Goal: Task Accomplishment & Management: Manage account settings

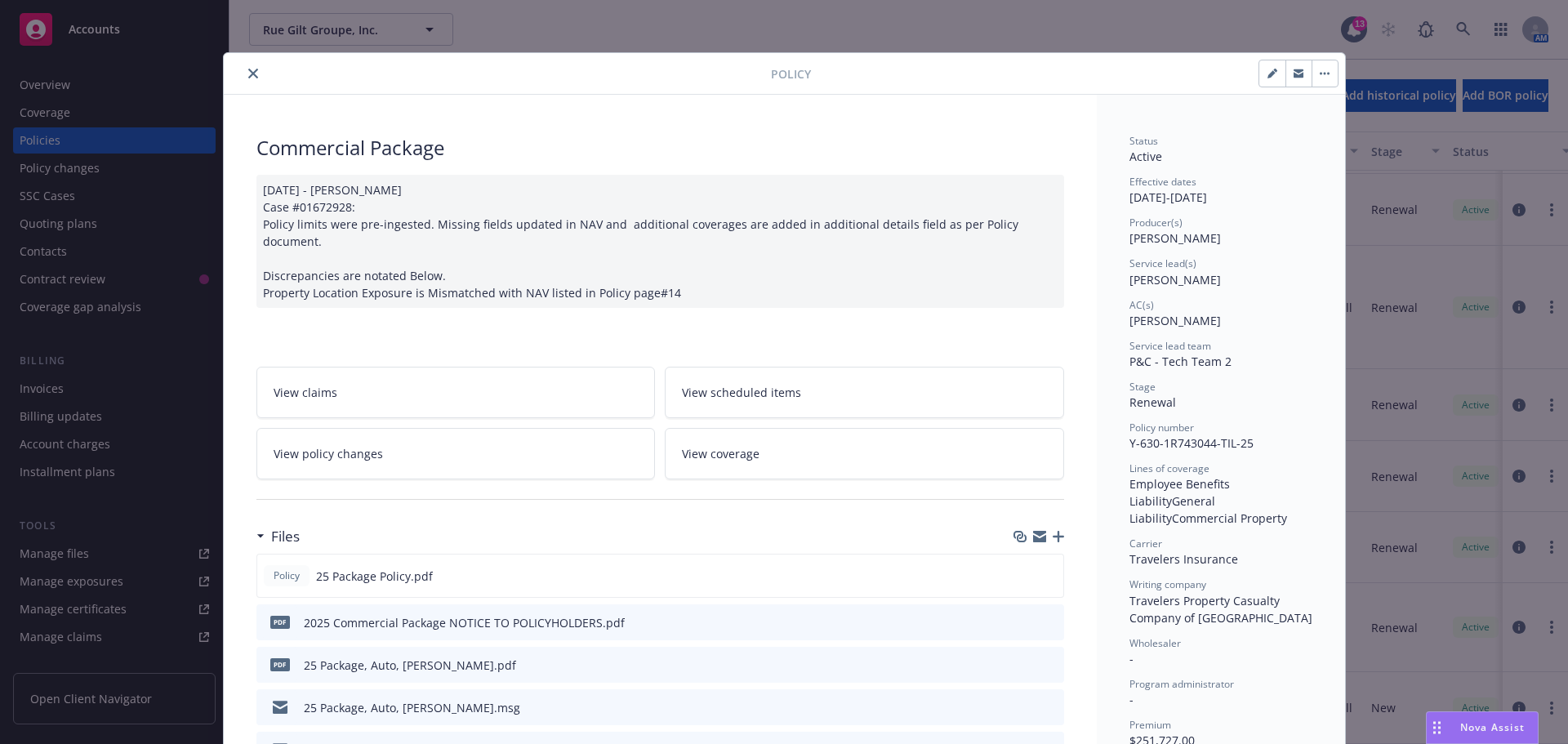
click at [251, 71] on icon "close" at bounding box center [253, 73] width 10 height 10
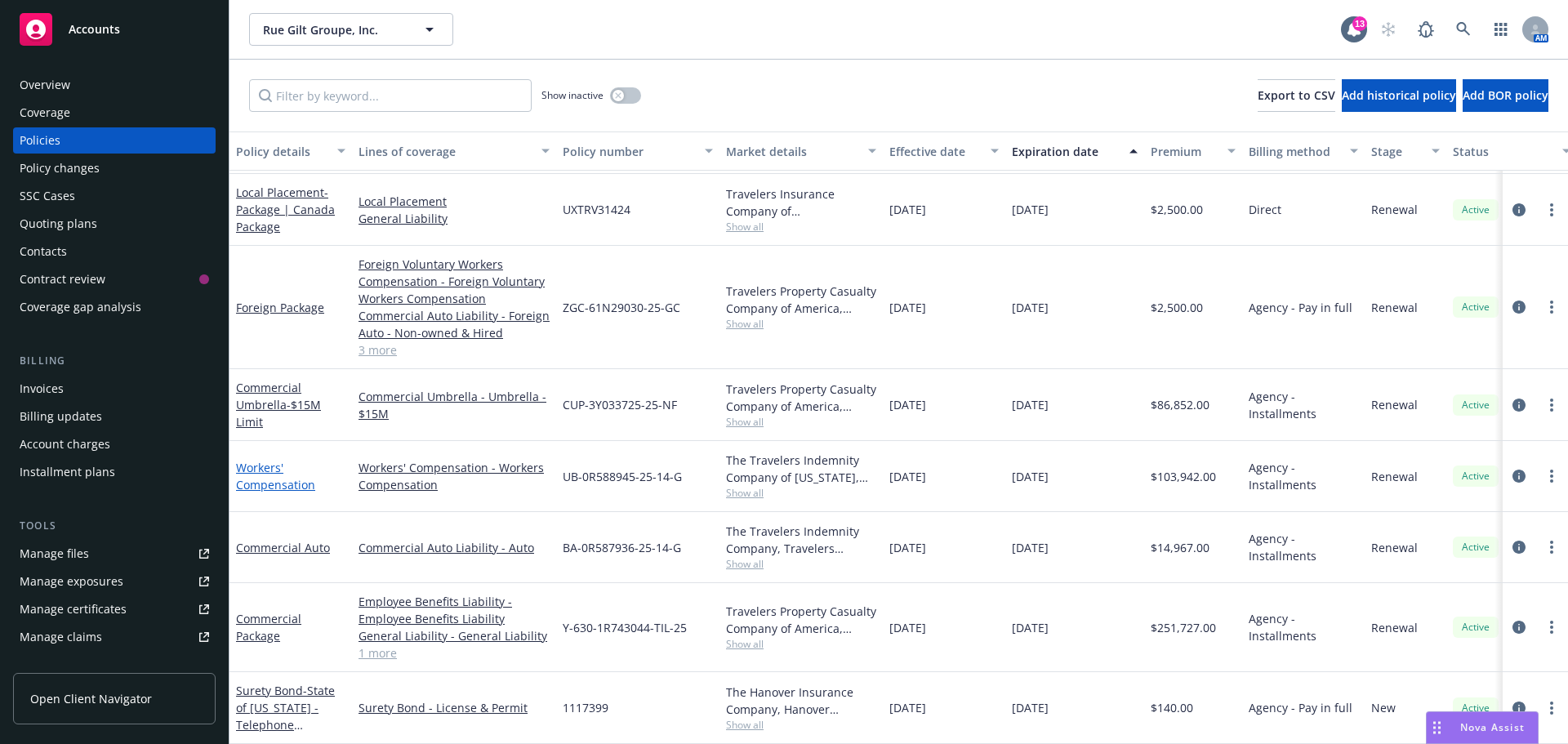
click at [271, 467] on link "Workers' Compensation" at bounding box center [275, 476] width 79 height 32
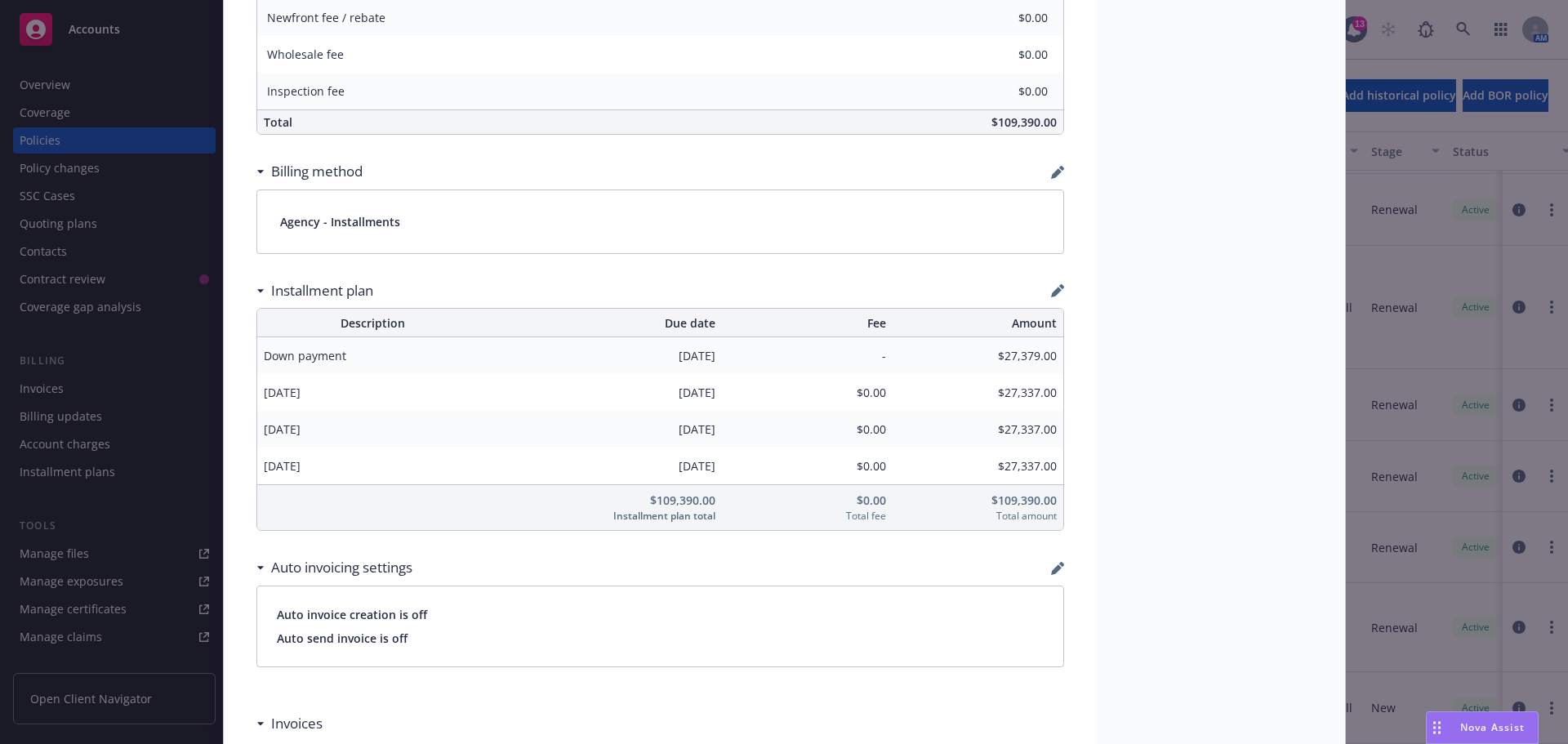
scroll to position [1143, 0]
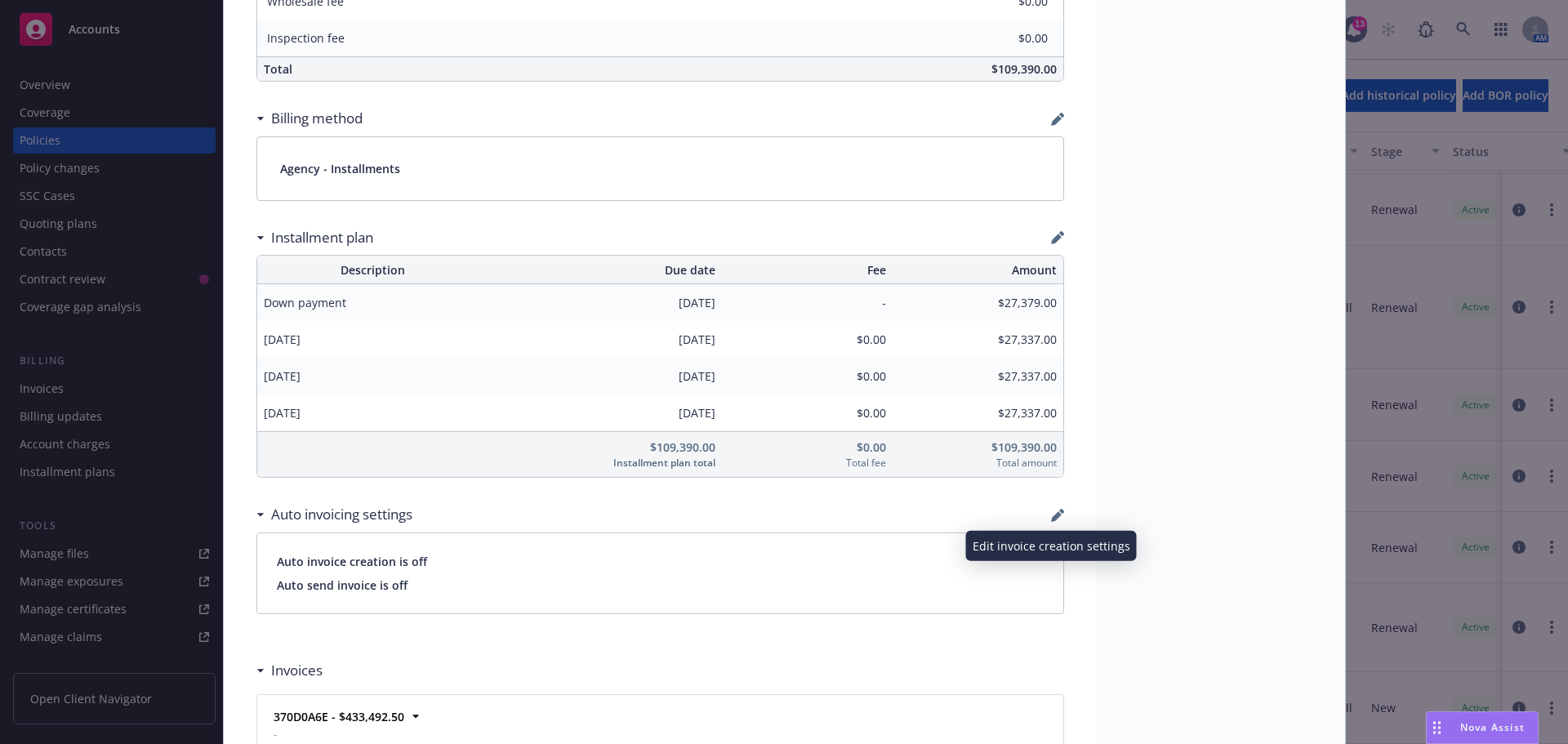
click at [1053, 509] on icon "button" at bounding box center [1058, 515] width 13 height 13
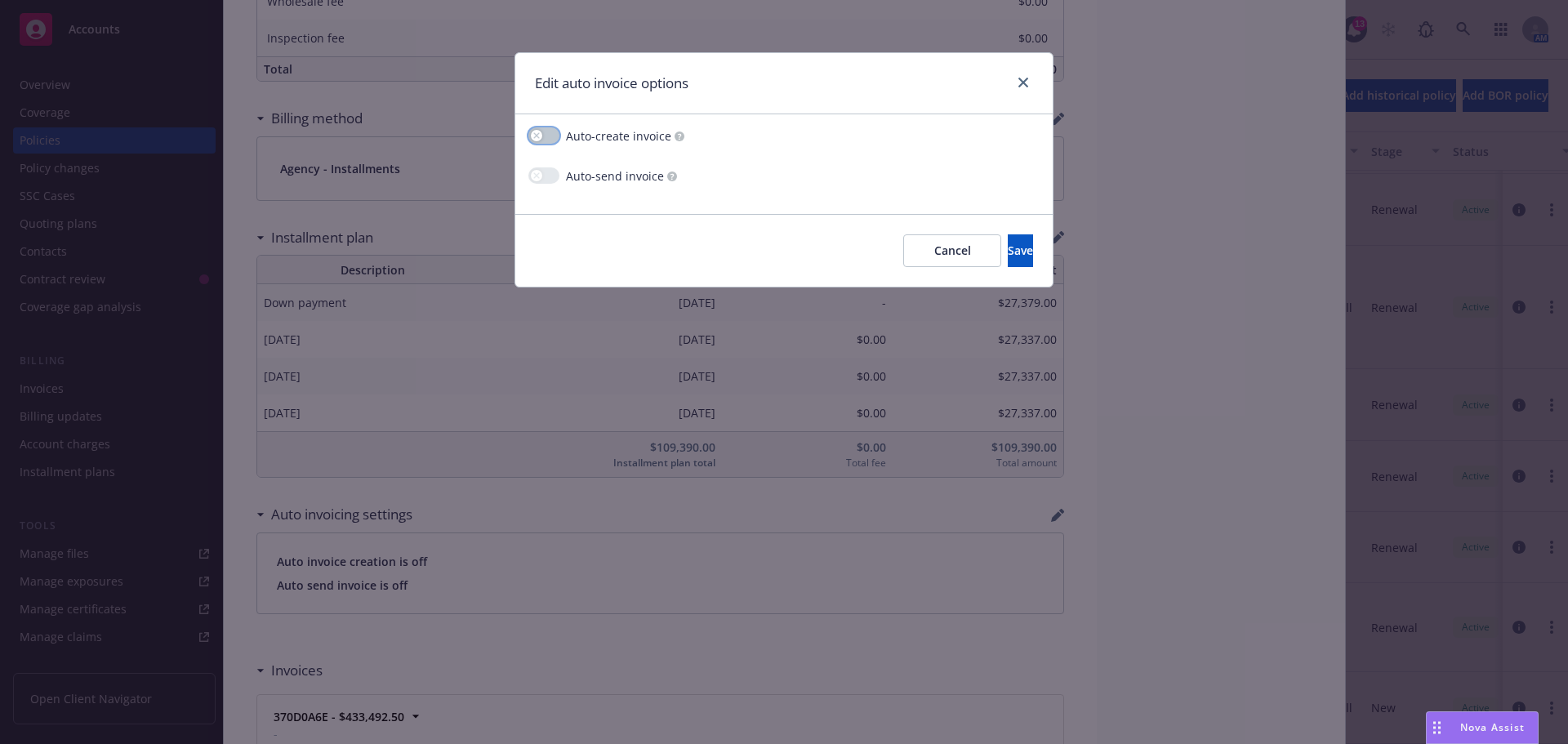
click at [543, 134] on button "button" at bounding box center [544, 135] width 31 height 16
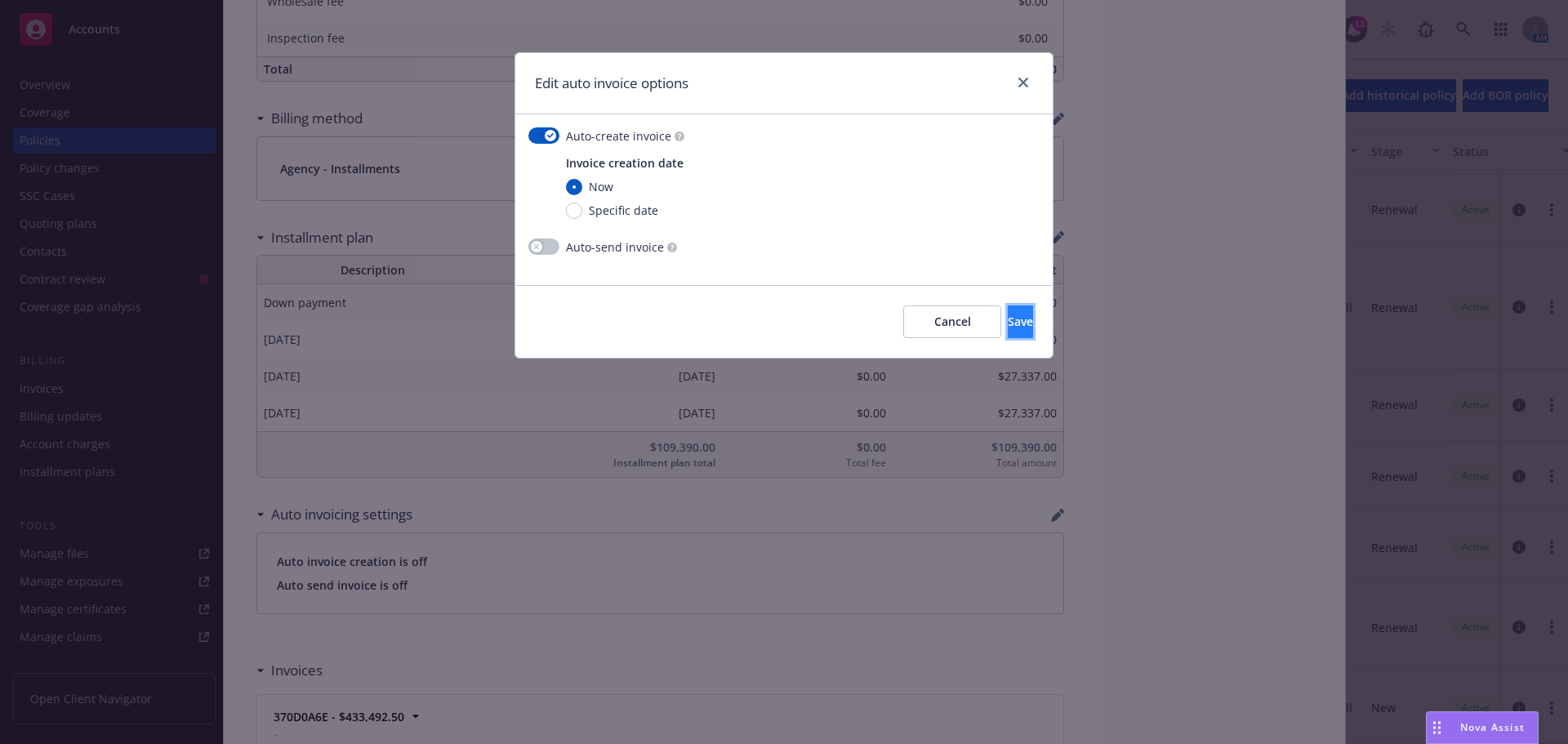
click at [1008, 321] on span "Save" at bounding box center [1020, 321] width 26 height 15
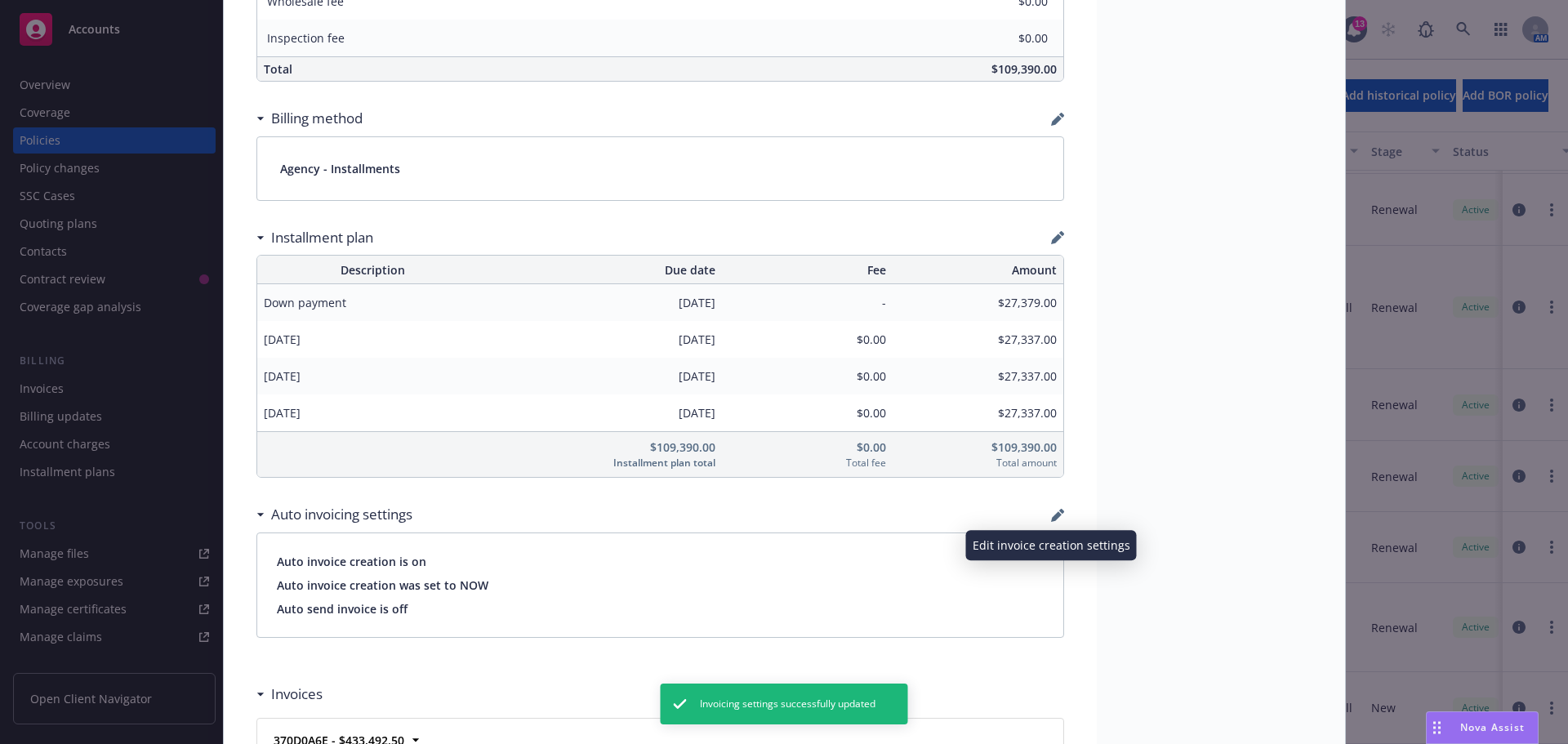
click at [1053, 513] on icon "button" at bounding box center [1056, 516] width 10 height 10
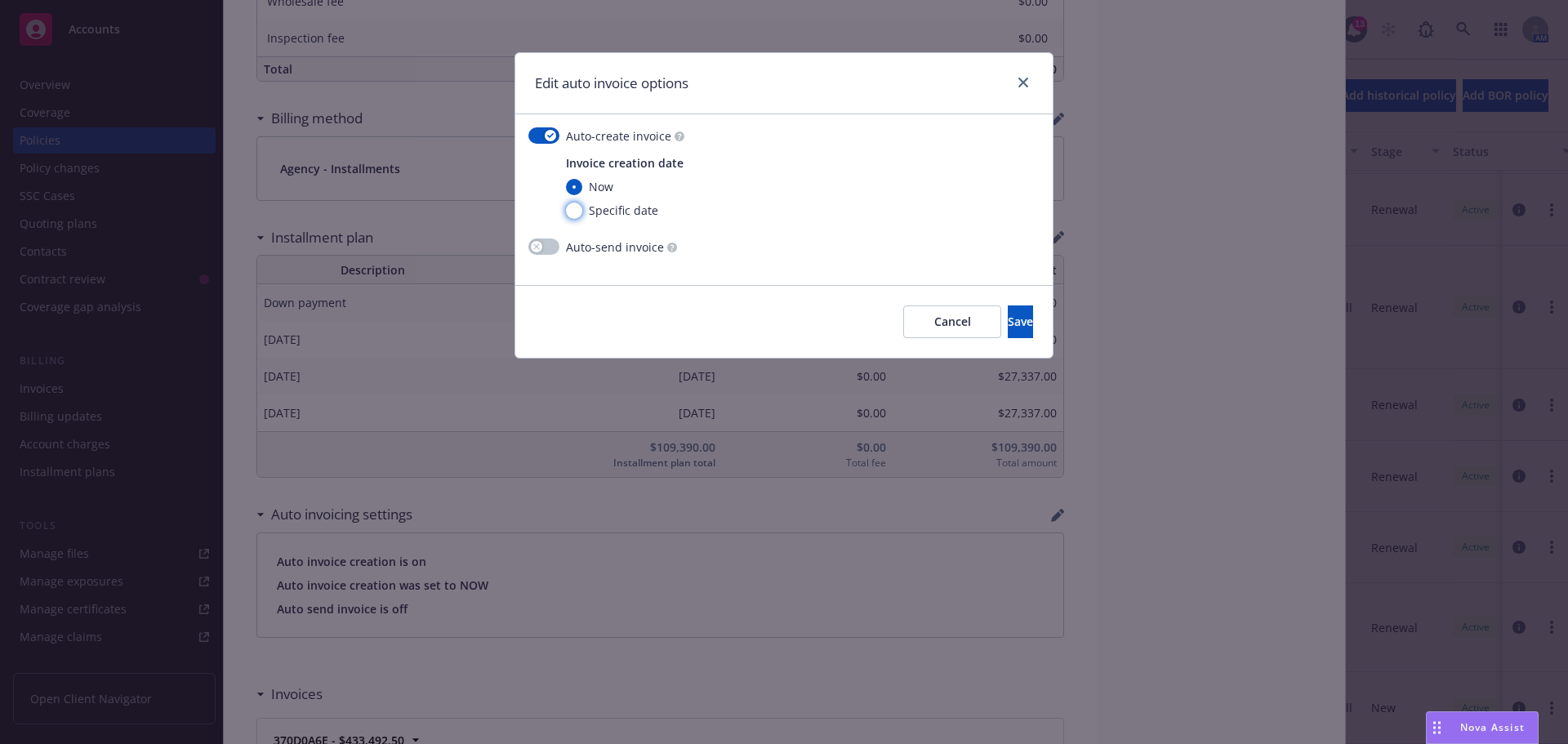
click at [579, 214] on input "Specific date" at bounding box center [574, 210] width 16 height 16
radio input "true"
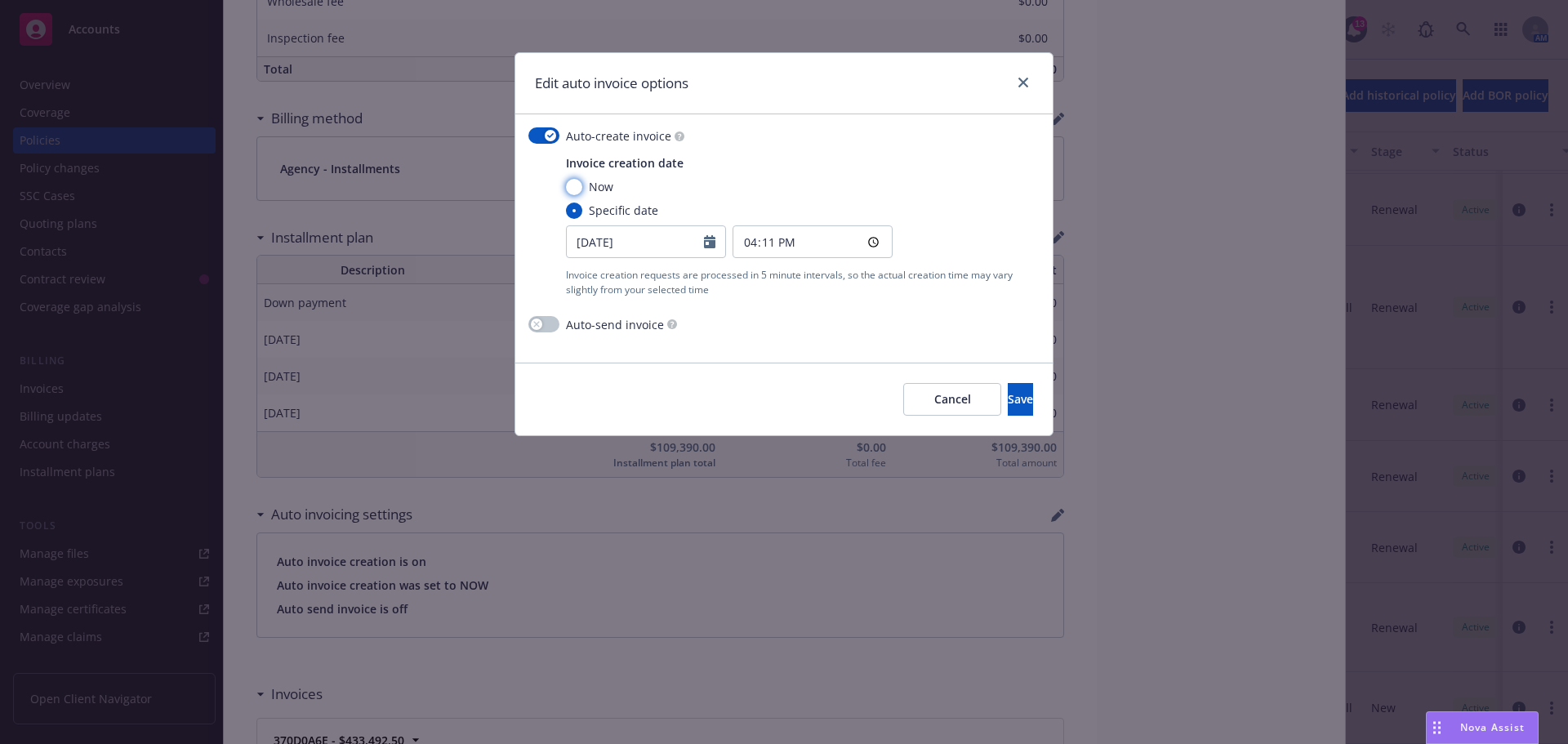
click at [580, 190] on input "Now" at bounding box center [574, 186] width 16 height 16
radio input "true"
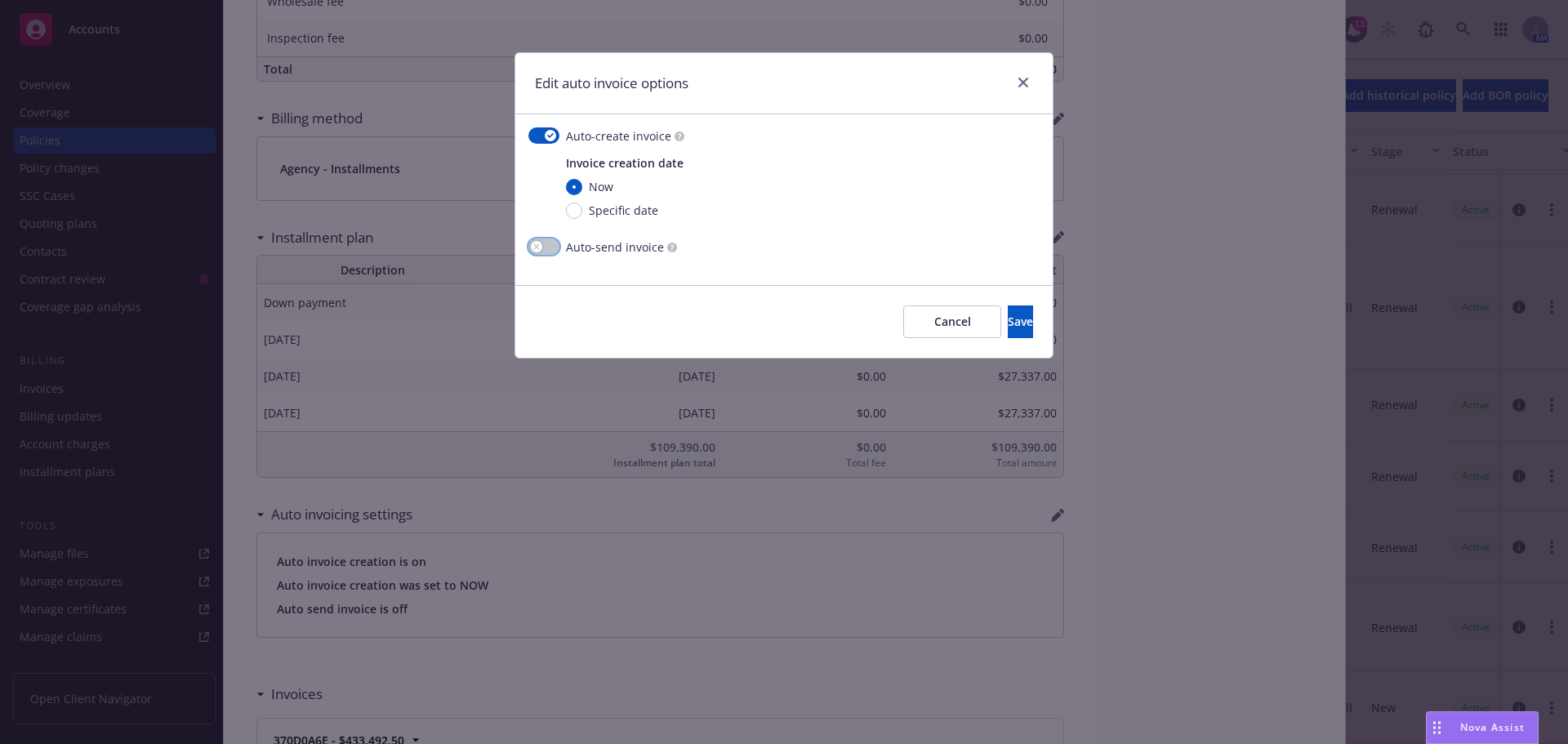
click at [545, 243] on button "button" at bounding box center [544, 246] width 31 height 16
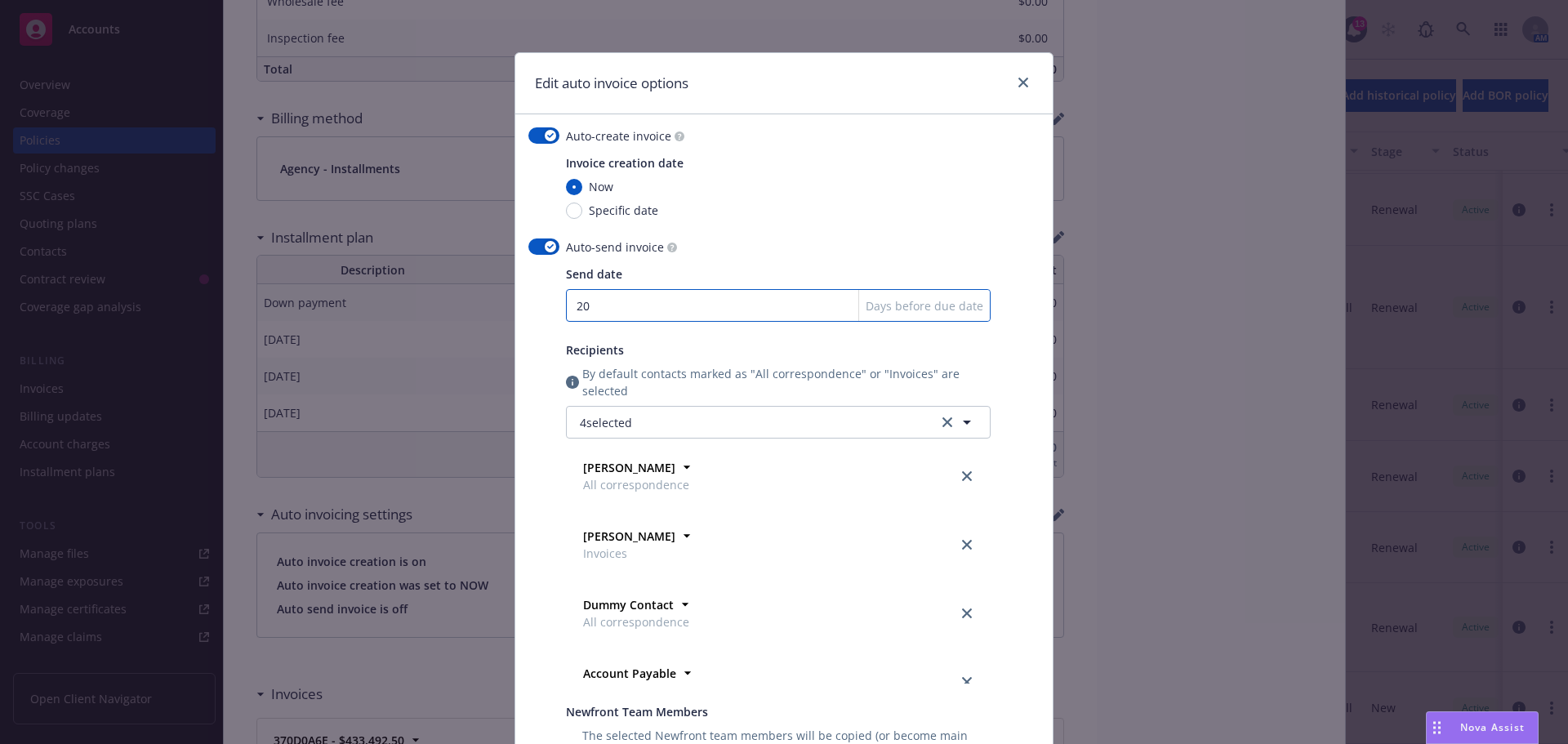
drag, startPoint x: 611, startPoint y: 303, endPoint x: 513, endPoint y: 299, distance: 98.1
click at [515, 299] on div "Auto-create invoice Invoice creation date Now Specific date Auto-send invoice S…" at bounding box center [784, 488] width 537 height 749
type input "30"
click at [957, 606] on link "close" at bounding box center [967, 613] width 20 height 20
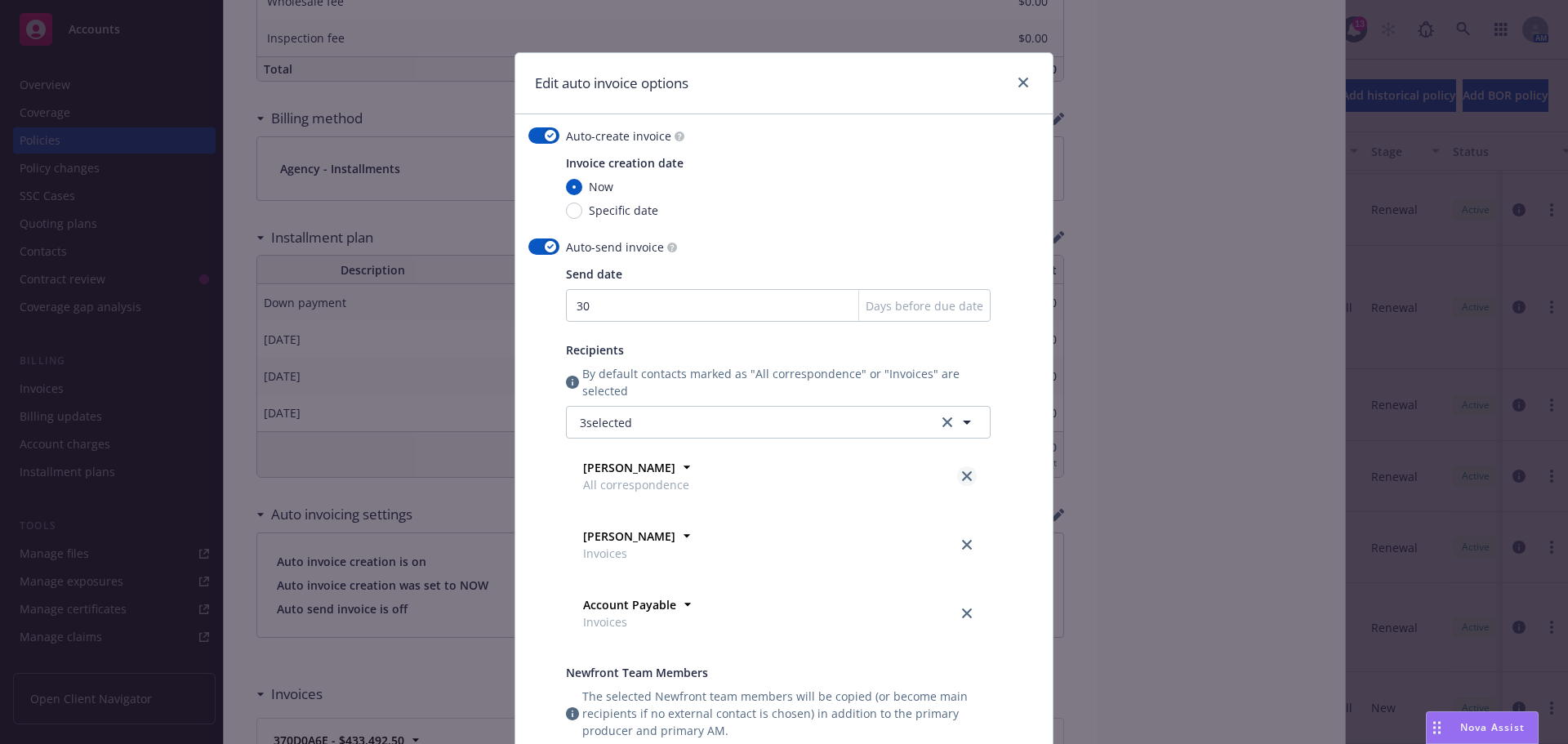
click at [965, 479] on icon "close" at bounding box center [967, 476] width 10 height 10
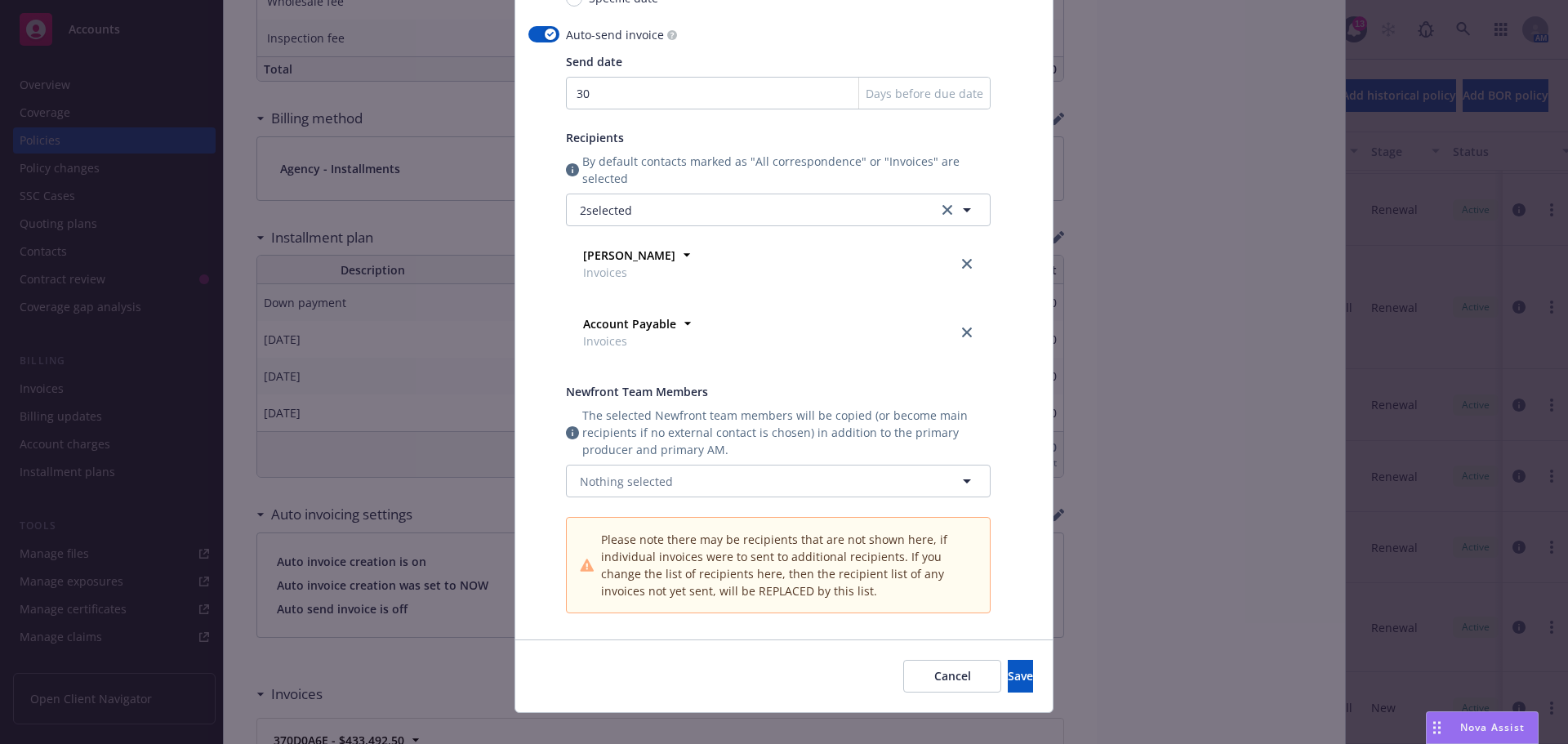
scroll to position [234, 0]
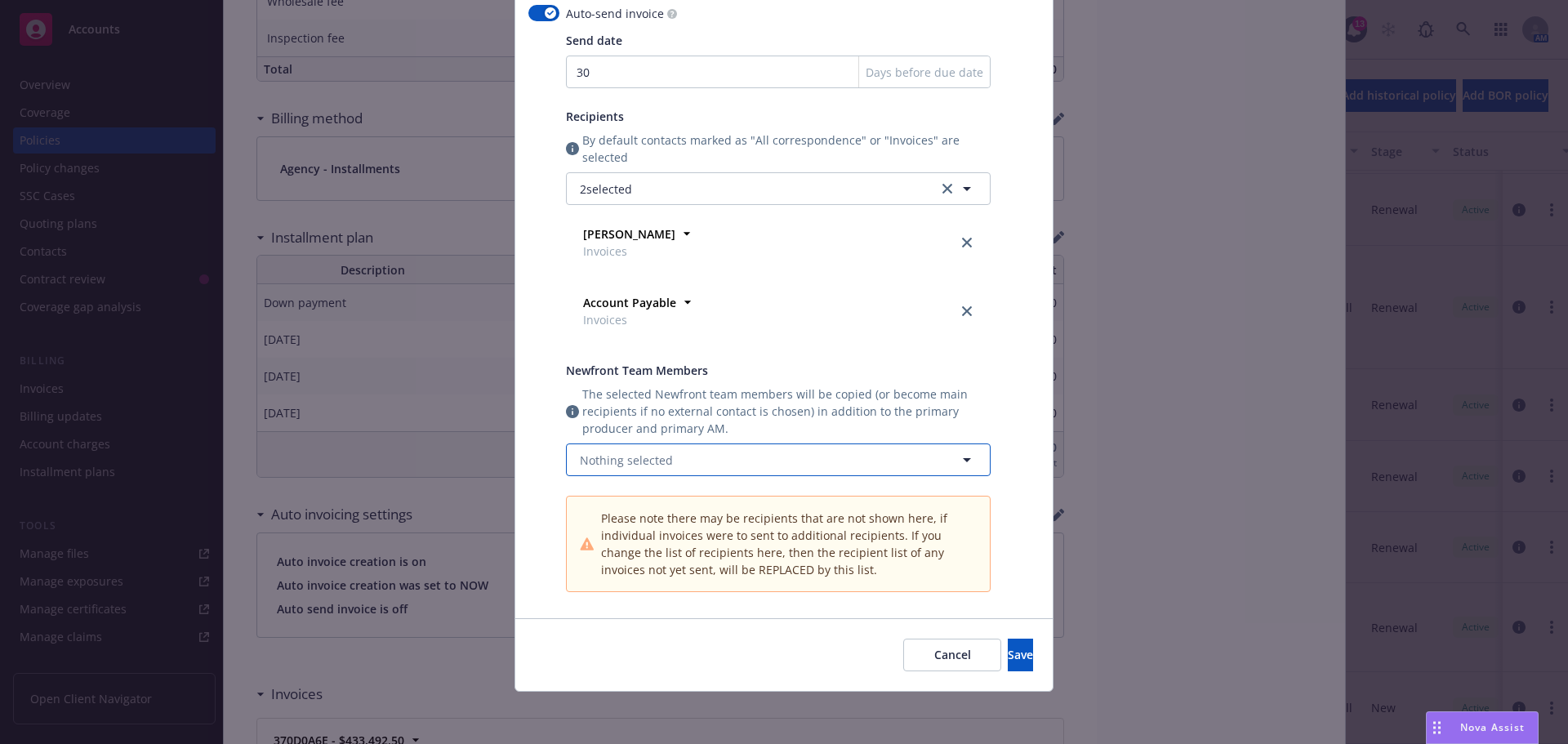
click at [962, 462] on icon "button" at bounding box center [967, 460] width 20 height 20
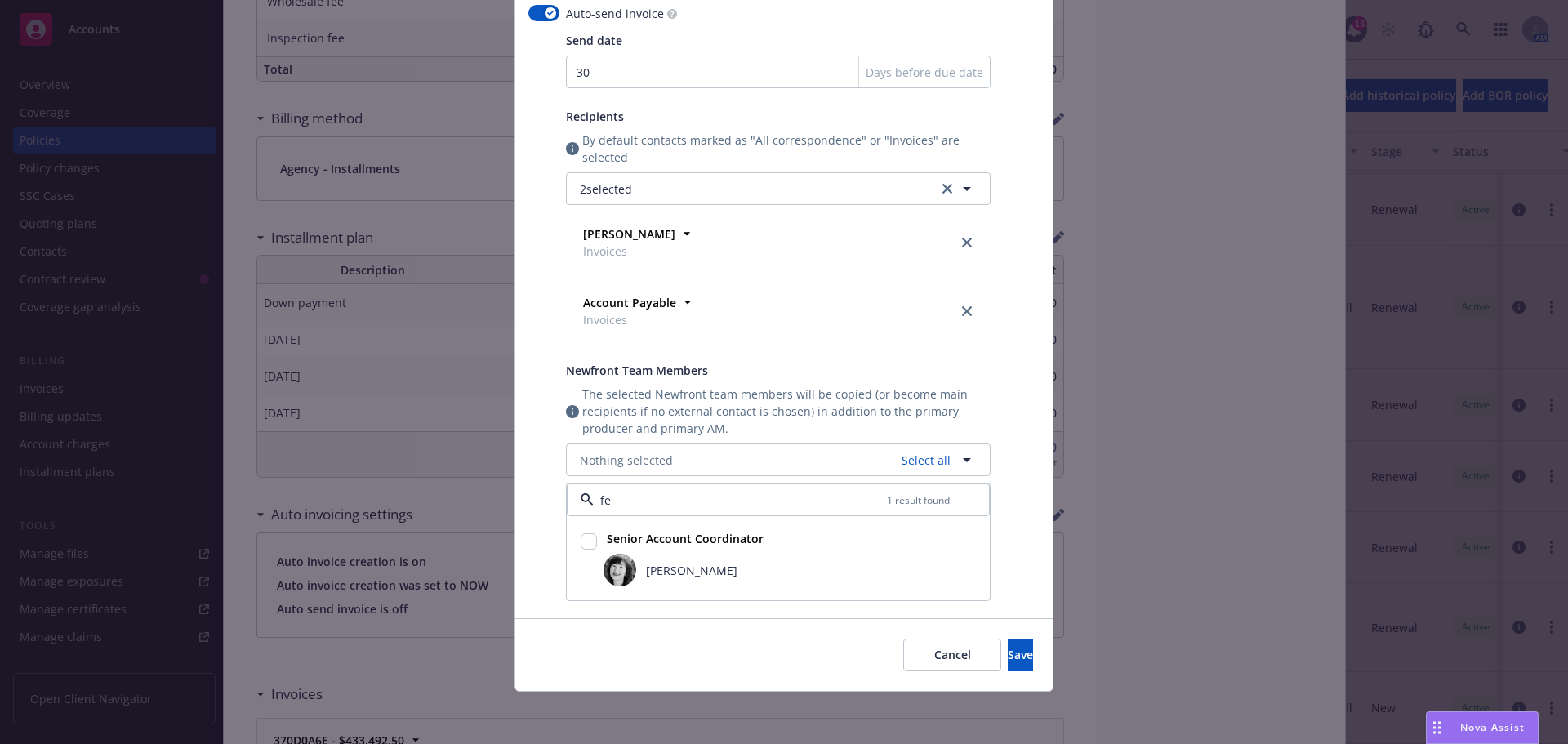
type input "fer"
click at [581, 544] on input "checkbox" at bounding box center [589, 541] width 16 height 16
checkbox input "true"
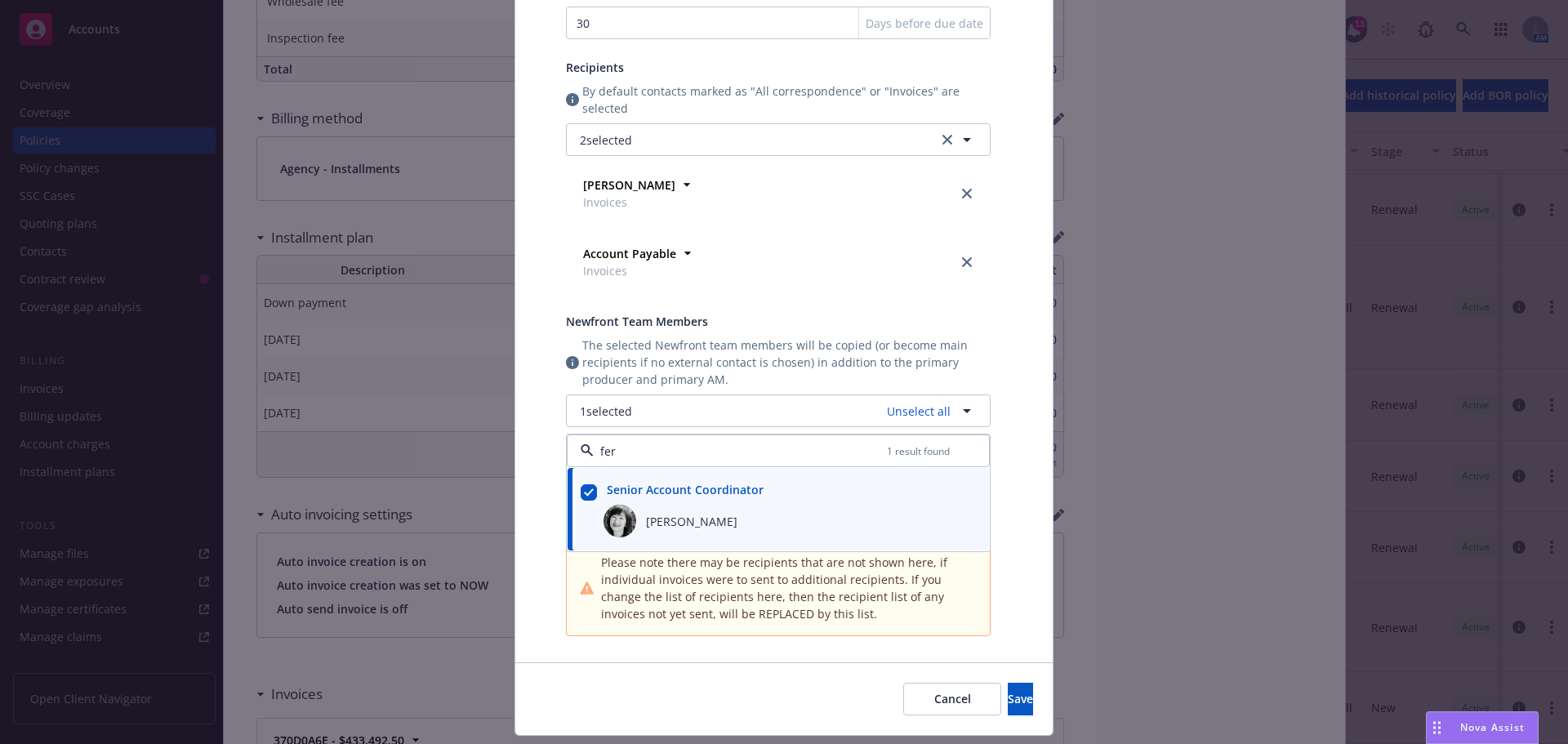
scroll to position [326, 0]
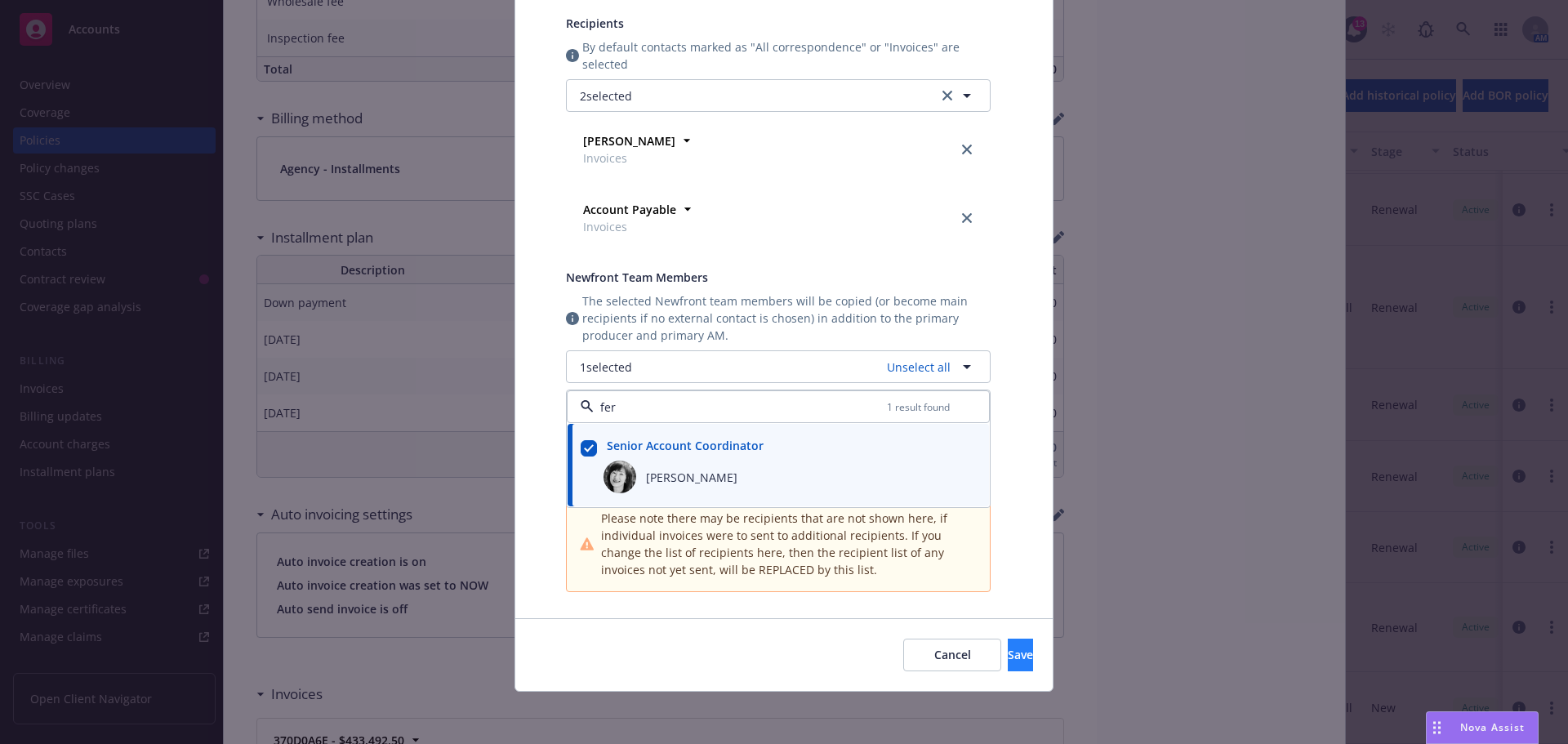
type input "fer"
click at [1008, 651] on span "Save" at bounding box center [1020, 654] width 26 height 15
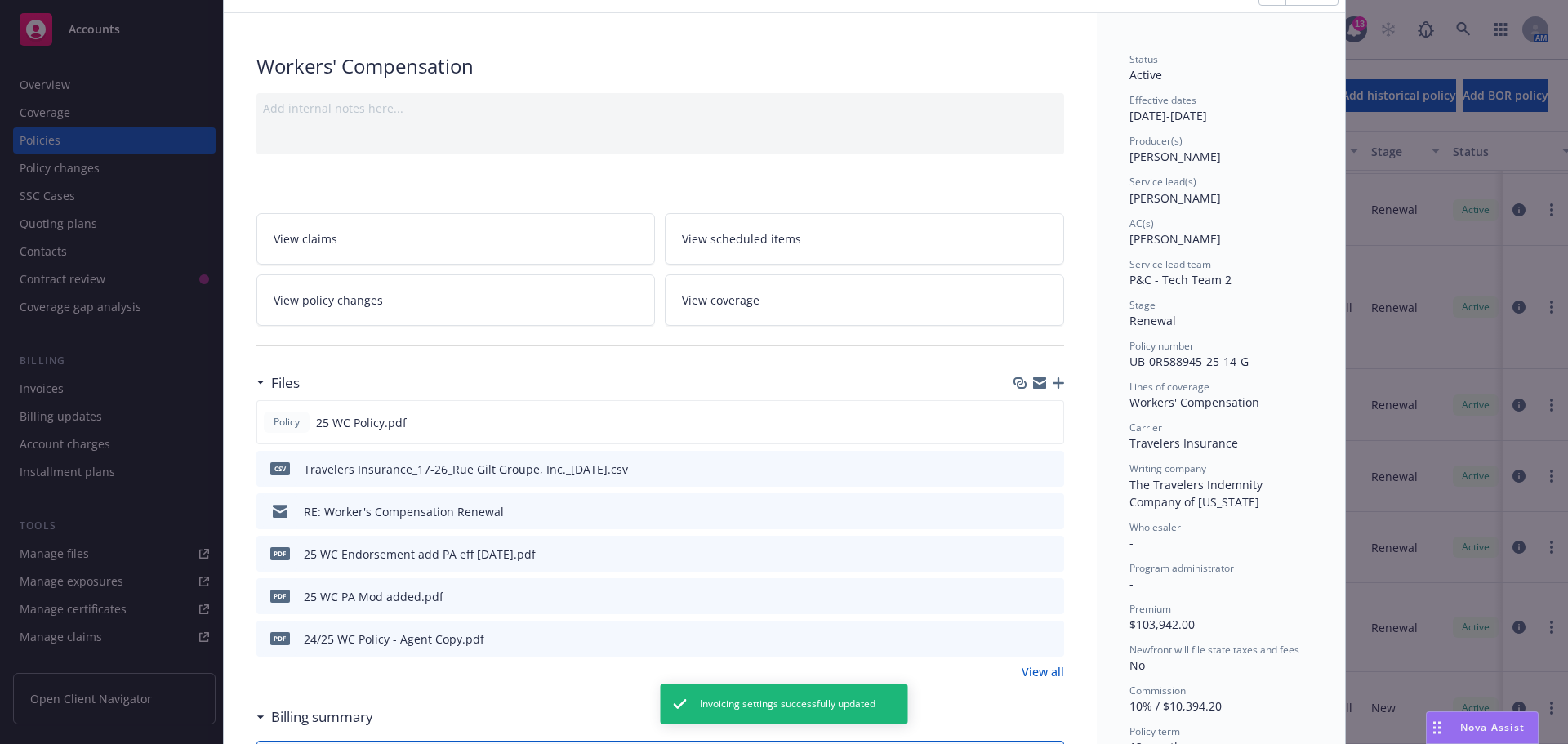
scroll to position [0, 0]
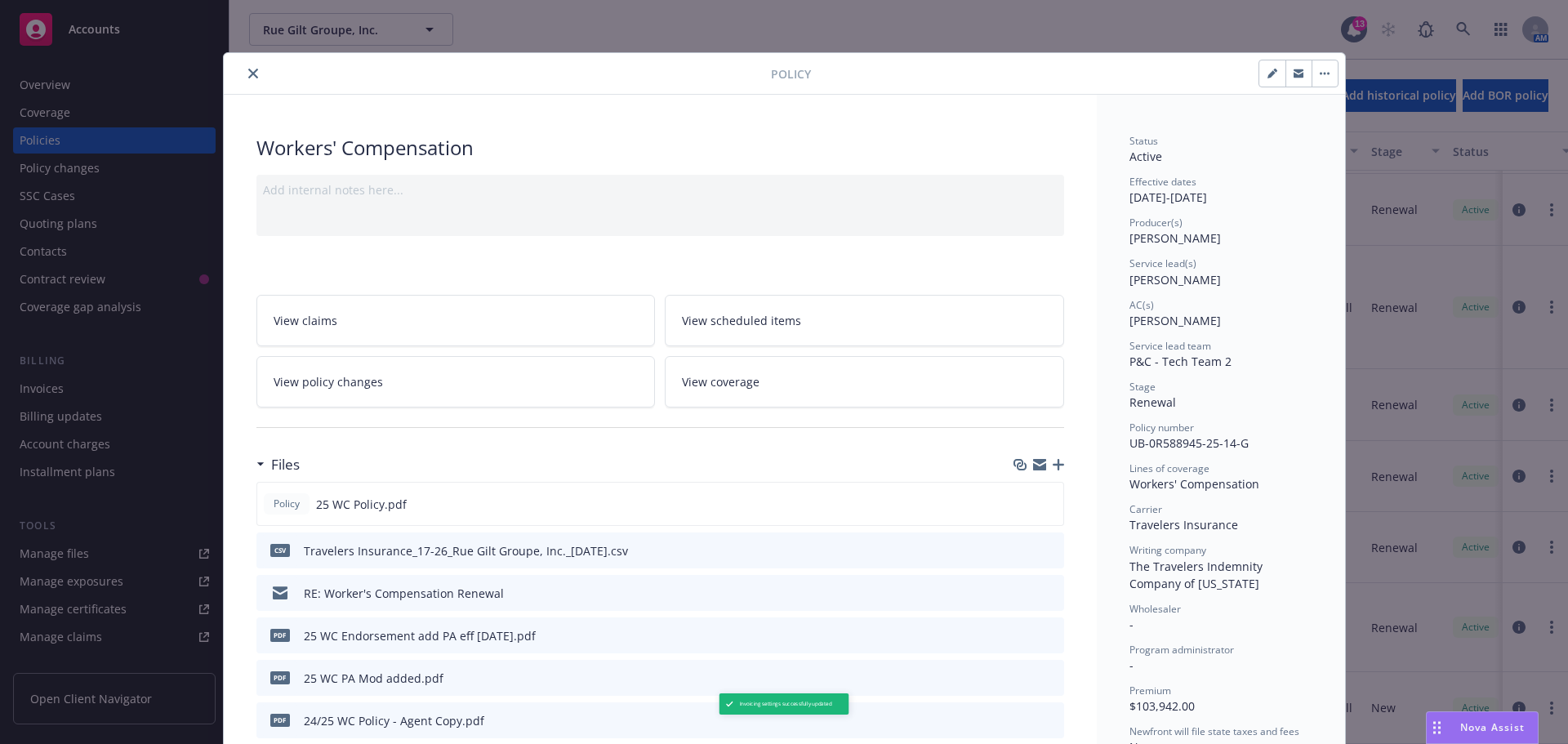
click at [252, 72] on button "close" at bounding box center [253, 73] width 20 height 20
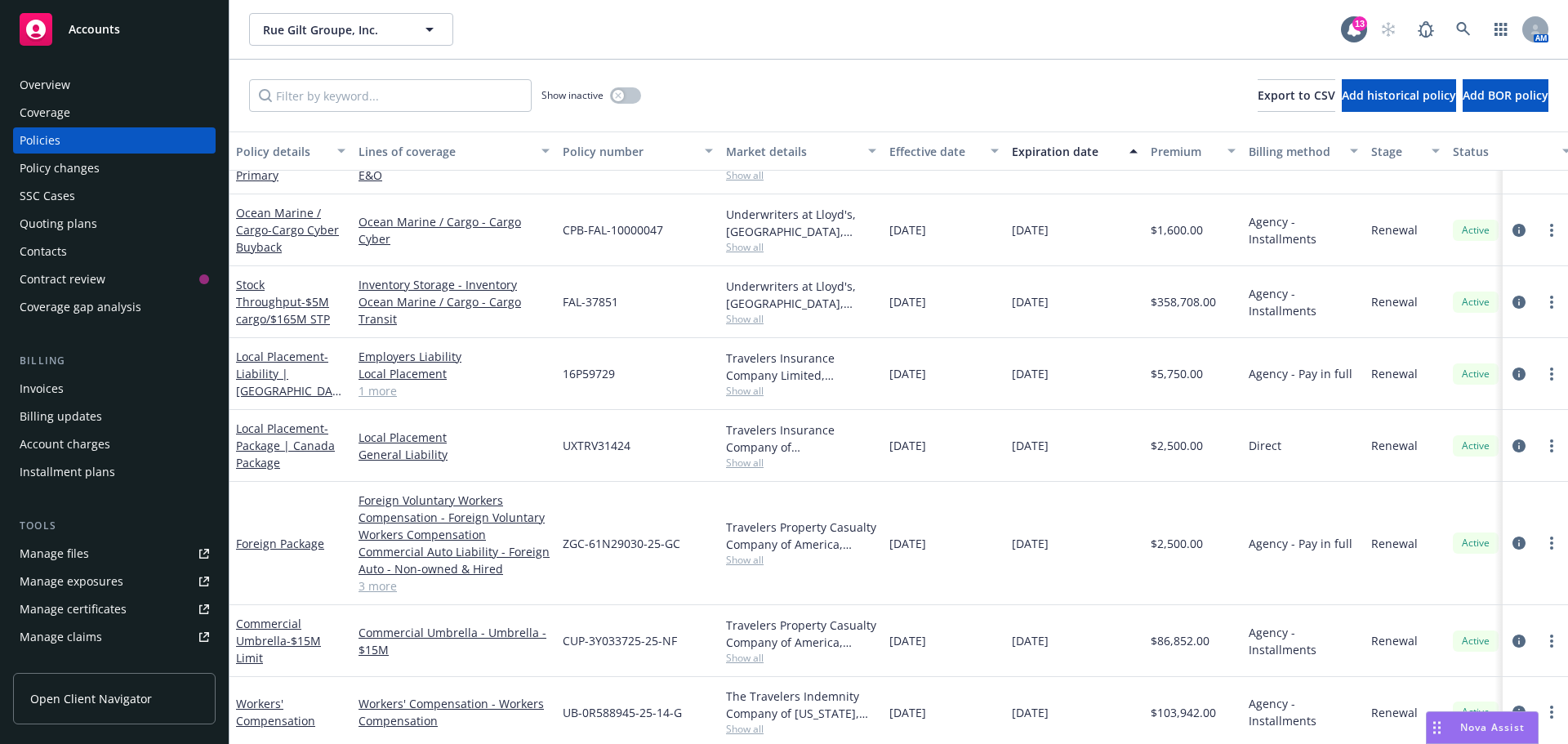
scroll to position [424, 0]
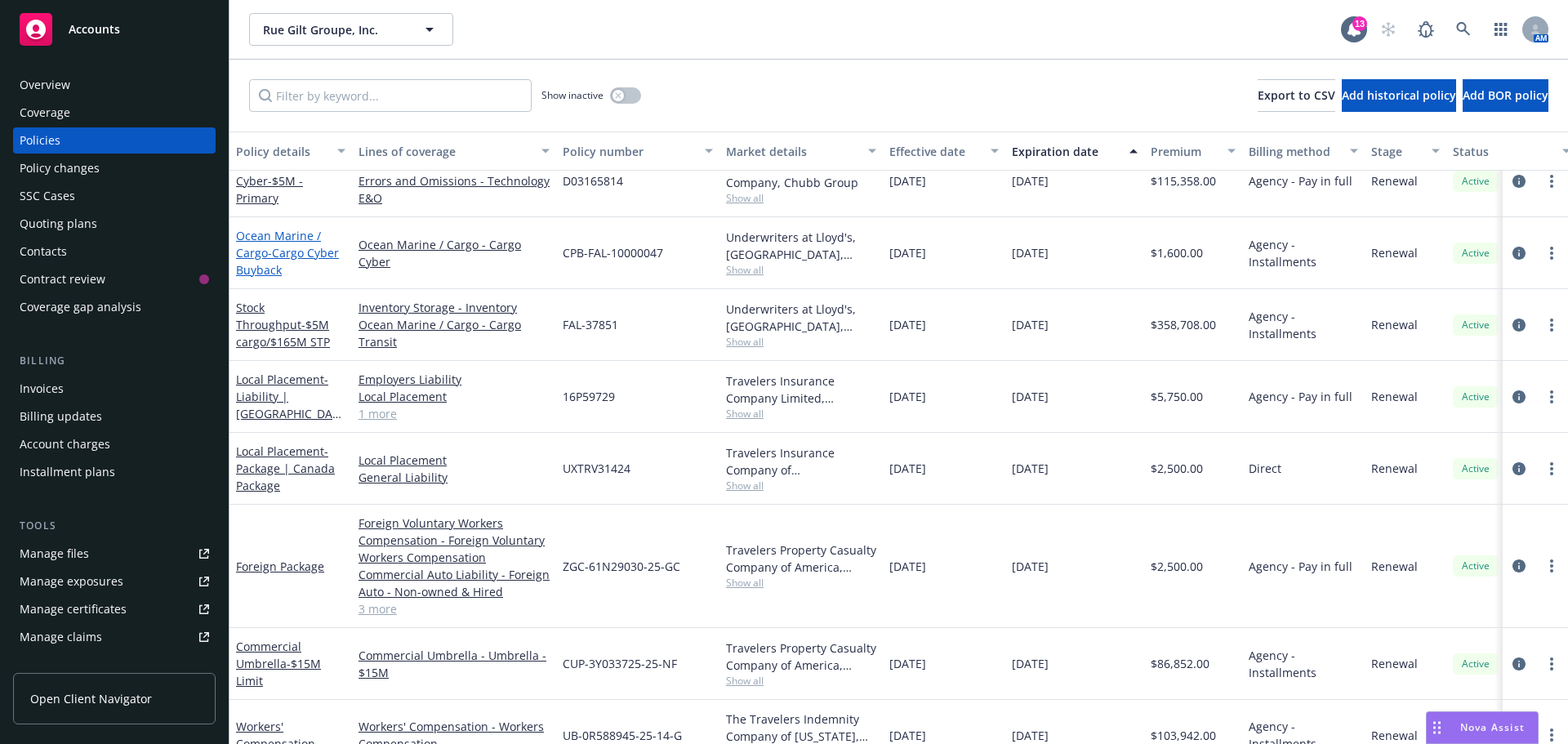
click at [289, 238] on link "Ocean Marine / Cargo - Cargo Cyber Buyback" at bounding box center [287, 253] width 103 height 50
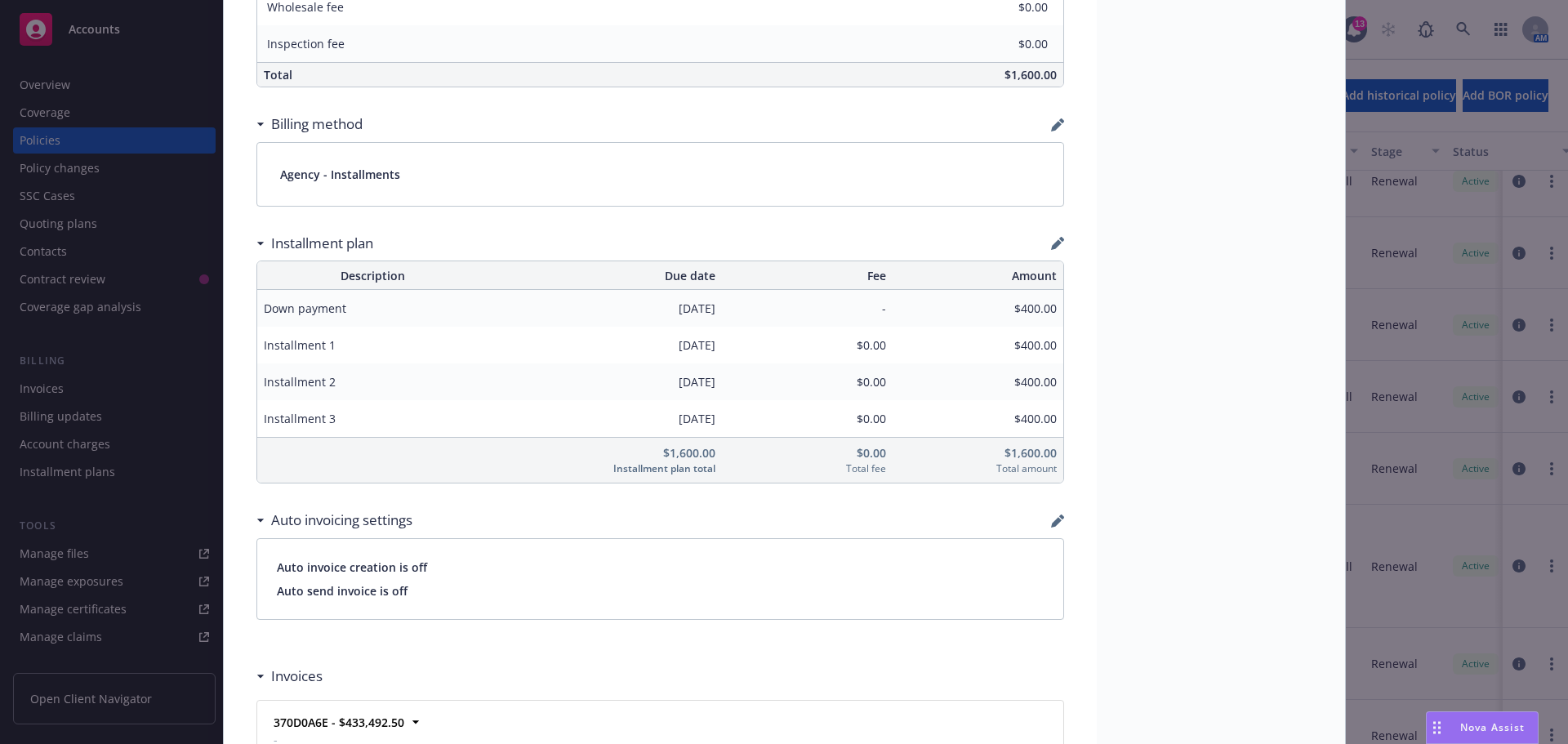
scroll to position [1143, 0]
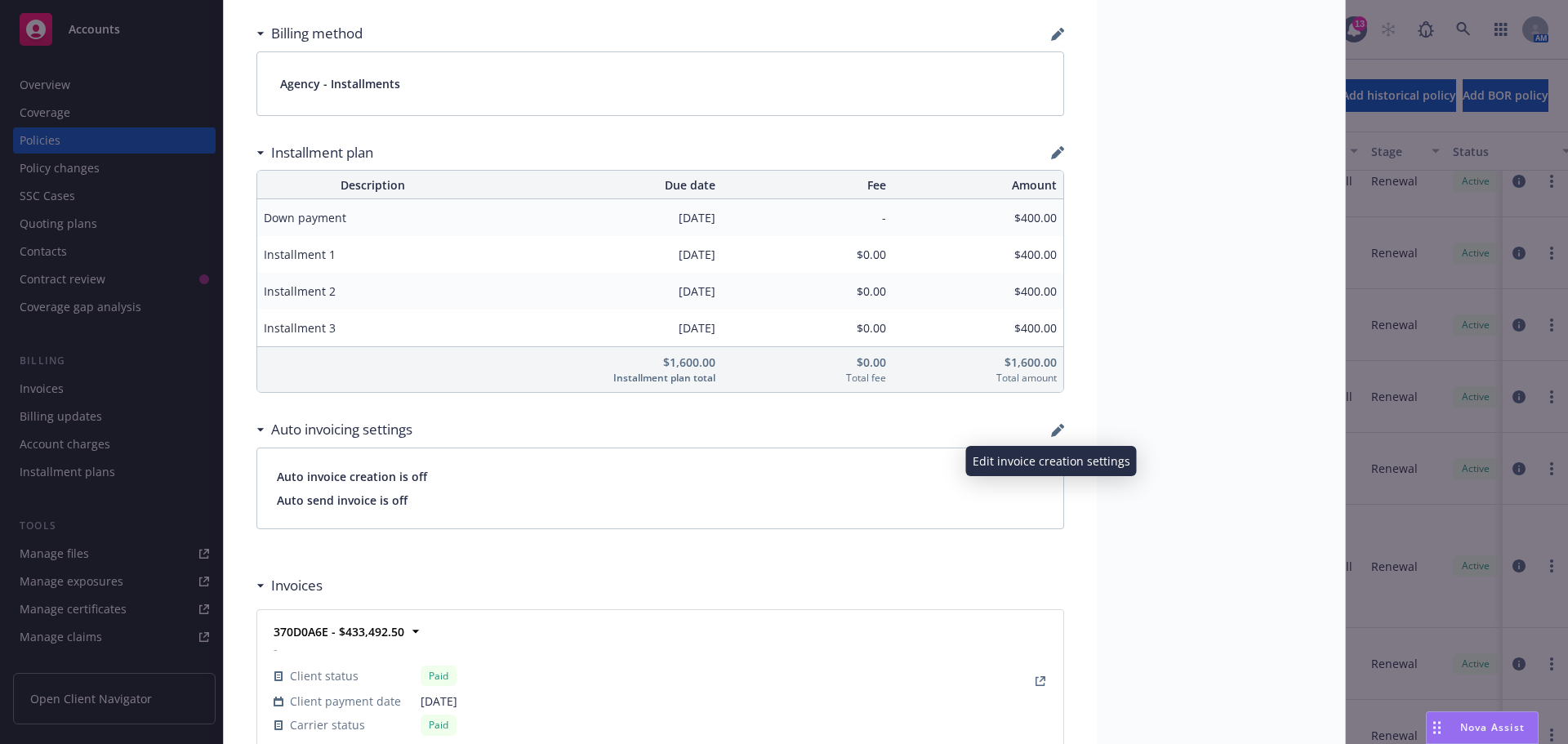
click at [1052, 427] on icon "button" at bounding box center [1058, 430] width 13 height 13
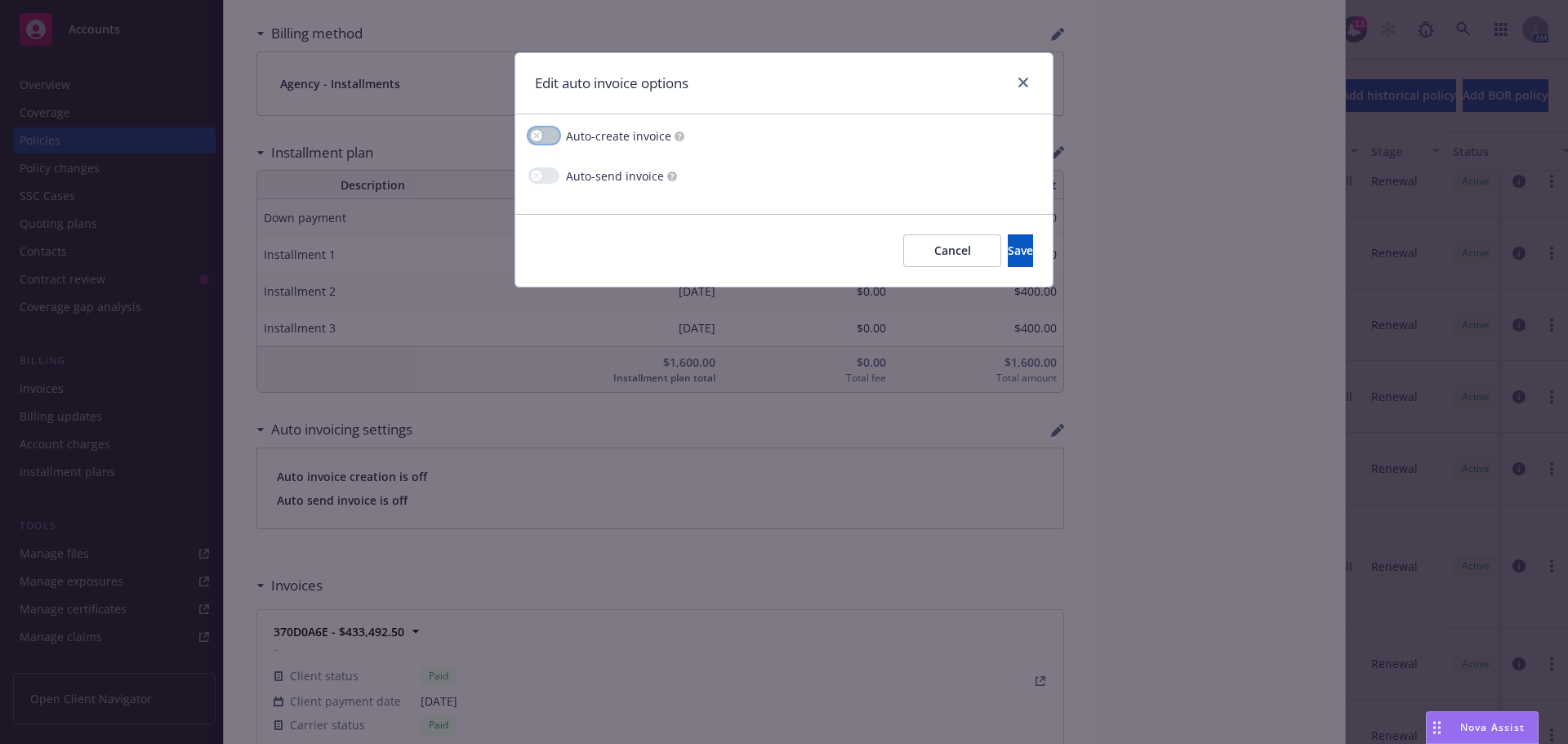
click at [554, 141] on button "button" at bounding box center [544, 135] width 31 height 16
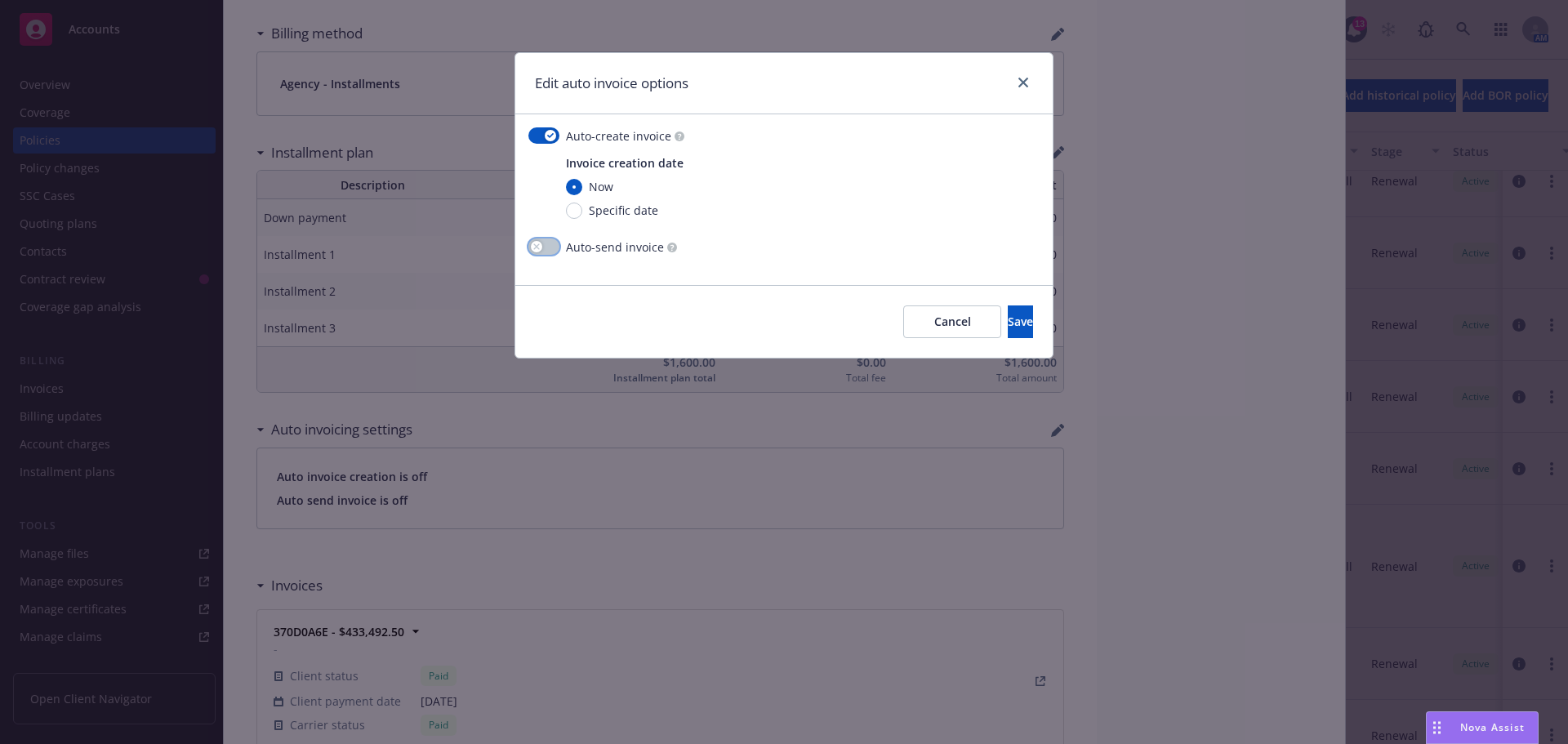
click at [545, 246] on button "button" at bounding box center [544, 246] width 31 height 16
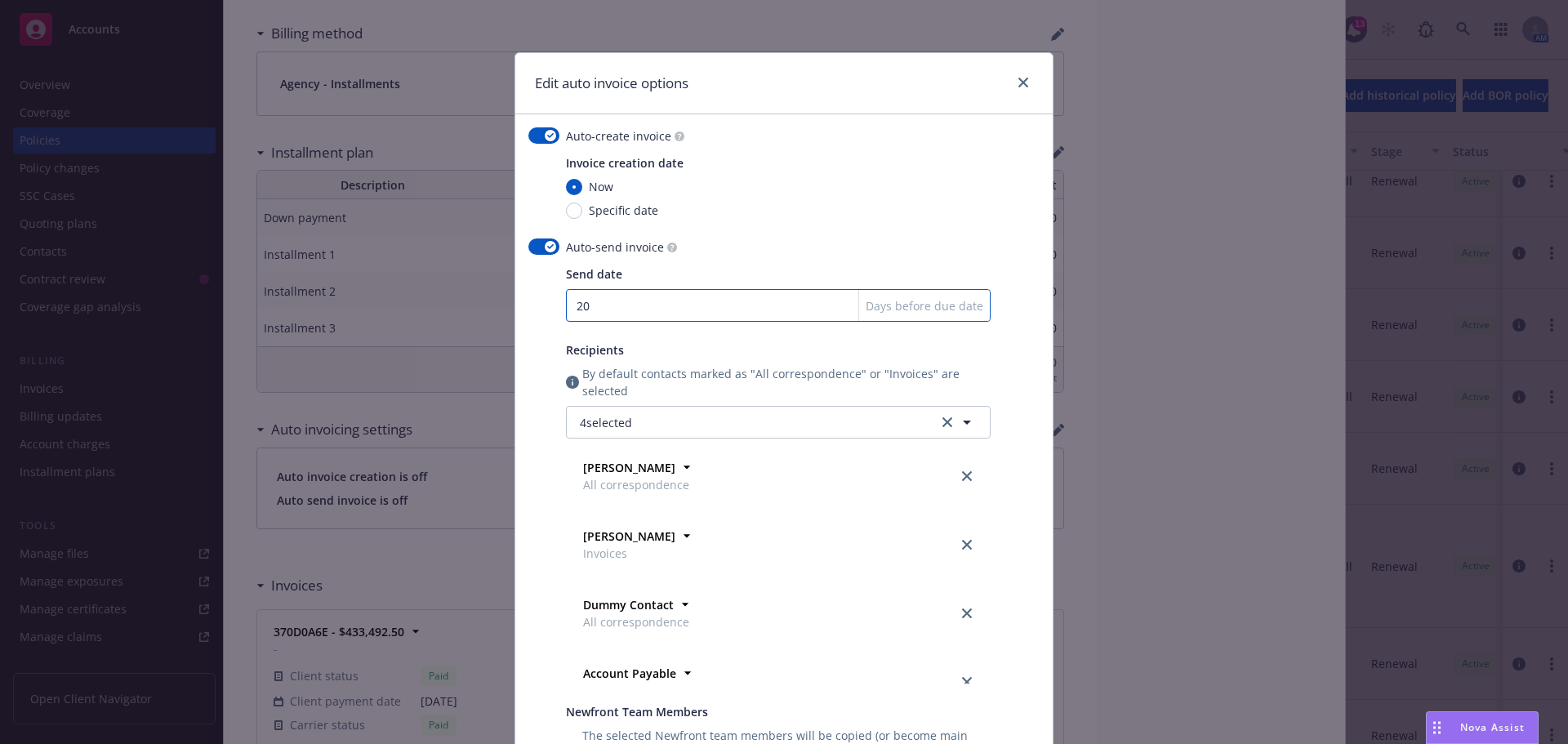
drag, startPoint x: 614, startPoint y: 312, endPoint x: 563, endPoint y: 307, distance: 51.2
click at [566, 307] on input "20" at bounding box center [778, 305] width 425 height 32
type input "30"
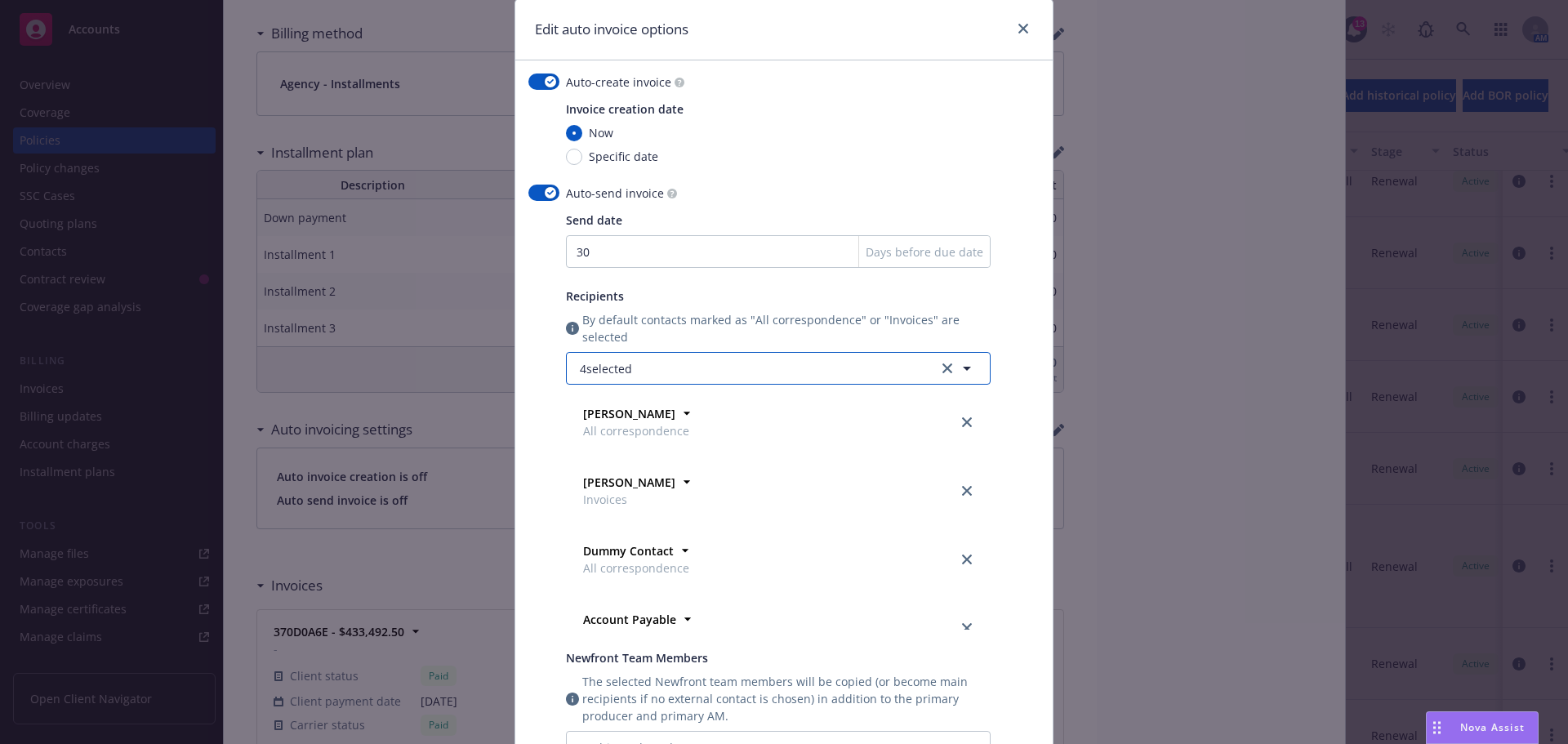
scroll to position [82, 0]
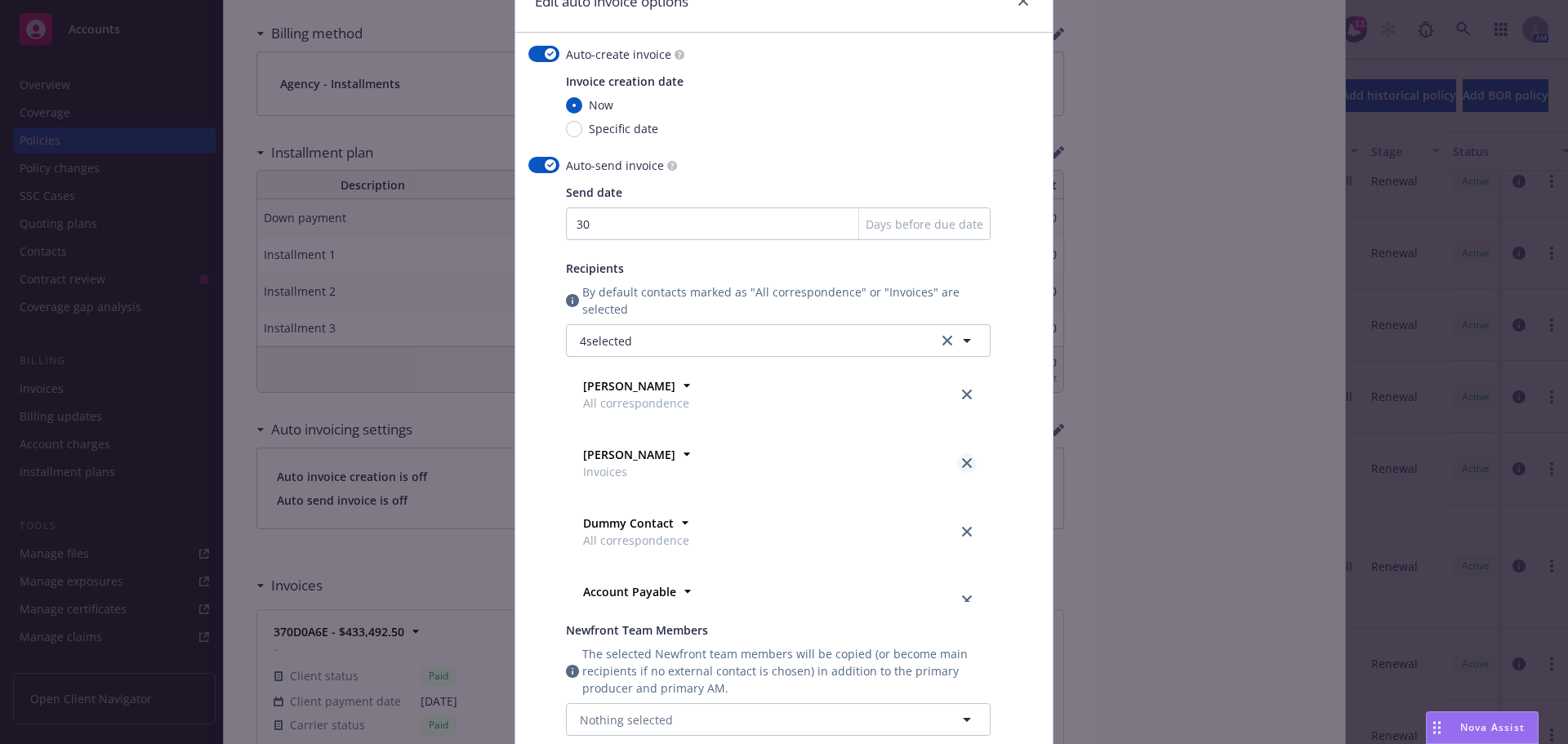
click at [962, 461] on icon "close" at bounding box center [967, 463] width 10 height 10
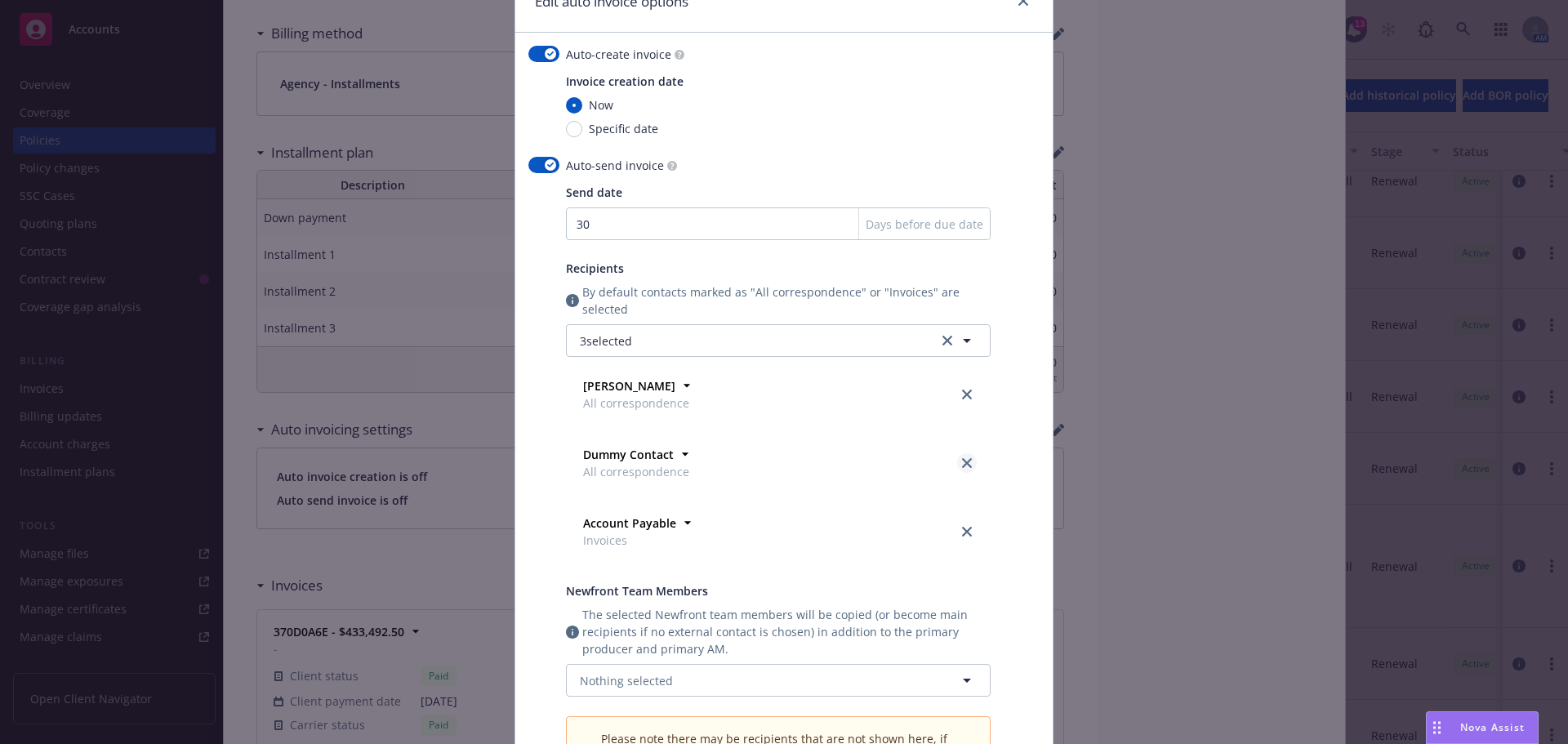
click at [962, 465] on icon "close" at bounding box center [967, 463] width 10 height 10
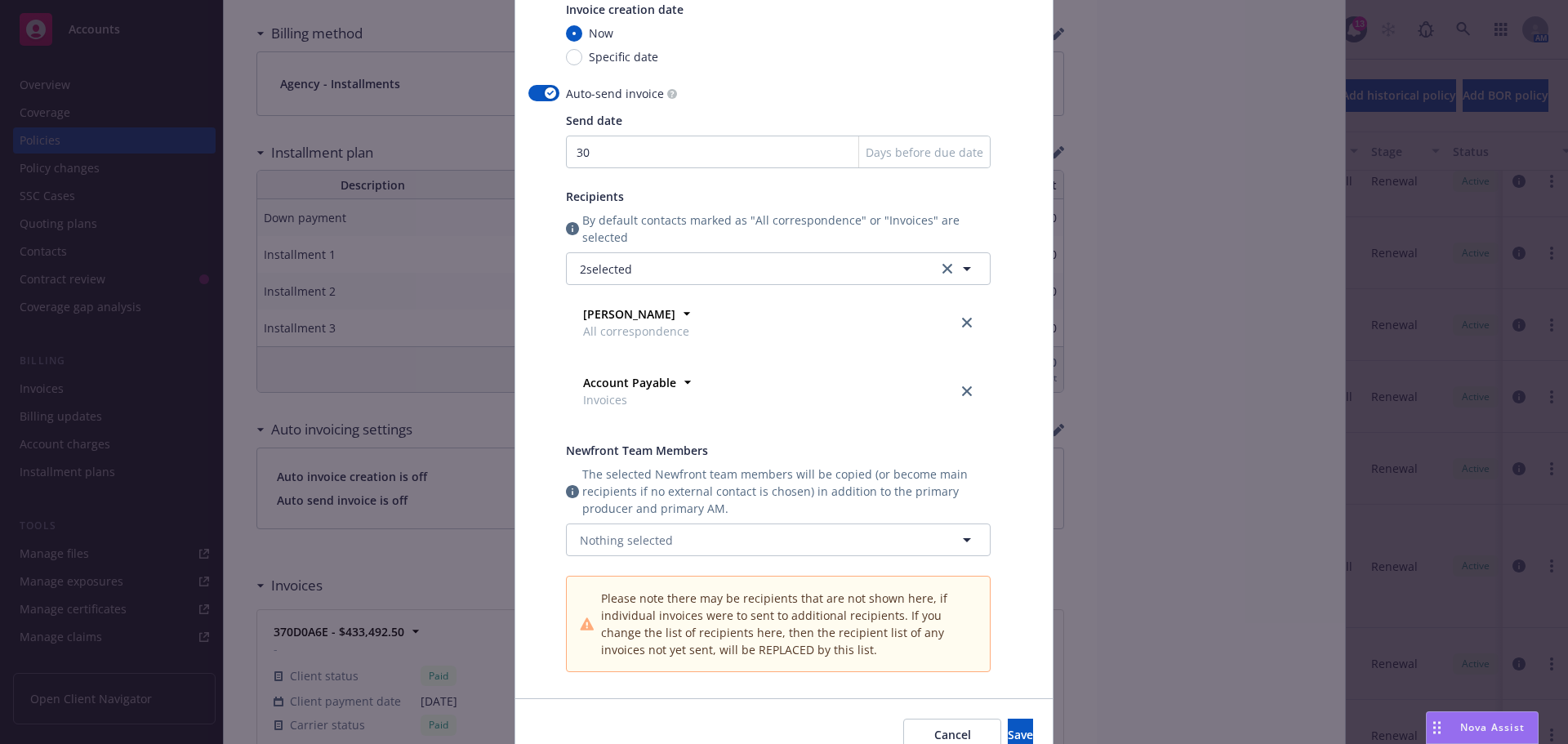
scroll to position [234, 0]
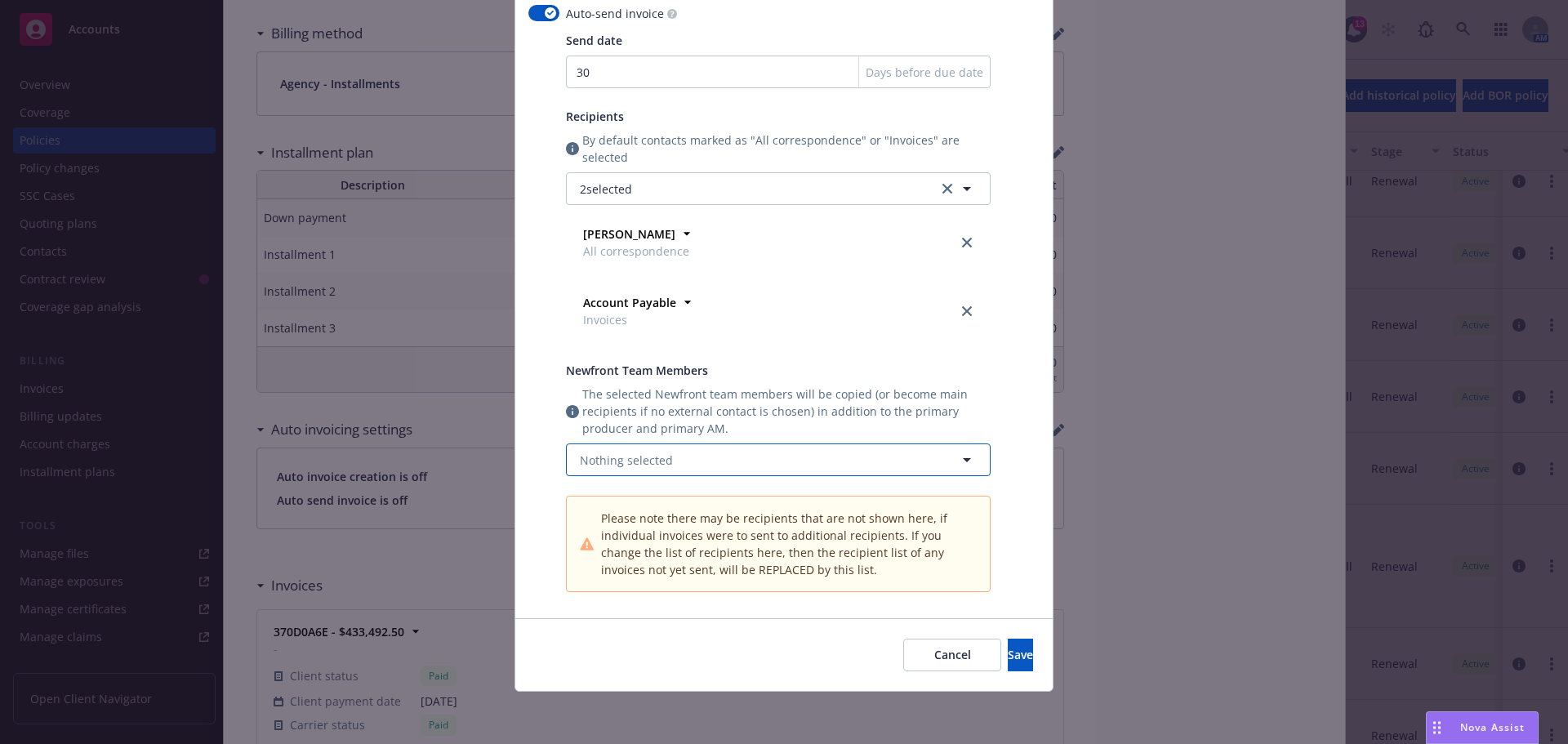
click at [627, 462] on span "Nothing selected" at bounding box center [627, 460] width 94 height 17
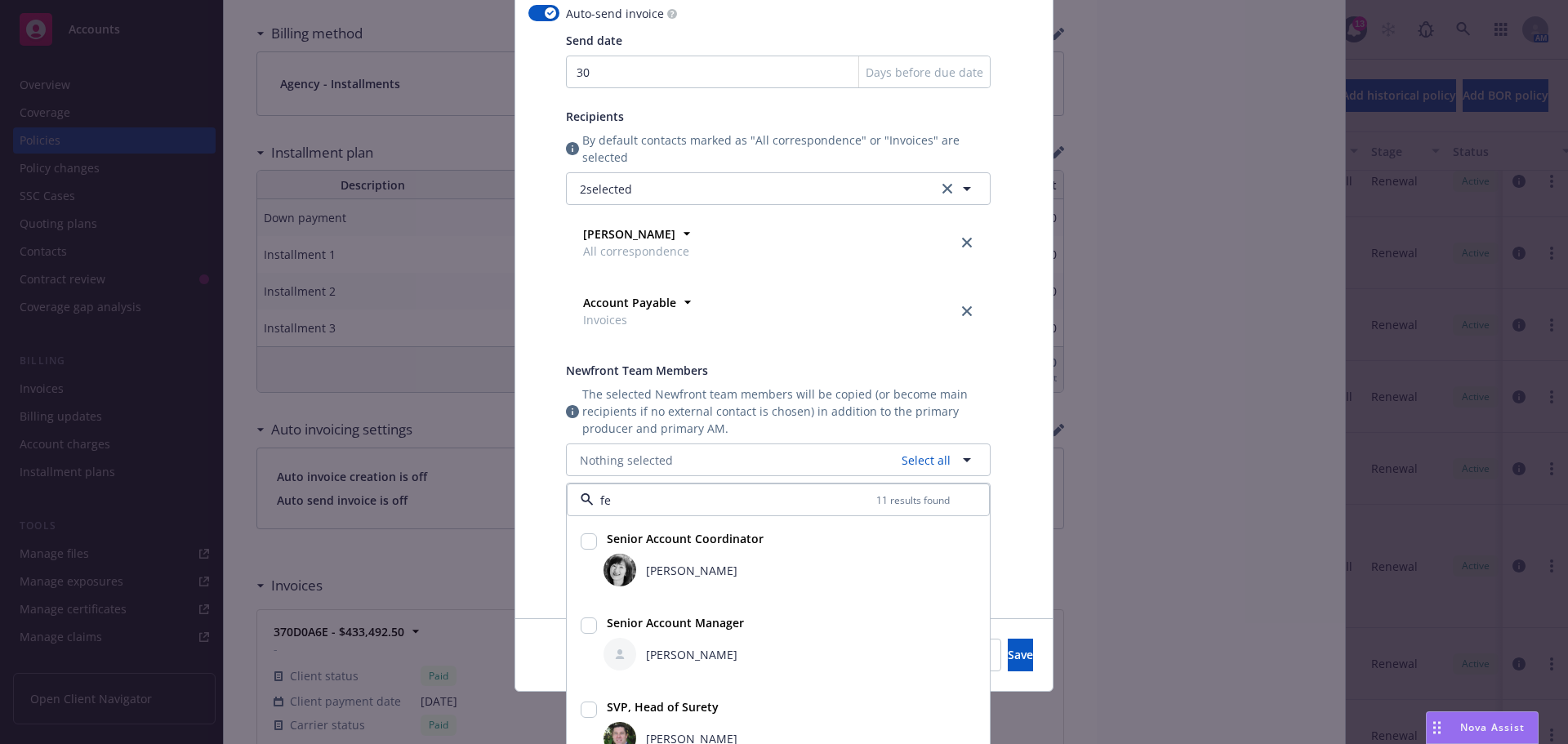
type input "fer"
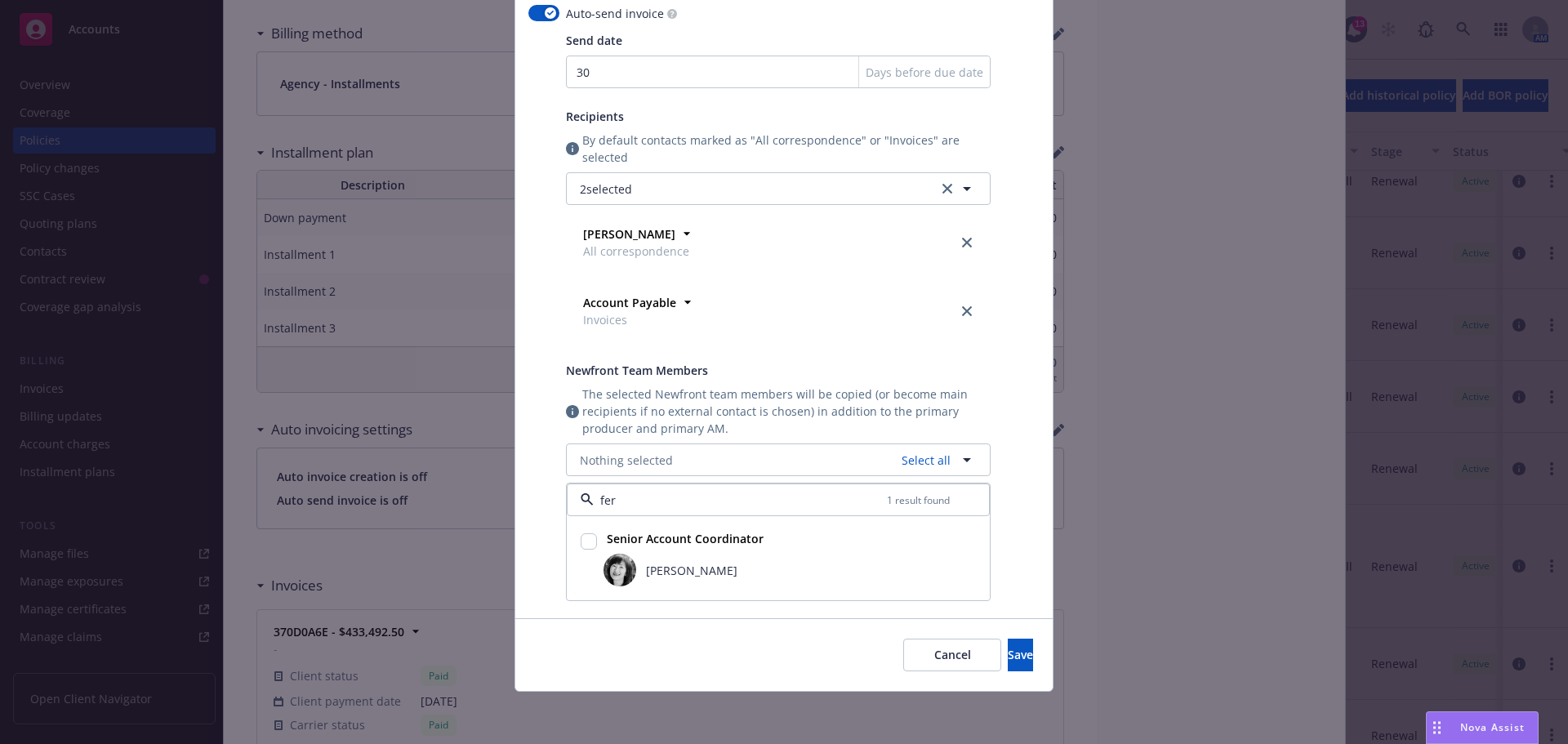
click at [581, 533] on input "checkbox" at bounding box center [589, 541] width 16 height 16
checkbox input "true"
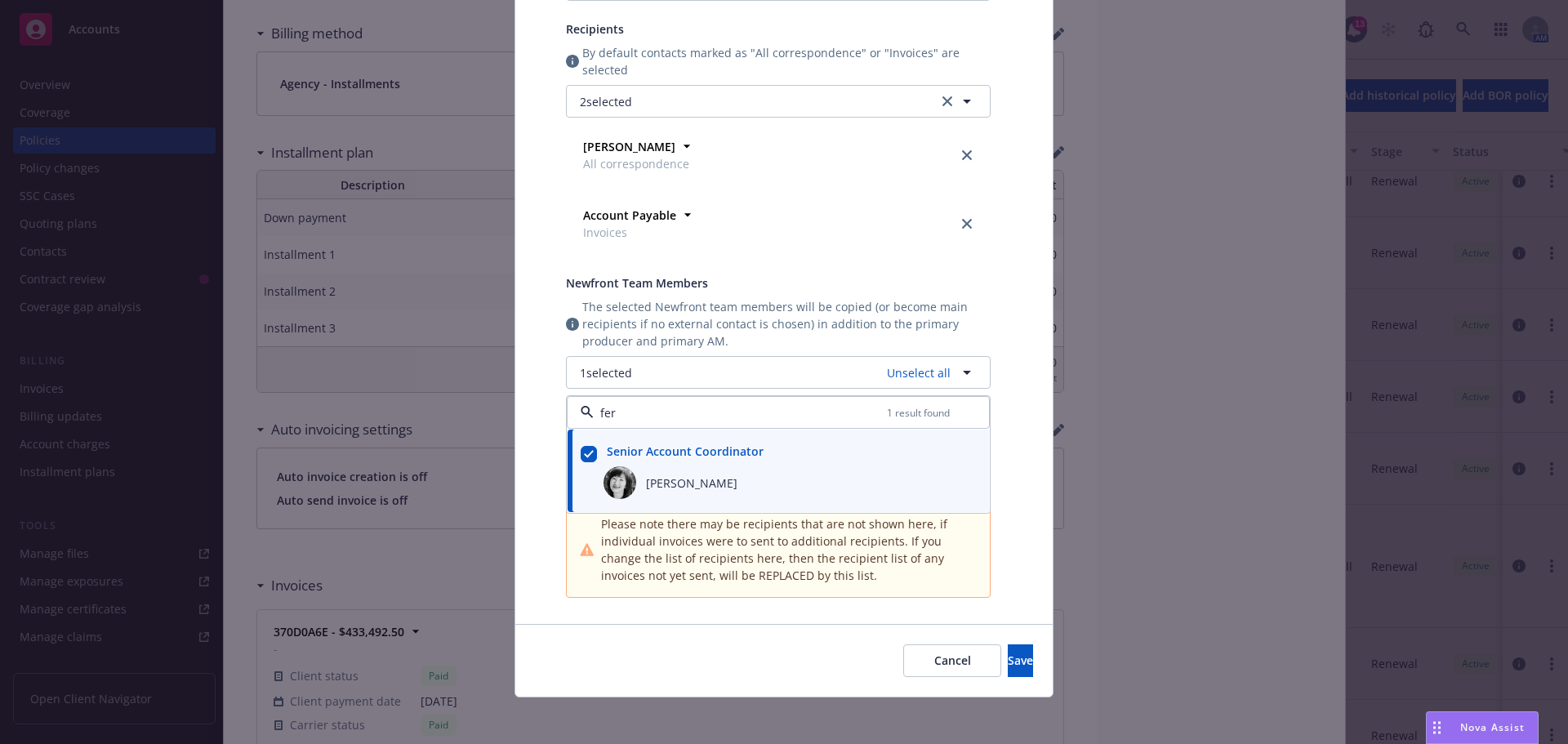
scroll to position [326, 0]
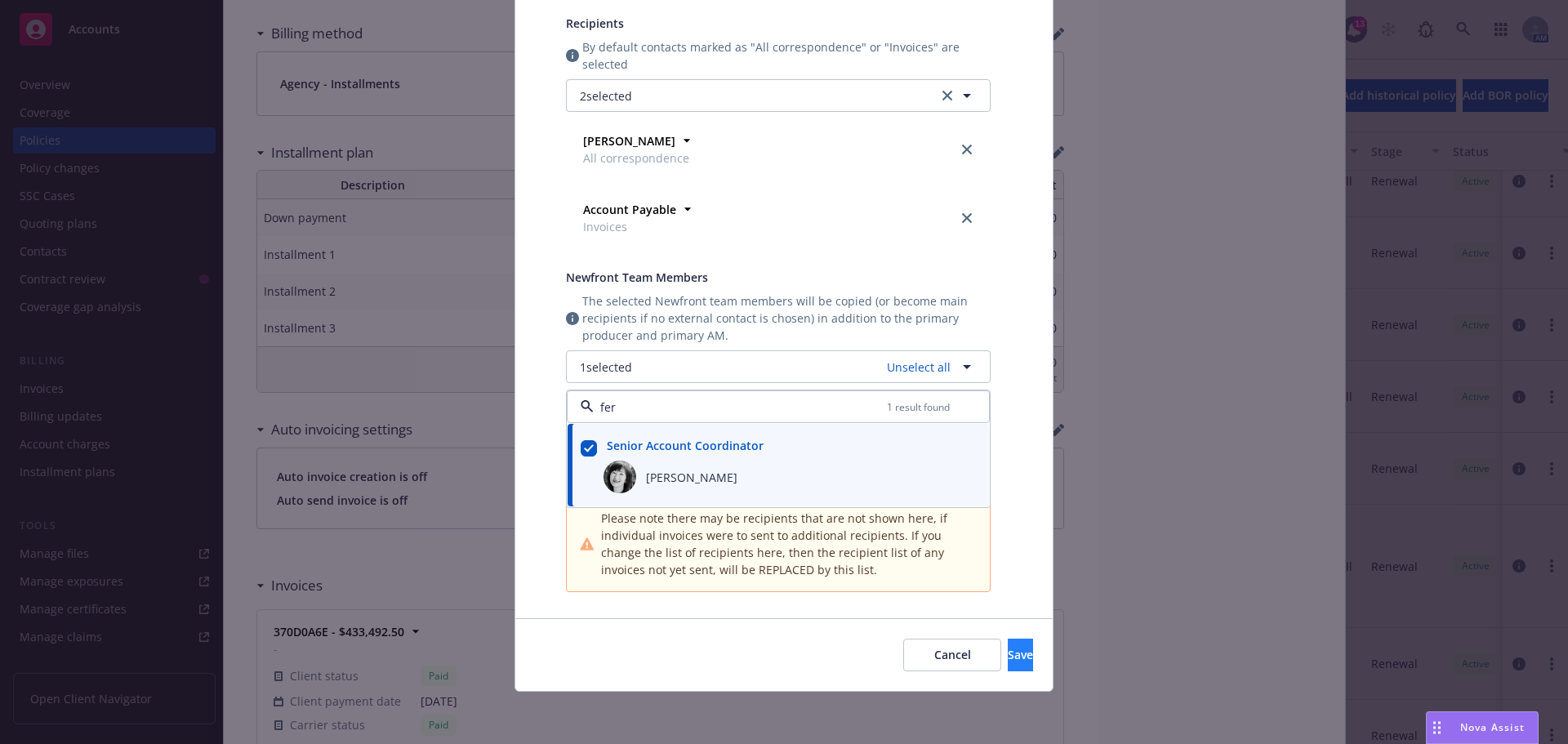
type input "fer"
click at [1008, 651] on span "Save" at bounding box center [1020, 654] width 26 height 15
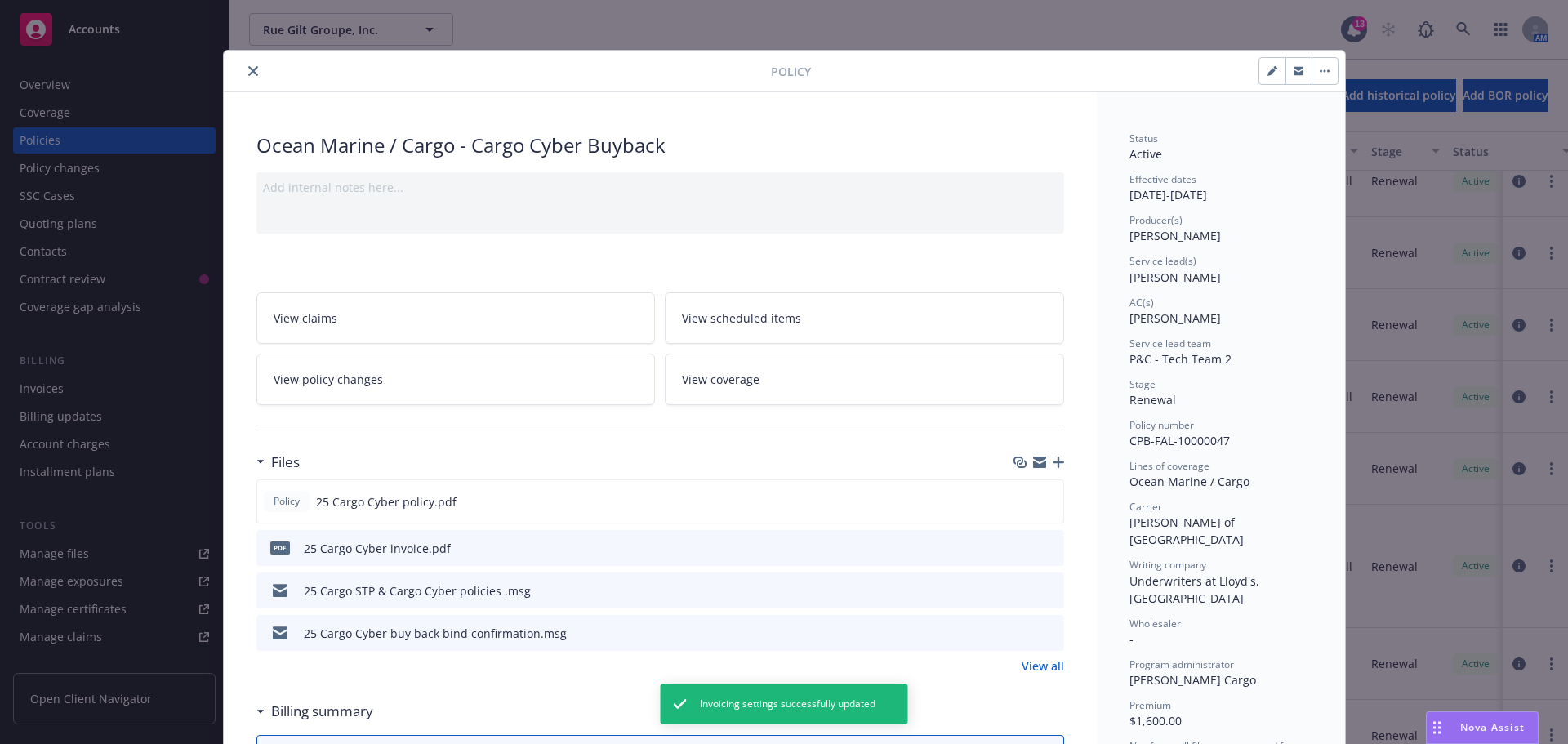
scroll to position [0, 0]
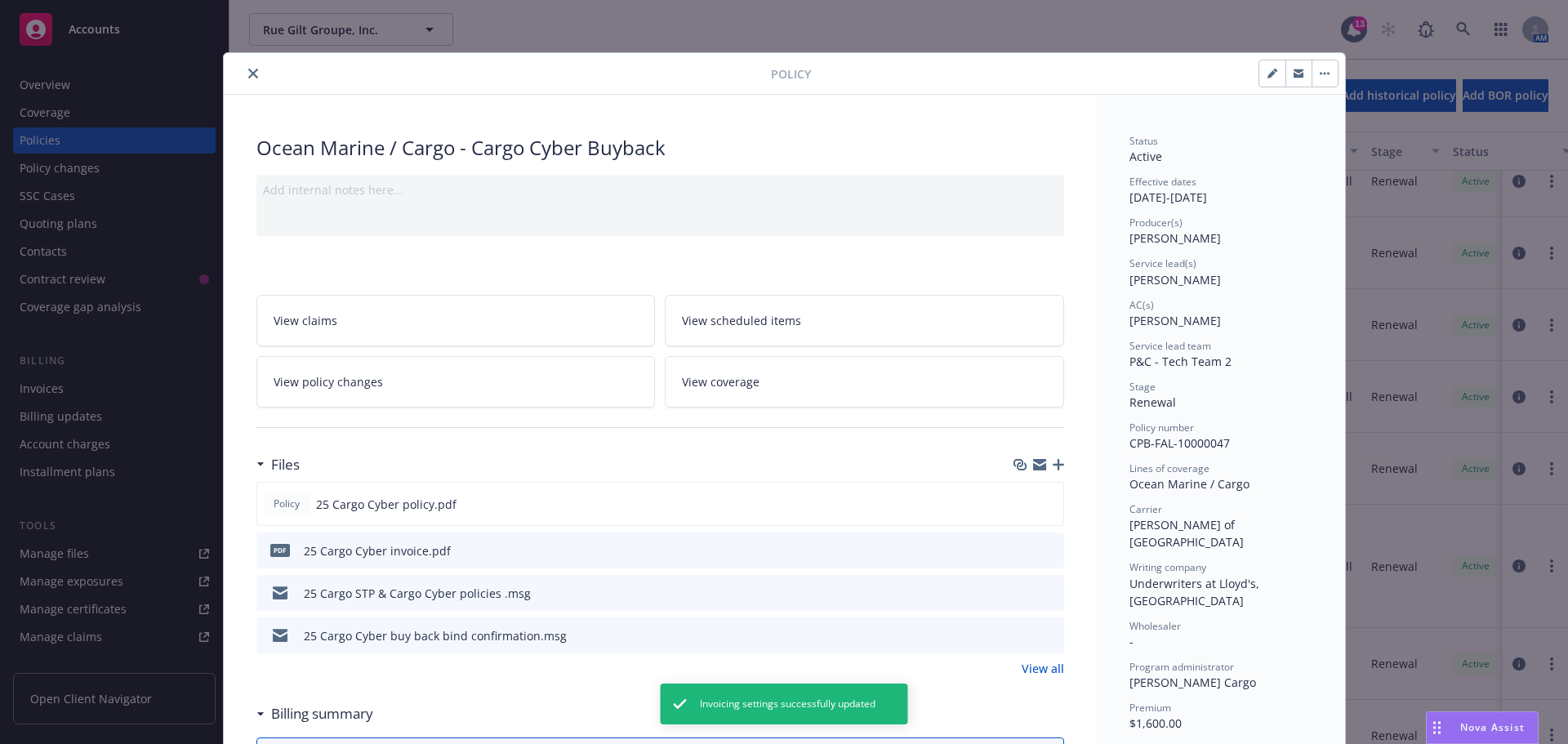
click at [243, 70] on button "close" at bounding box center [253, 73] width 20 height 20
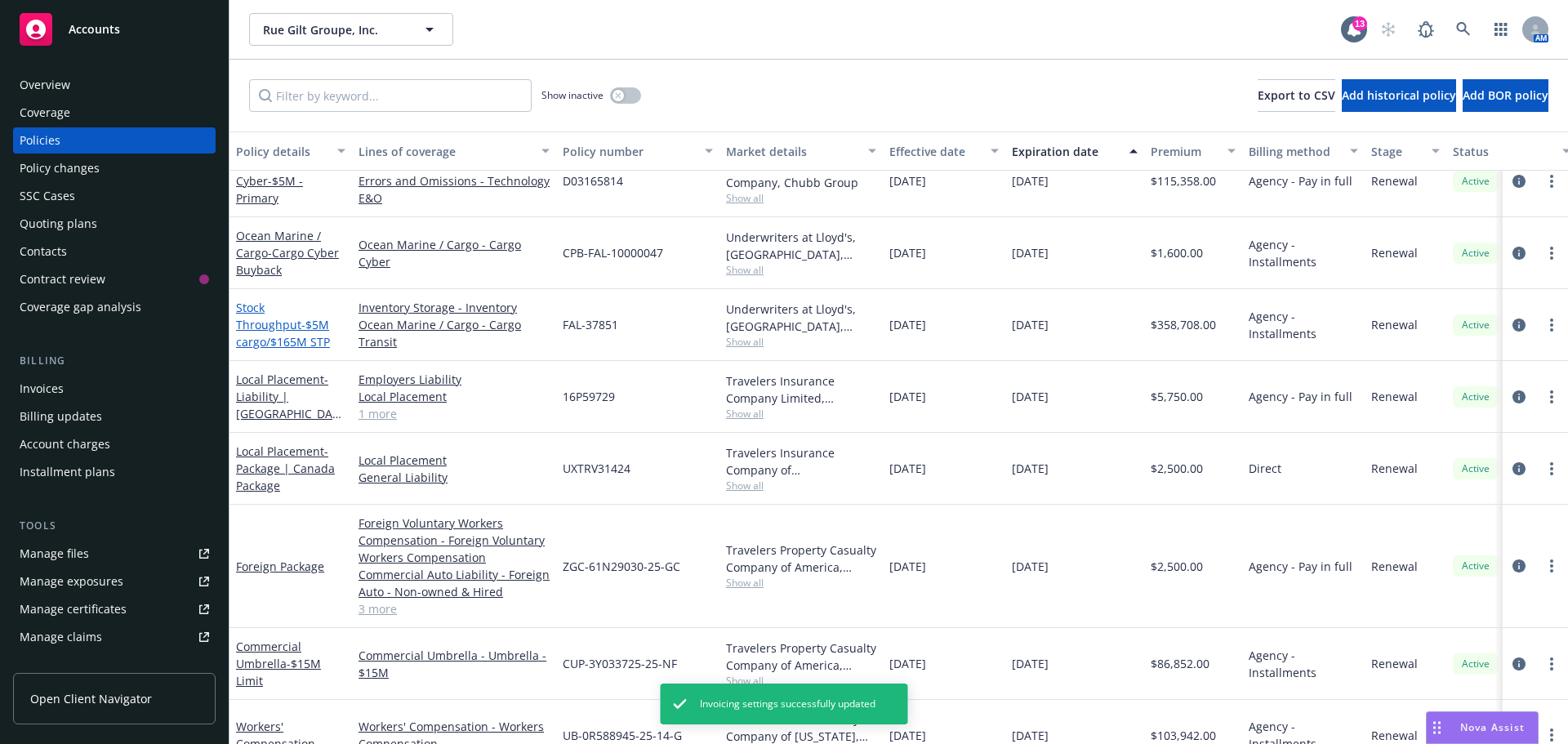
click at [281, 321] on span "- $5M cargo/$165M STP" at bounding box center [282, 333] width 94 height 32
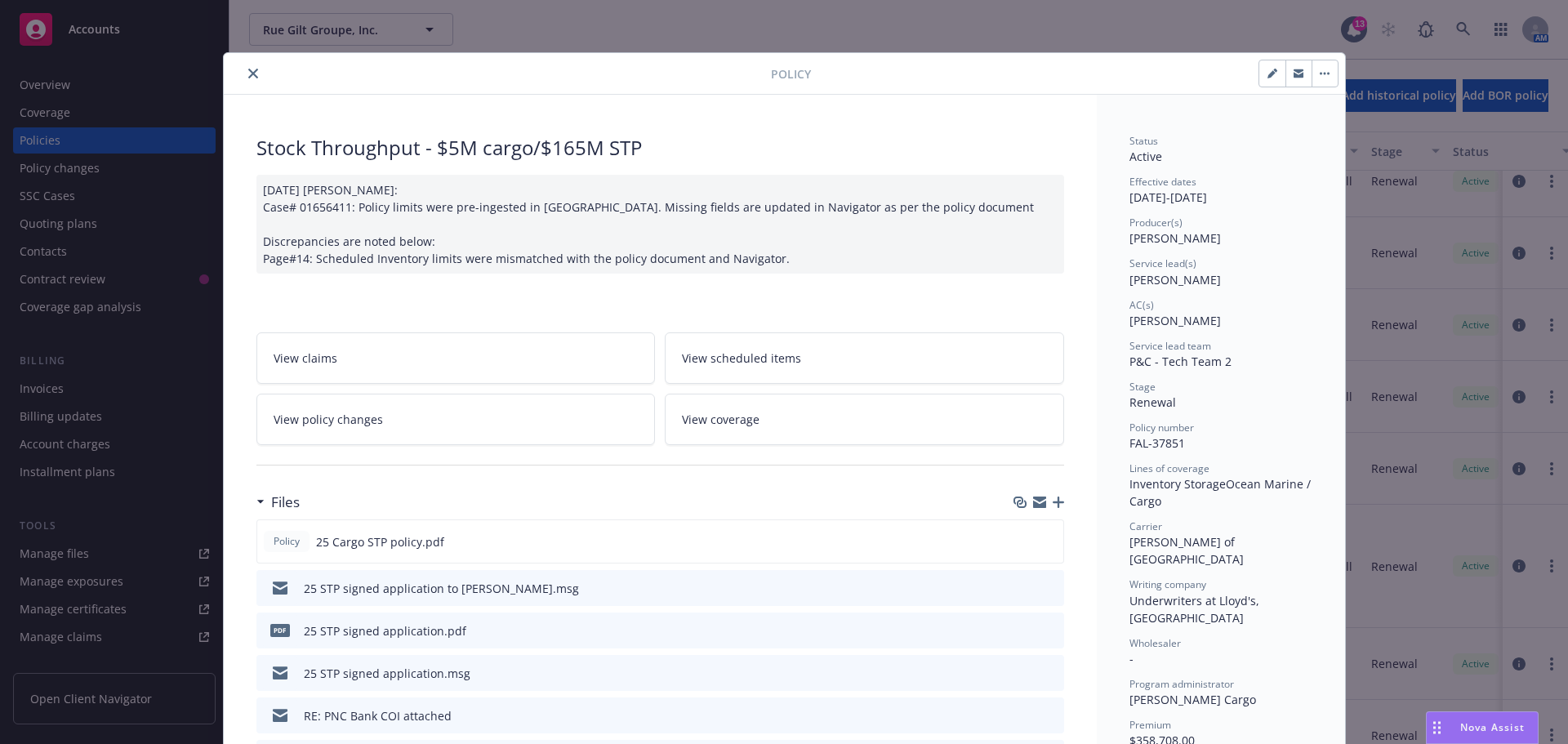
click at [248, 70] on icon "close" at bounding box center [253, 73] width 10 height 10
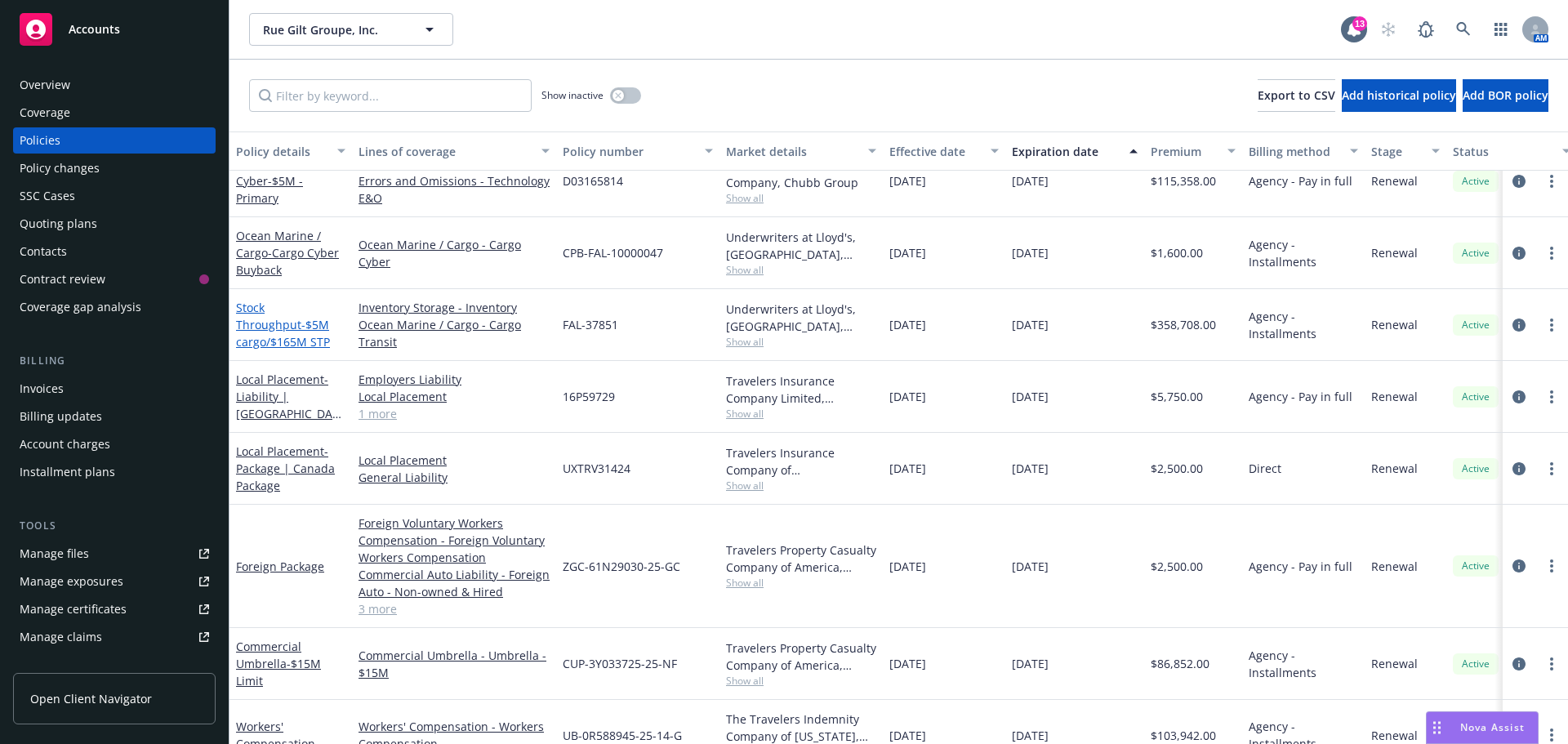
click at [266, 312] on link "Stock Throughput - $5M cargo/$165M STP" at bounding box center [282, 324] width 94 height 50
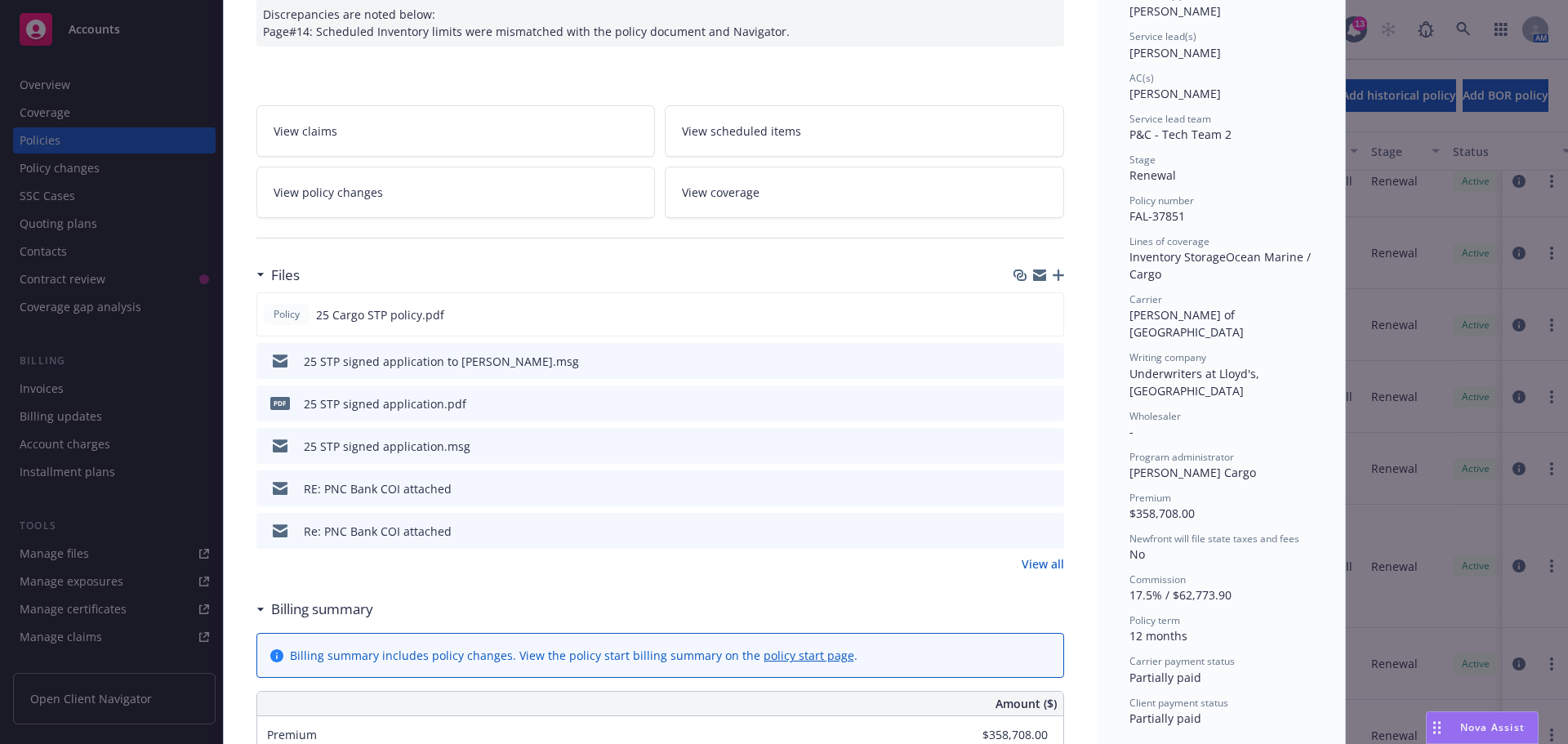
scroll to position [49, 0]
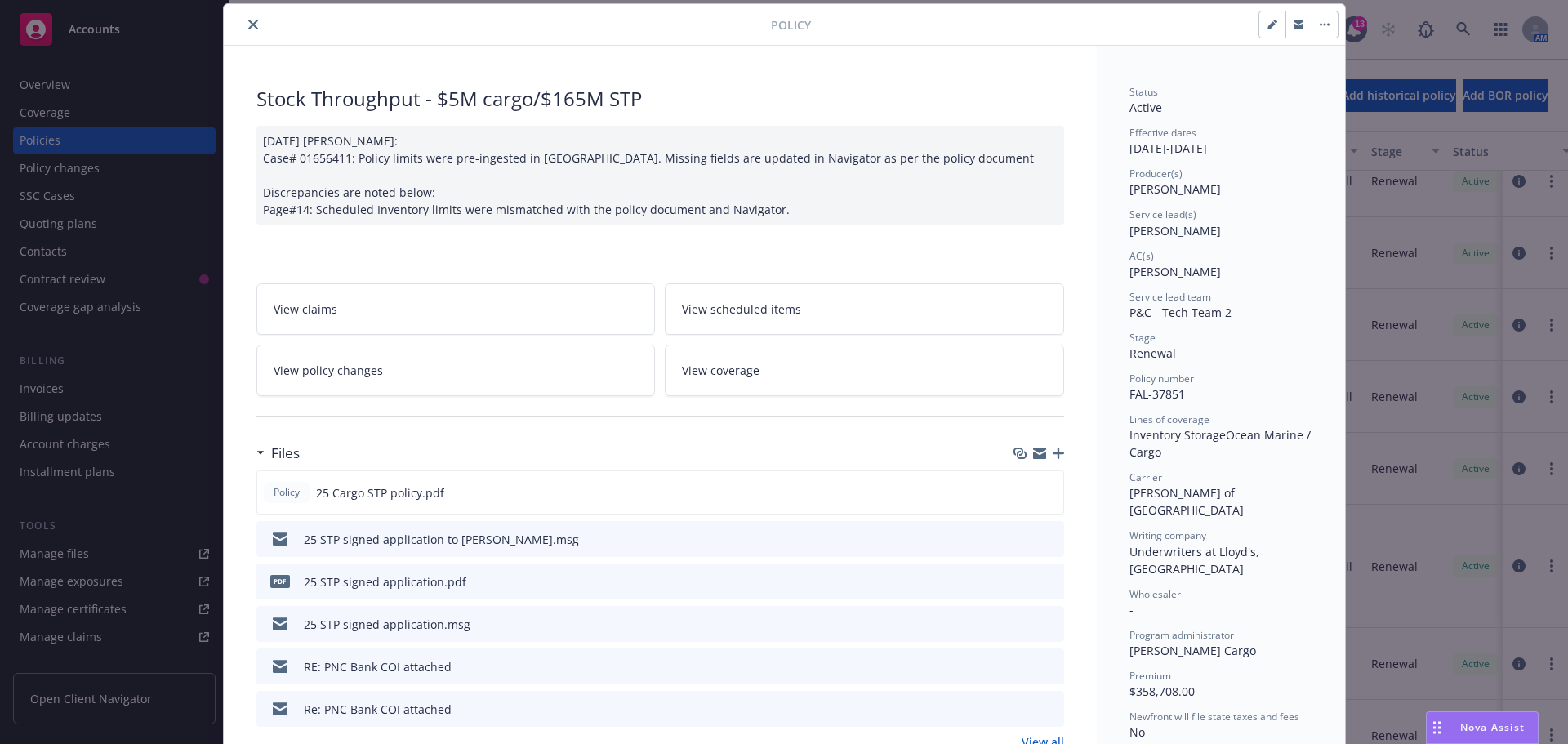
click at [248, 24] on icon "close" at bounding box center [253, 25] width 10 height 10
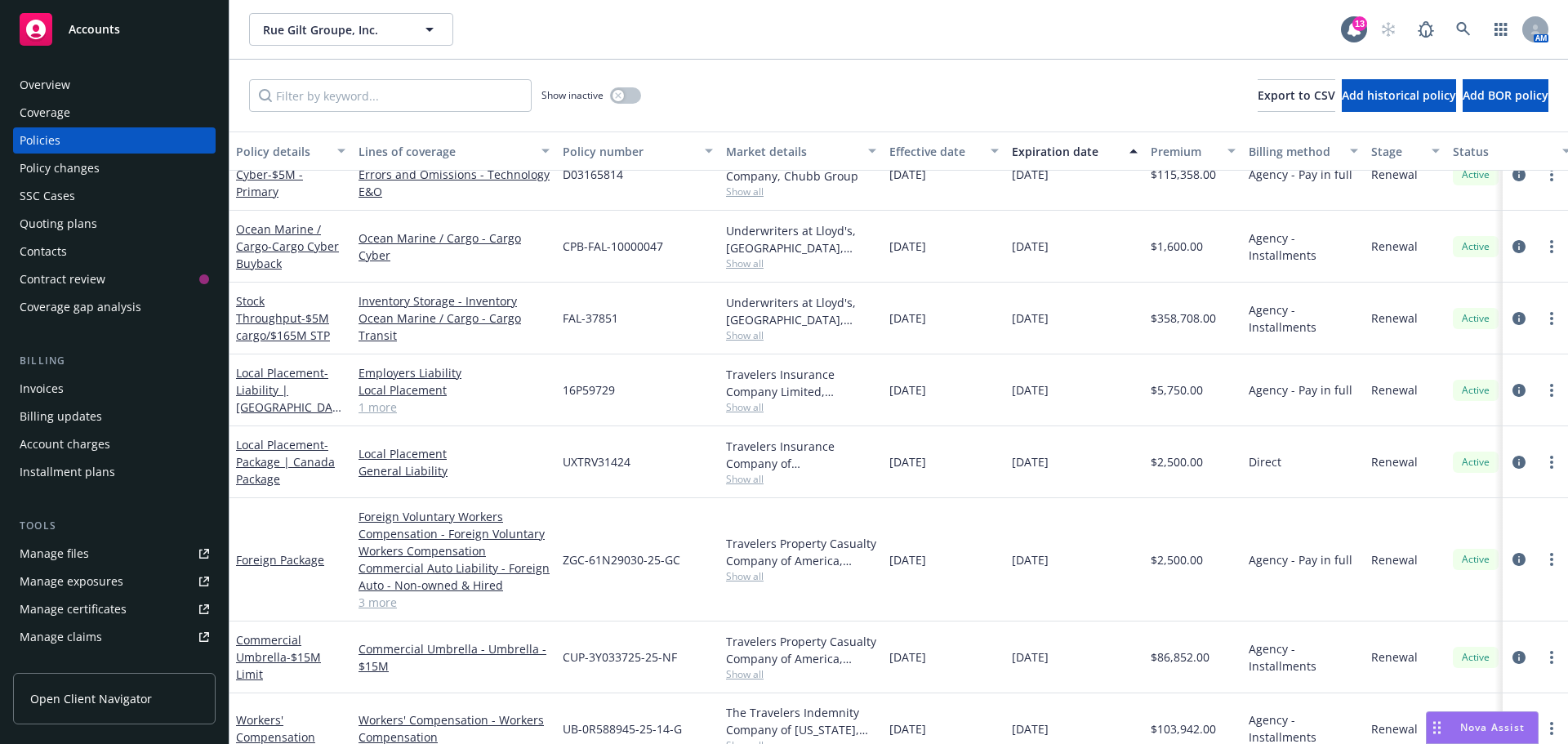
scroll to position [669, 0]
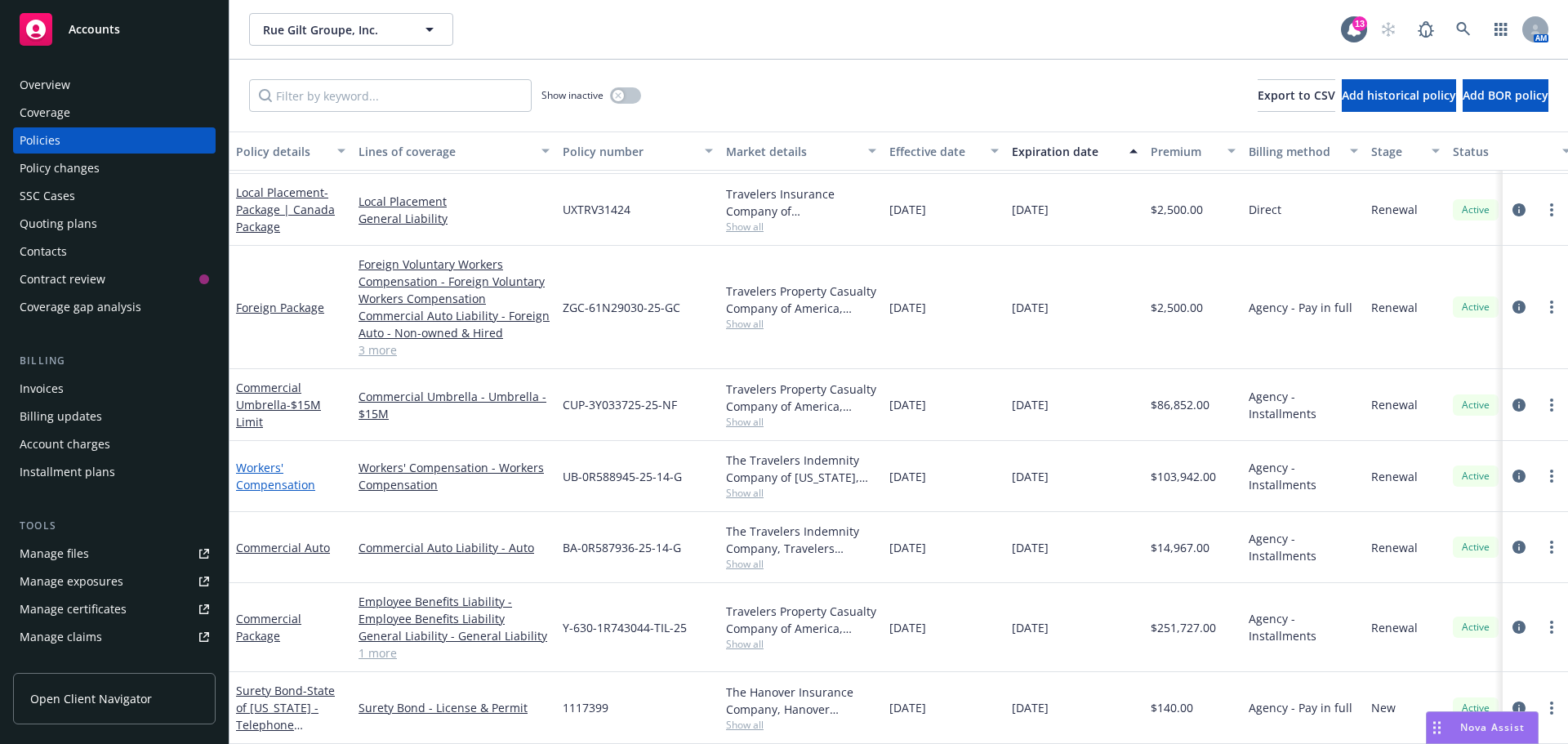
click at [274, 466] on link "Workers' Compensation" at bounding box center [275, 476] width 79 height 32
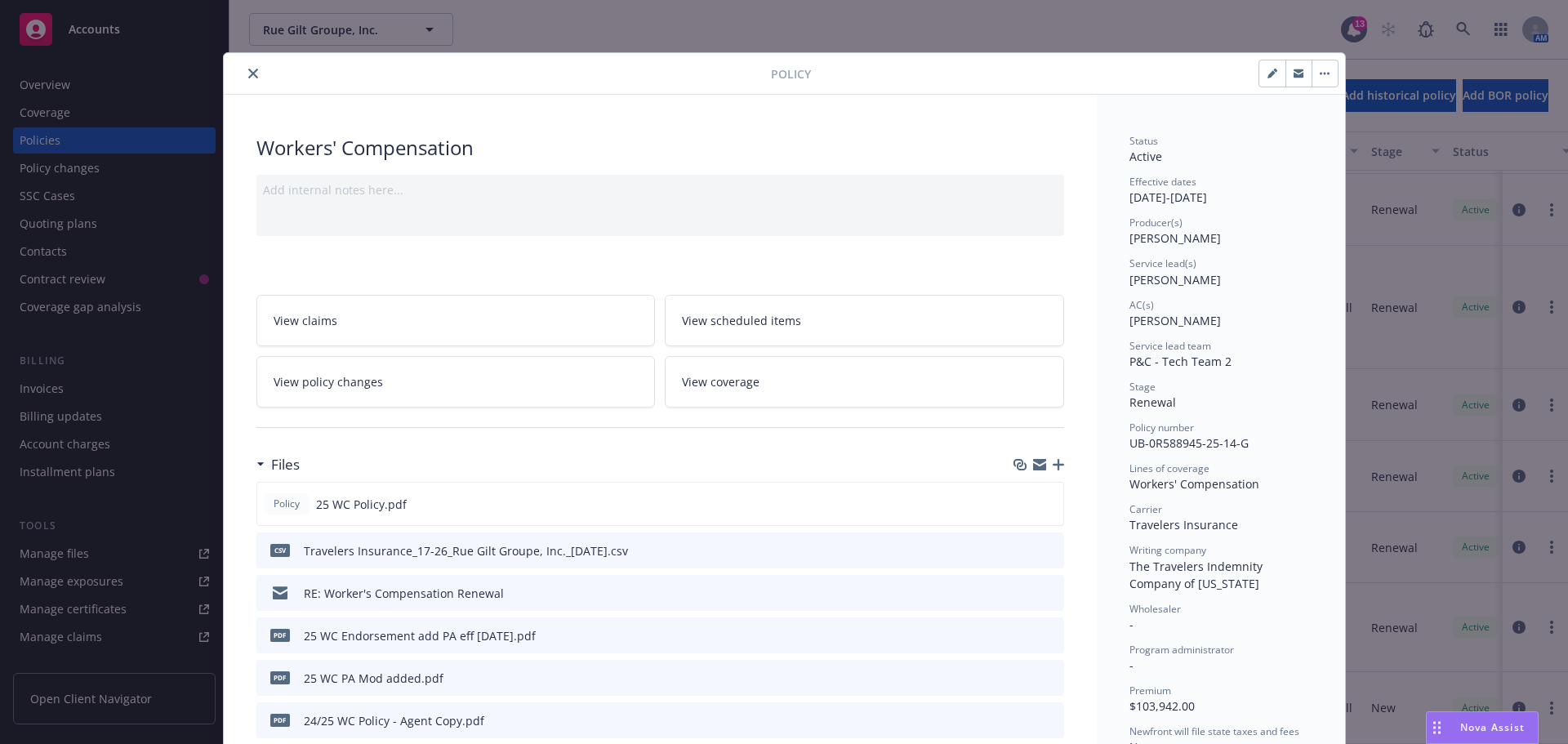
click at [248, 73] on icon "close" at bounding box center [253, 73] width 10 height 10
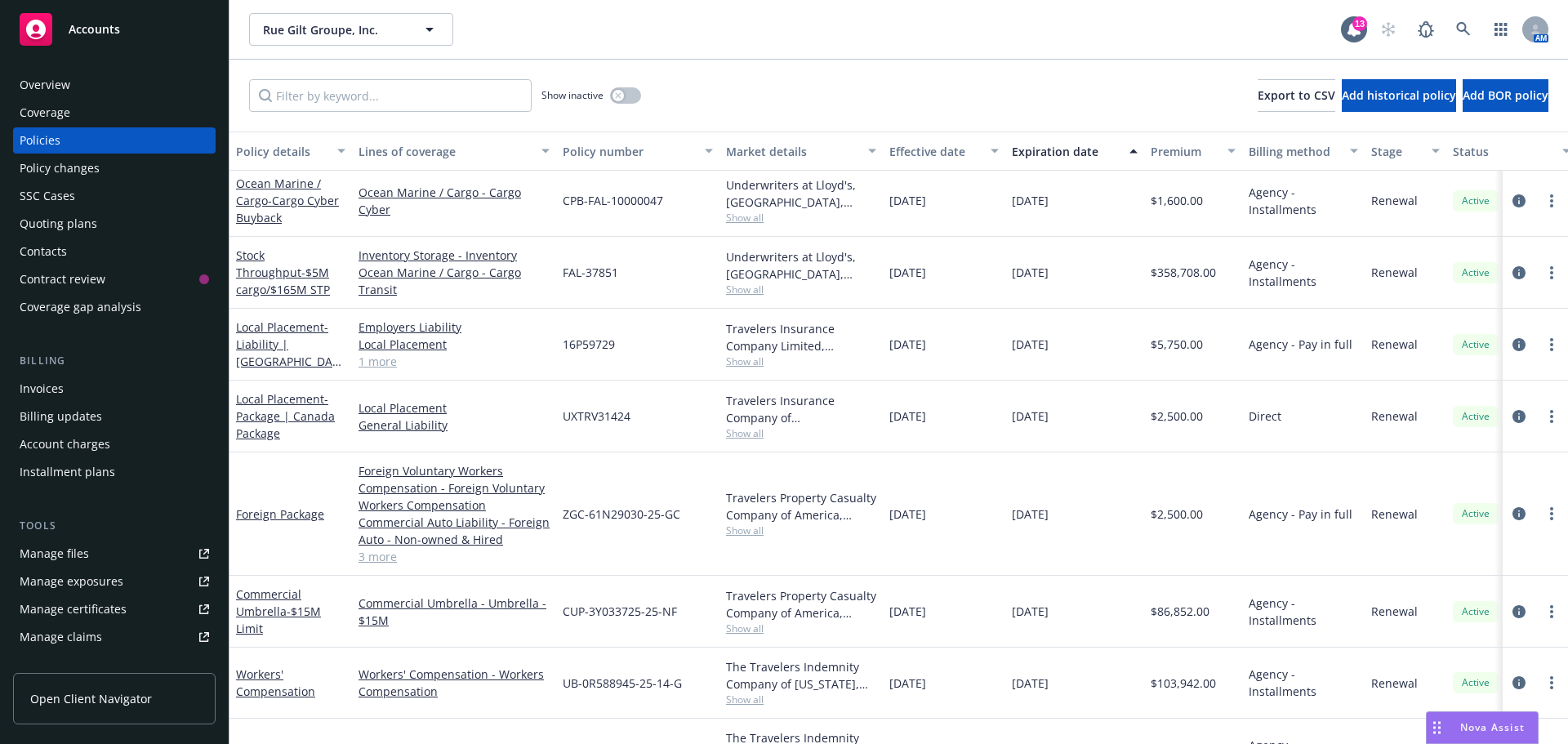
scroll to position [342, 0]
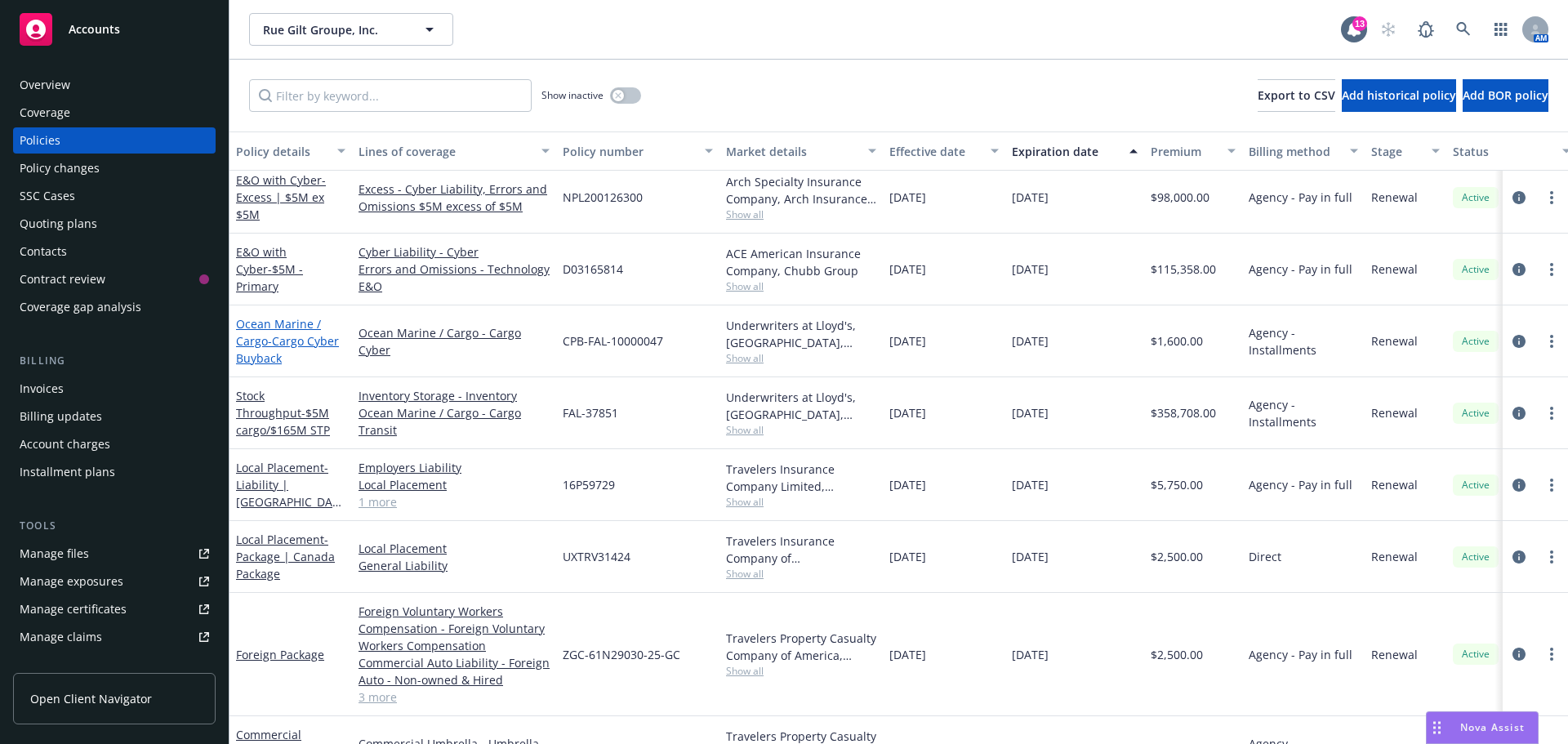
click at [283, 338] on span "- Cargo Cyber Buyback" at bounding box center [287, 349] width 103 height 32
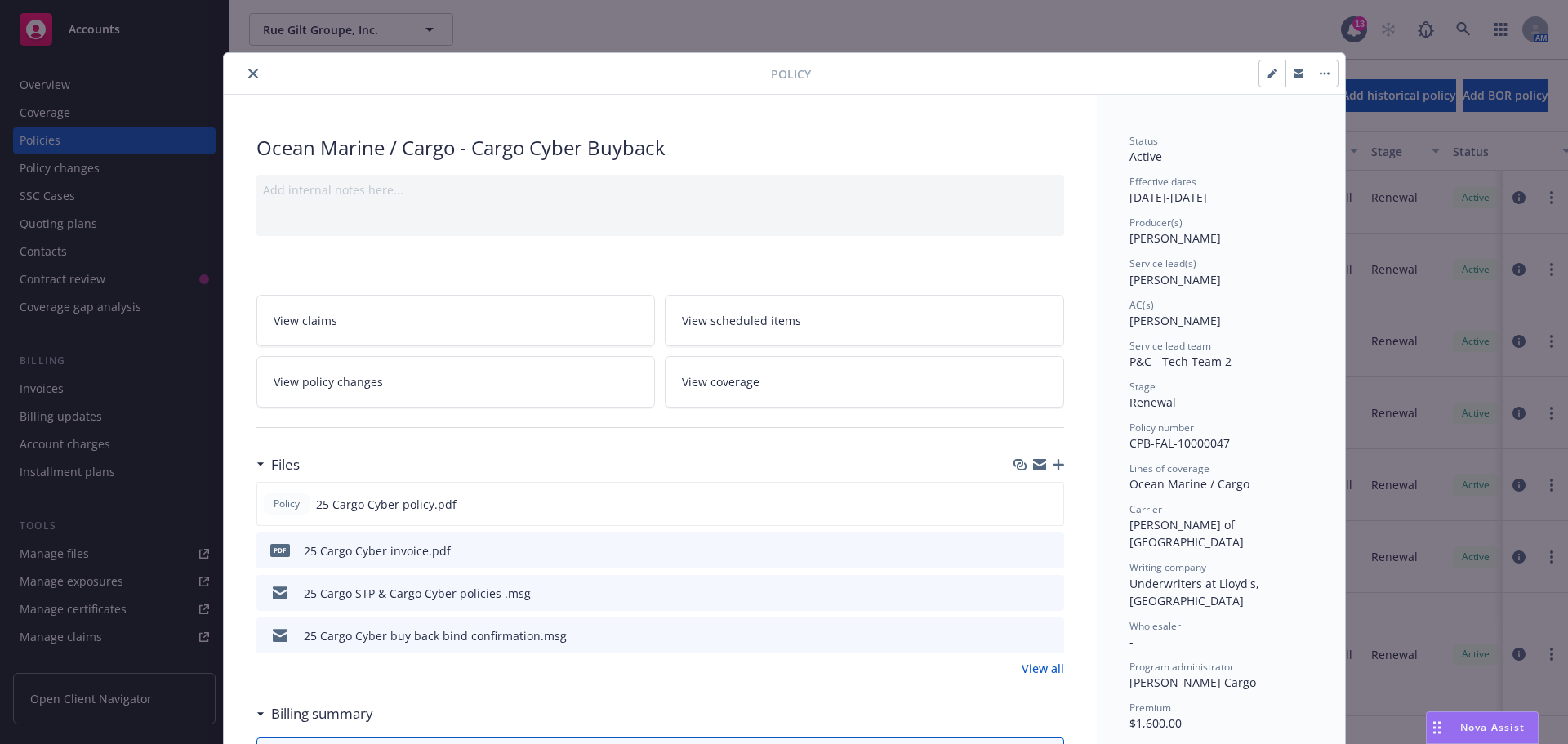
click at [248, 75] on icon "close" at bounding box center [253, 73] width 10 height 10
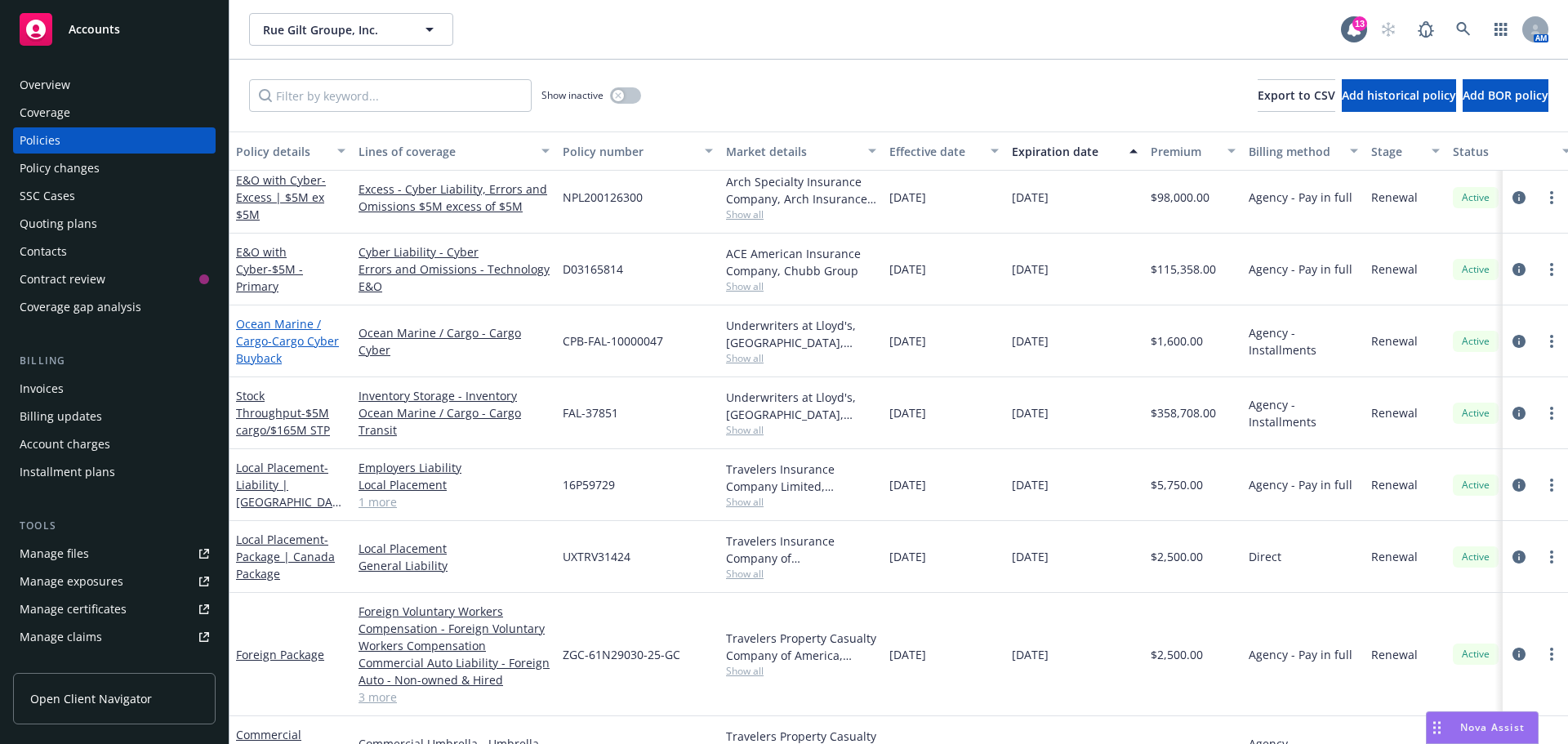
click at [273, 329] on link "Ocean Marine / Cargo - Cargo Cyber Buyback" at bounding box center [287, 341] width 103 height 50
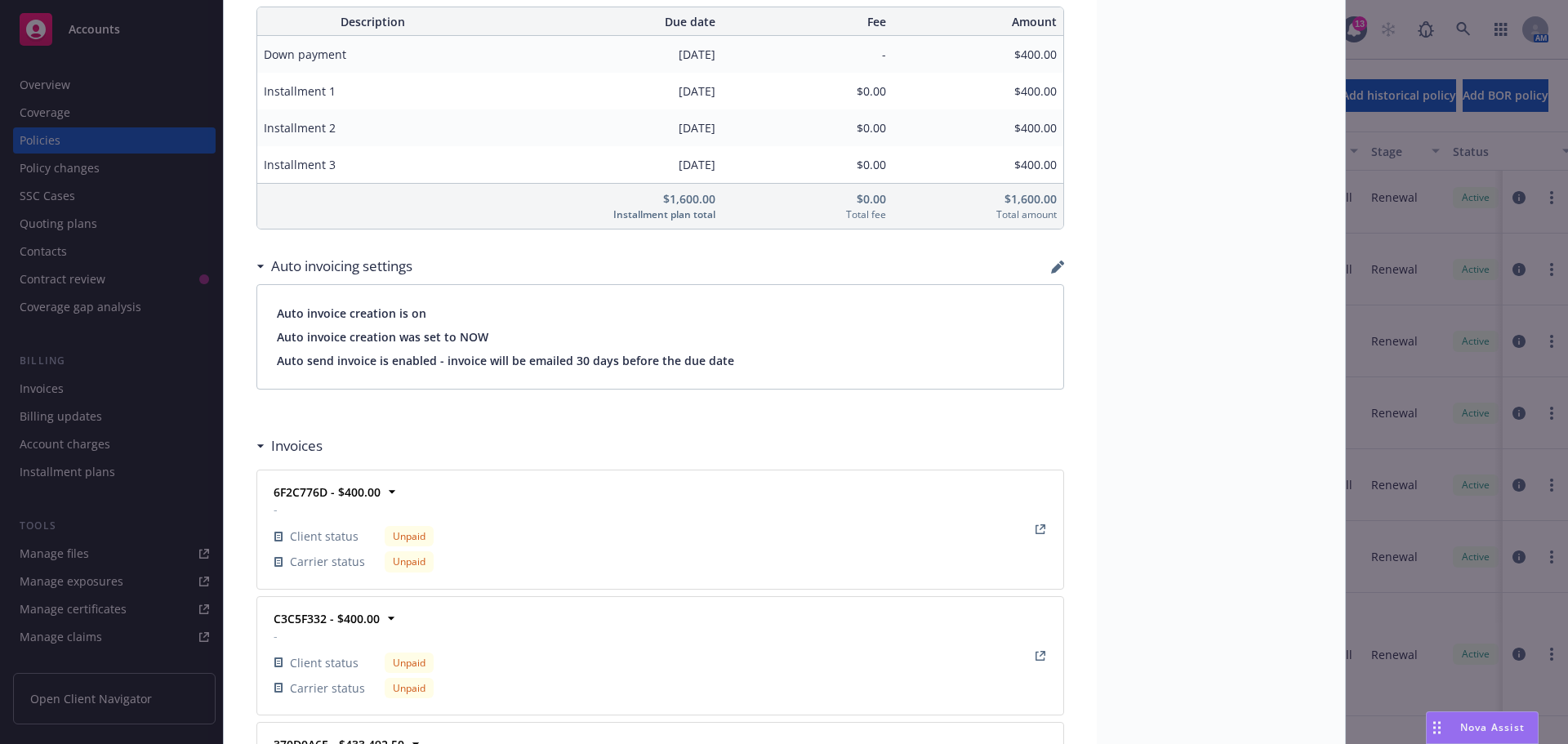
scroll to position [1225, 0]
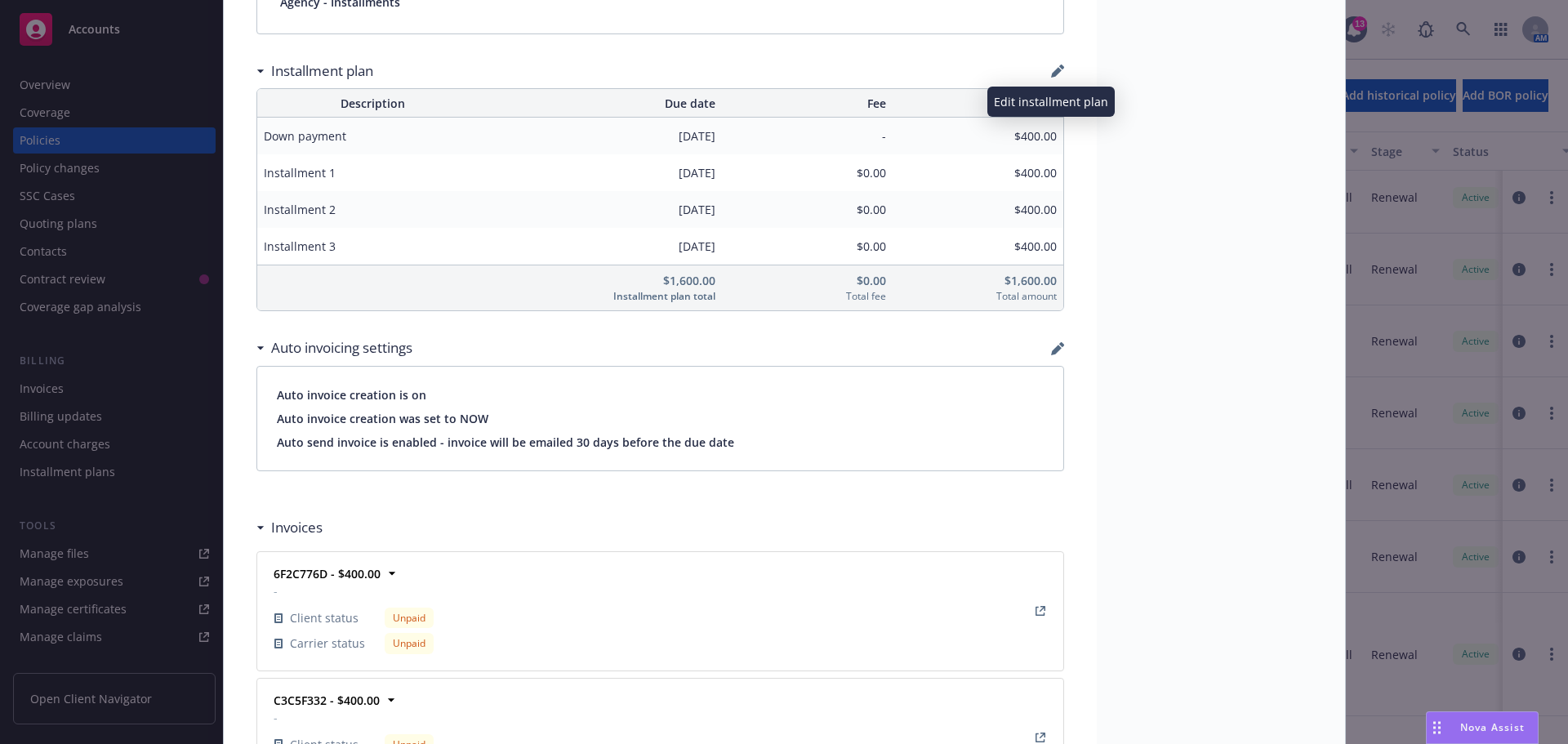
click at [1052, 70] on icon "button" at bounding box center [1058, 72] width 13 height 13
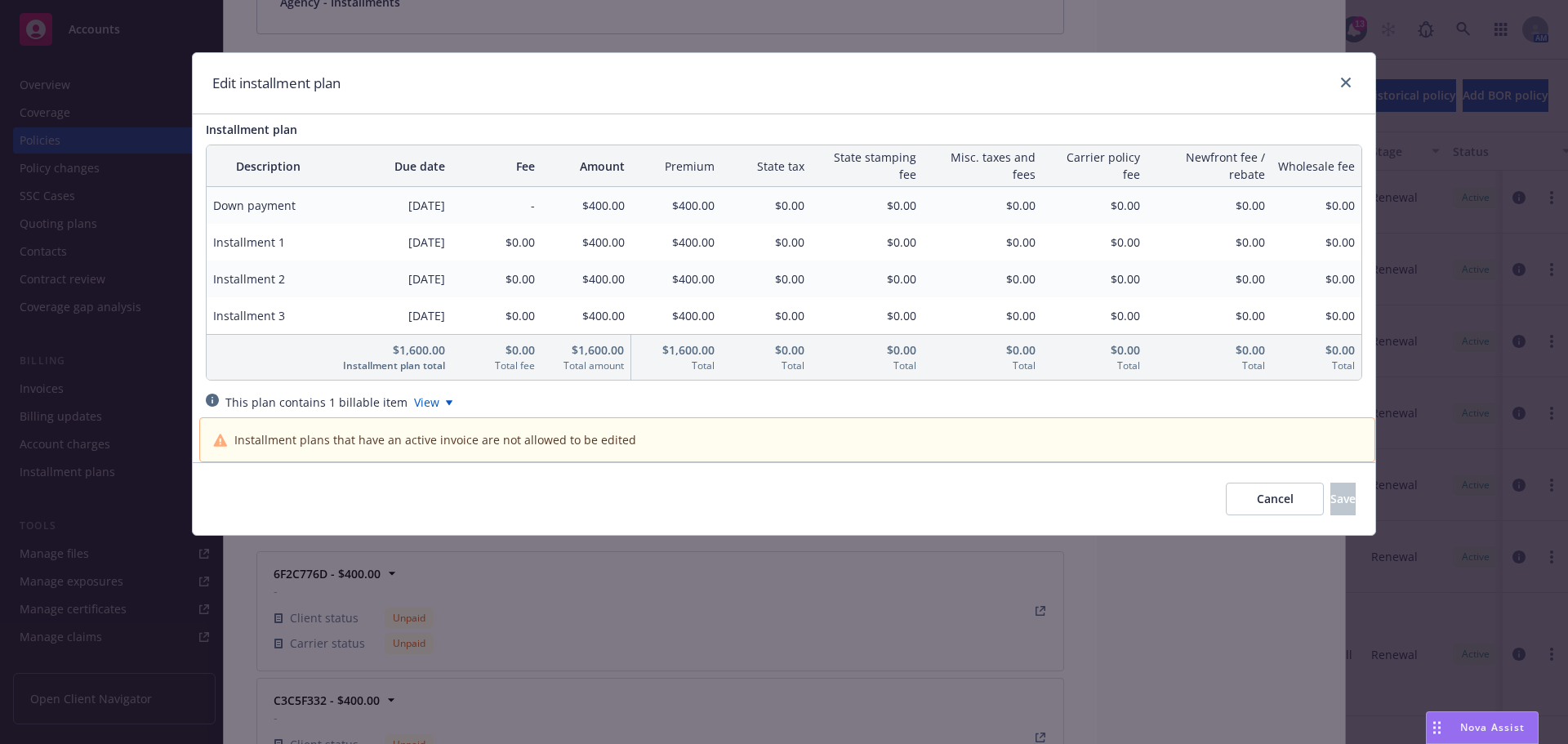
click at [452, 241] on div "$0.00" at bounding box center [496, 242] width 90 height 37
click at [1348, 85] on icon "close" at bounding box center [1347, 82] width 10 height 10
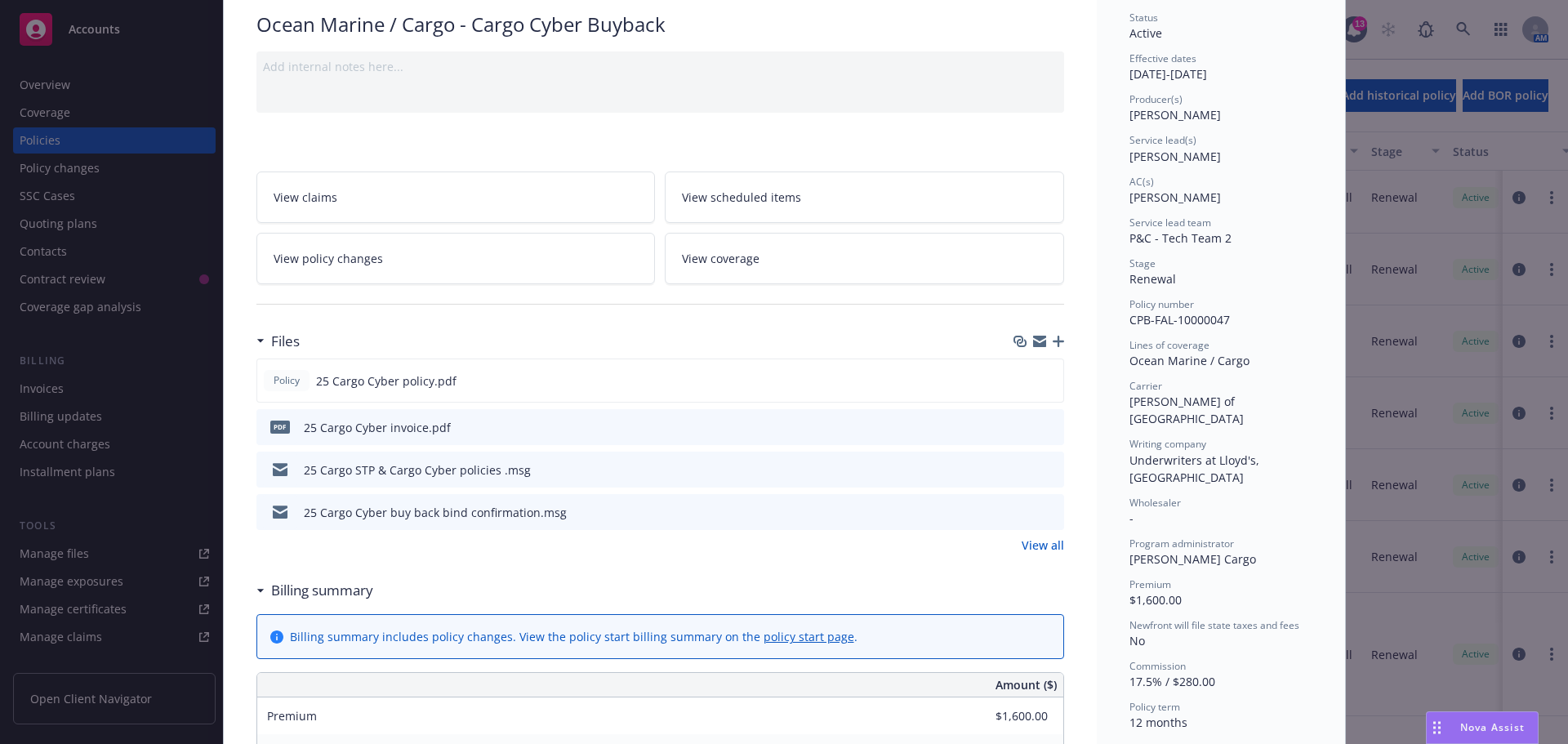
scroll to position [0, 0]
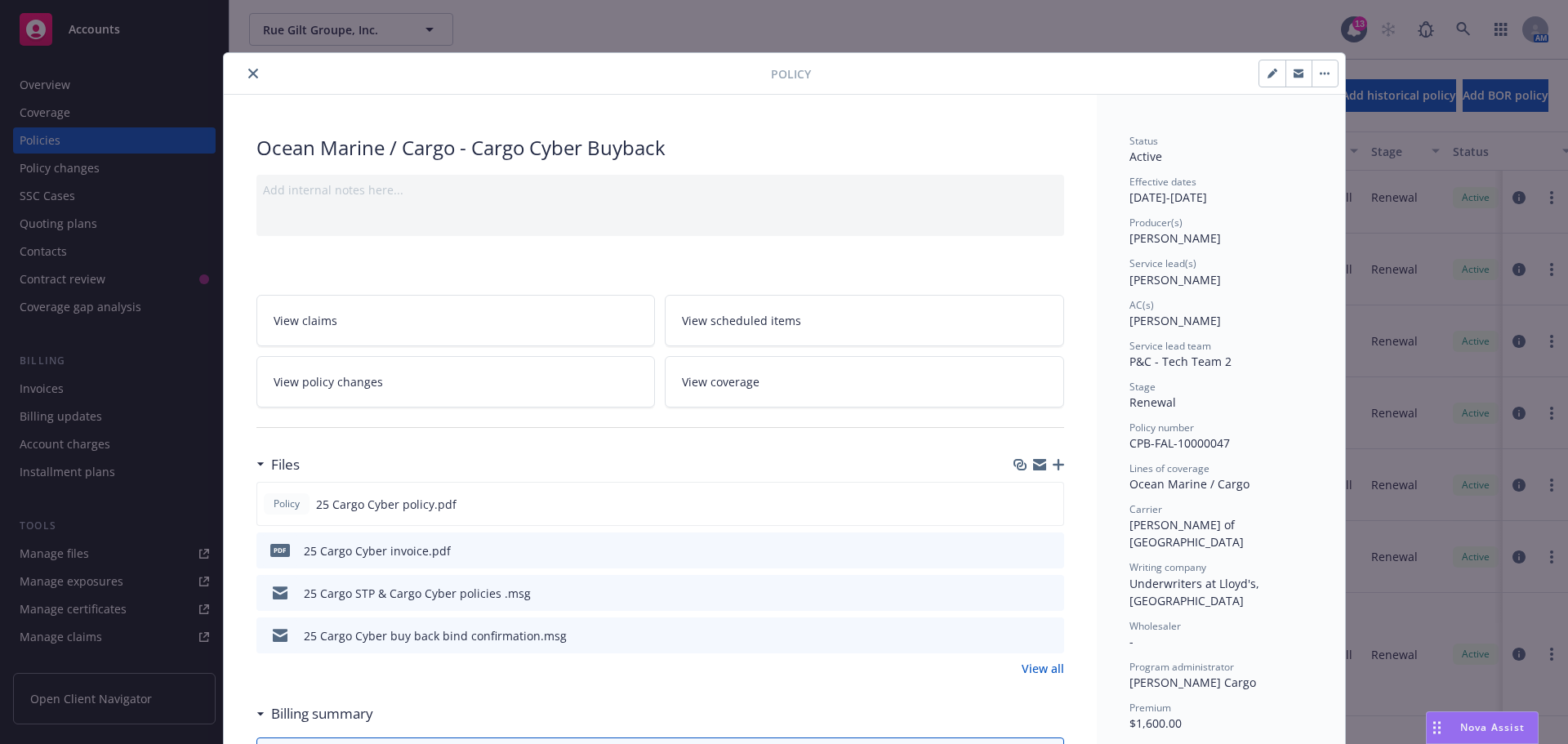
click at [250, 73] on icon "close" at bounding box center [253, 73] width 10 height 10
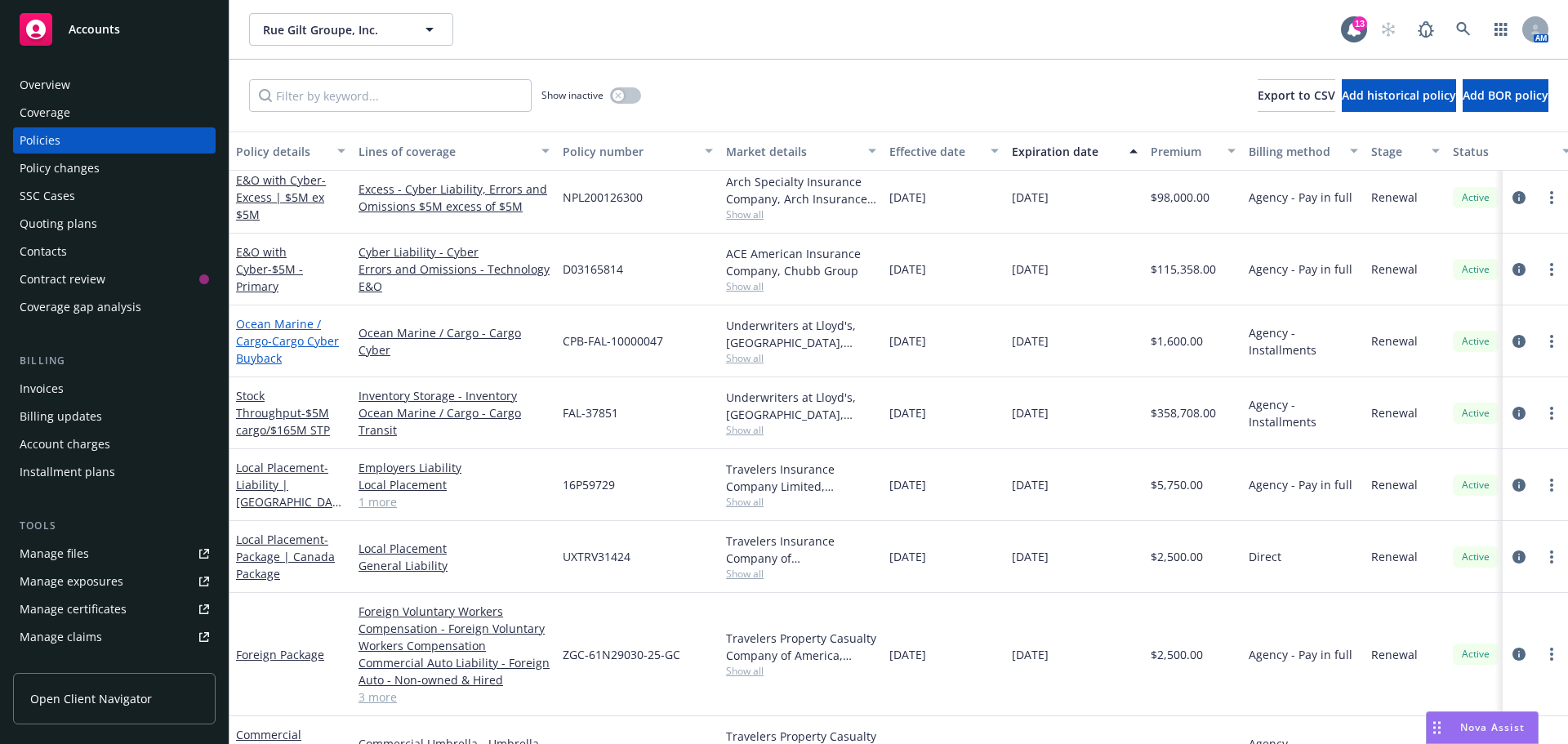
click at [270, 354] on span "- Cargo Cyber Buyback" at bounding box center [287, 349] width 103 height 32
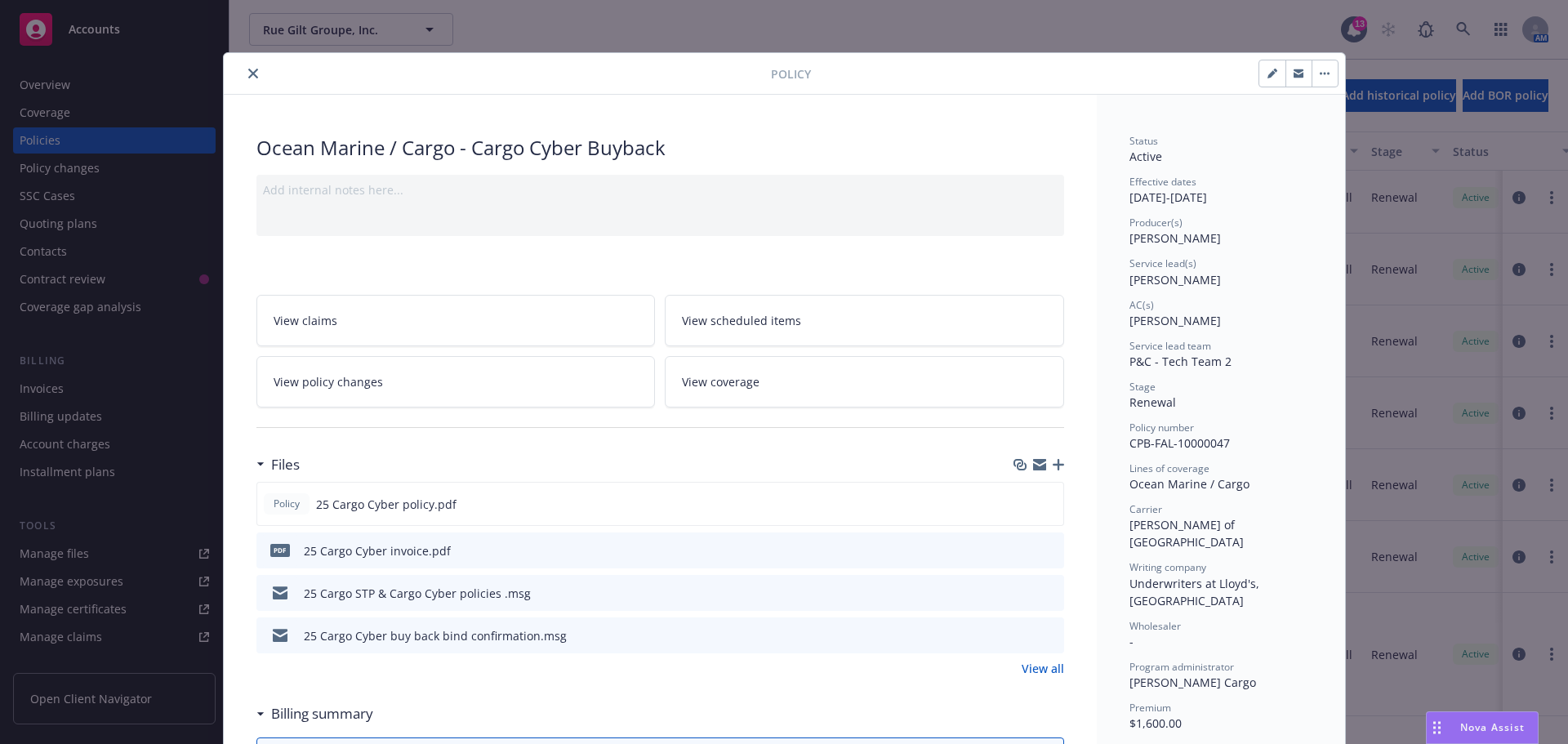
click at [248, 74] on icon "close" at bounding box center [253, 73] width 10 height 10
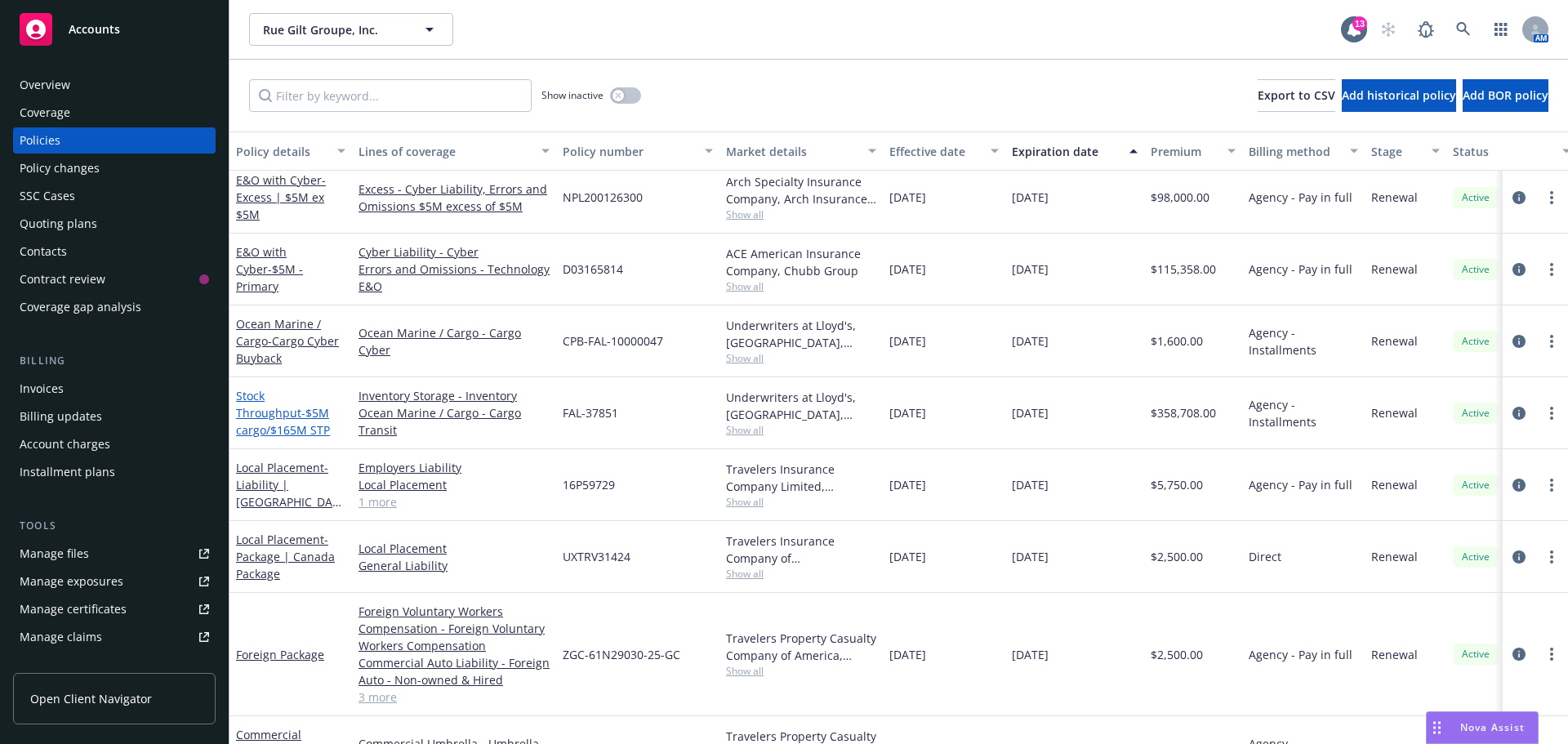
click at [298, 408] on span "- $5M cargo/$165M STP" at bounding box center [282, 422] width 94 height 32
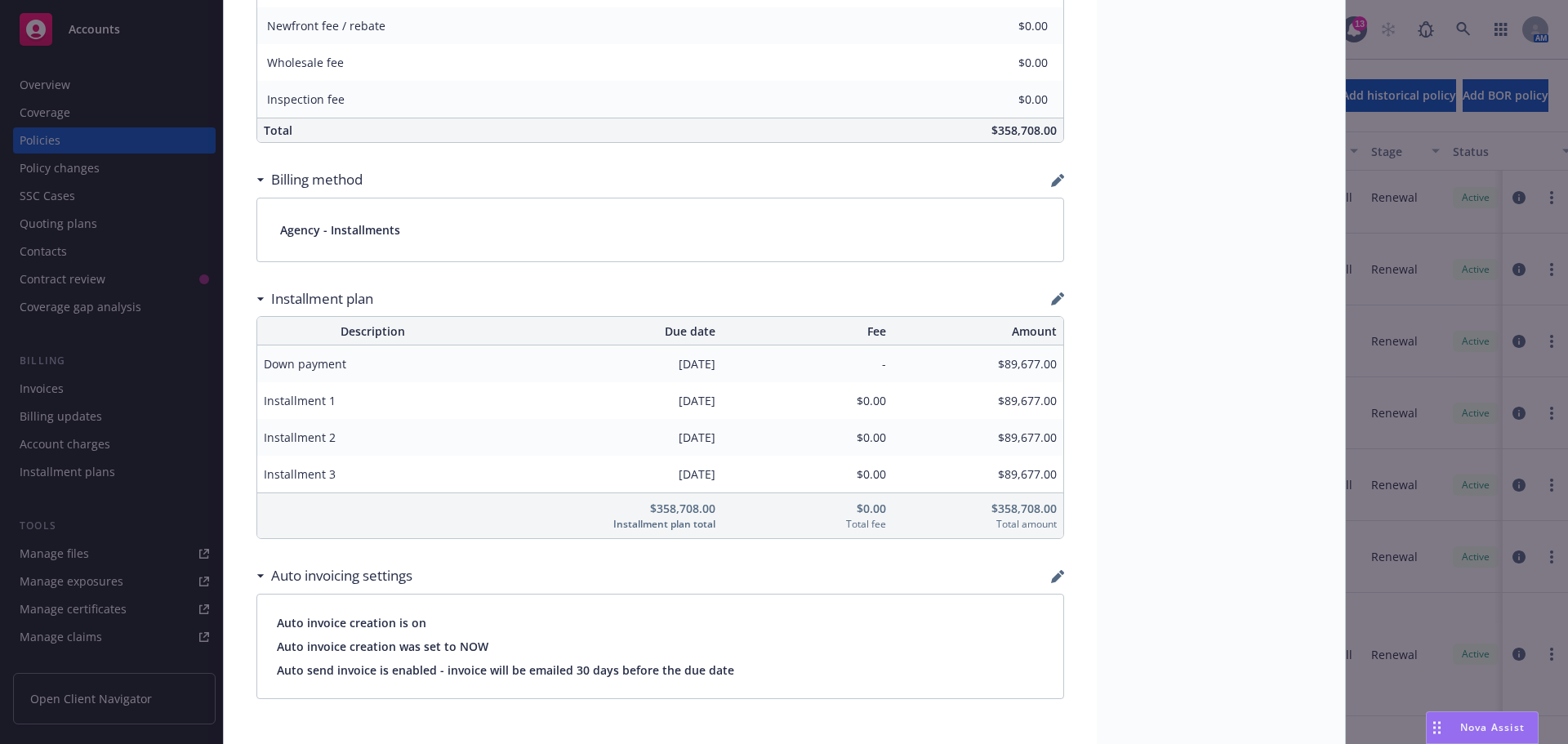
scroll to position [1143, 0]
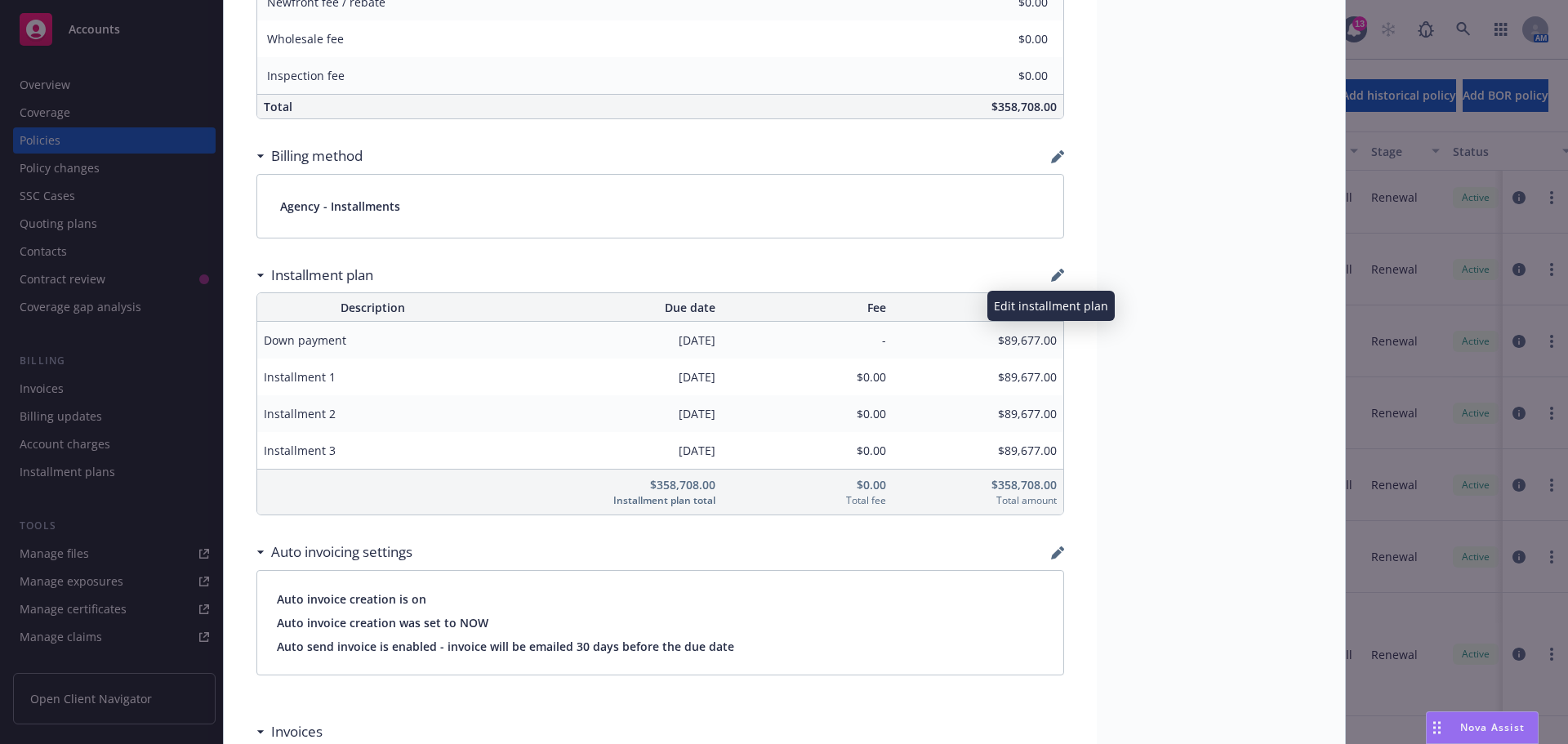
click at [1053, 276] on icon "button" at bounding box center [1056, 276] width 10 height 10
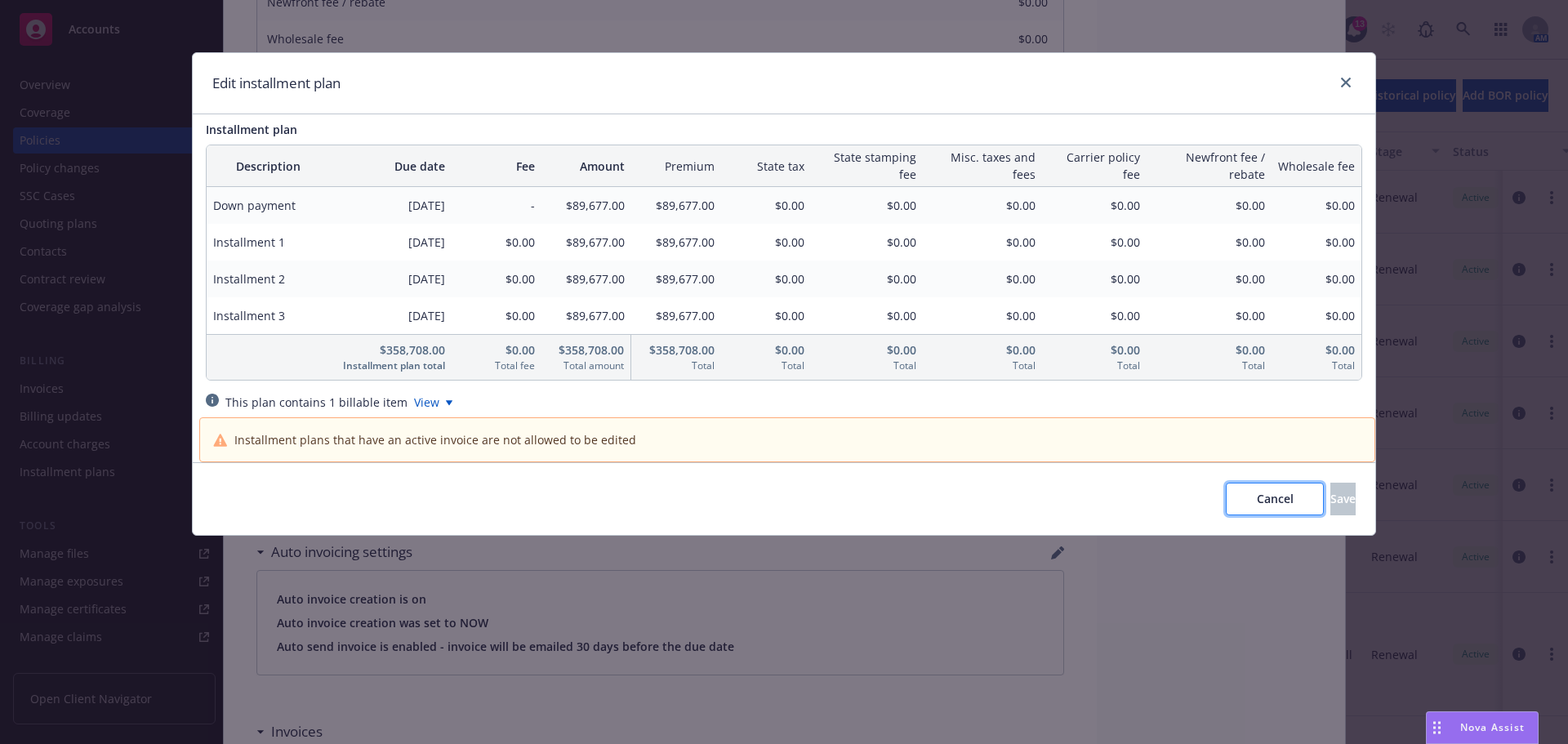
click at [1257, 495] on span "Cancel" at bounding box center [1275, 498] width 37 height 15
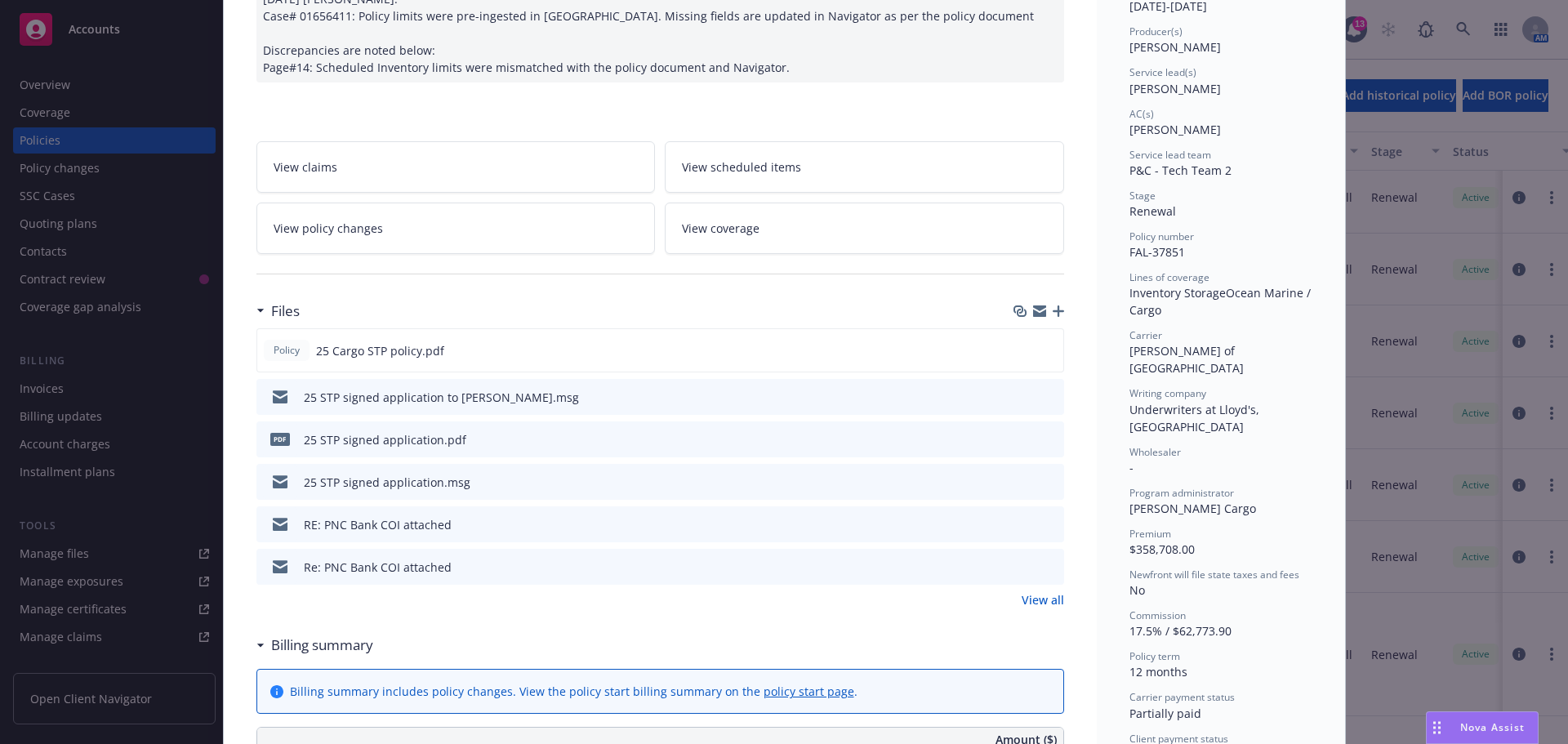
scroll to position [163, 0]
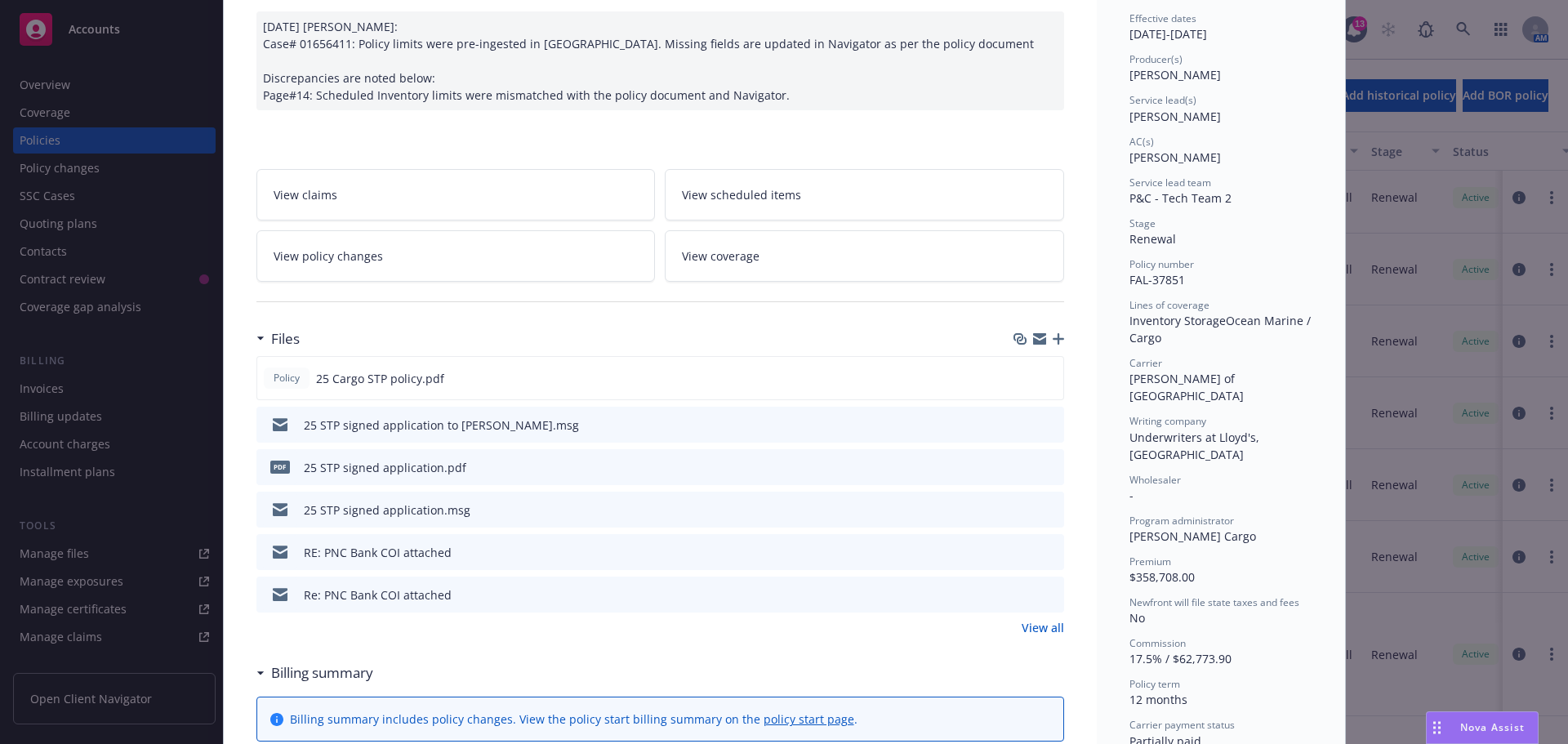
click at [427, 259] on link "View policy changes" at bounding box center [456, 256] width 400 height 52
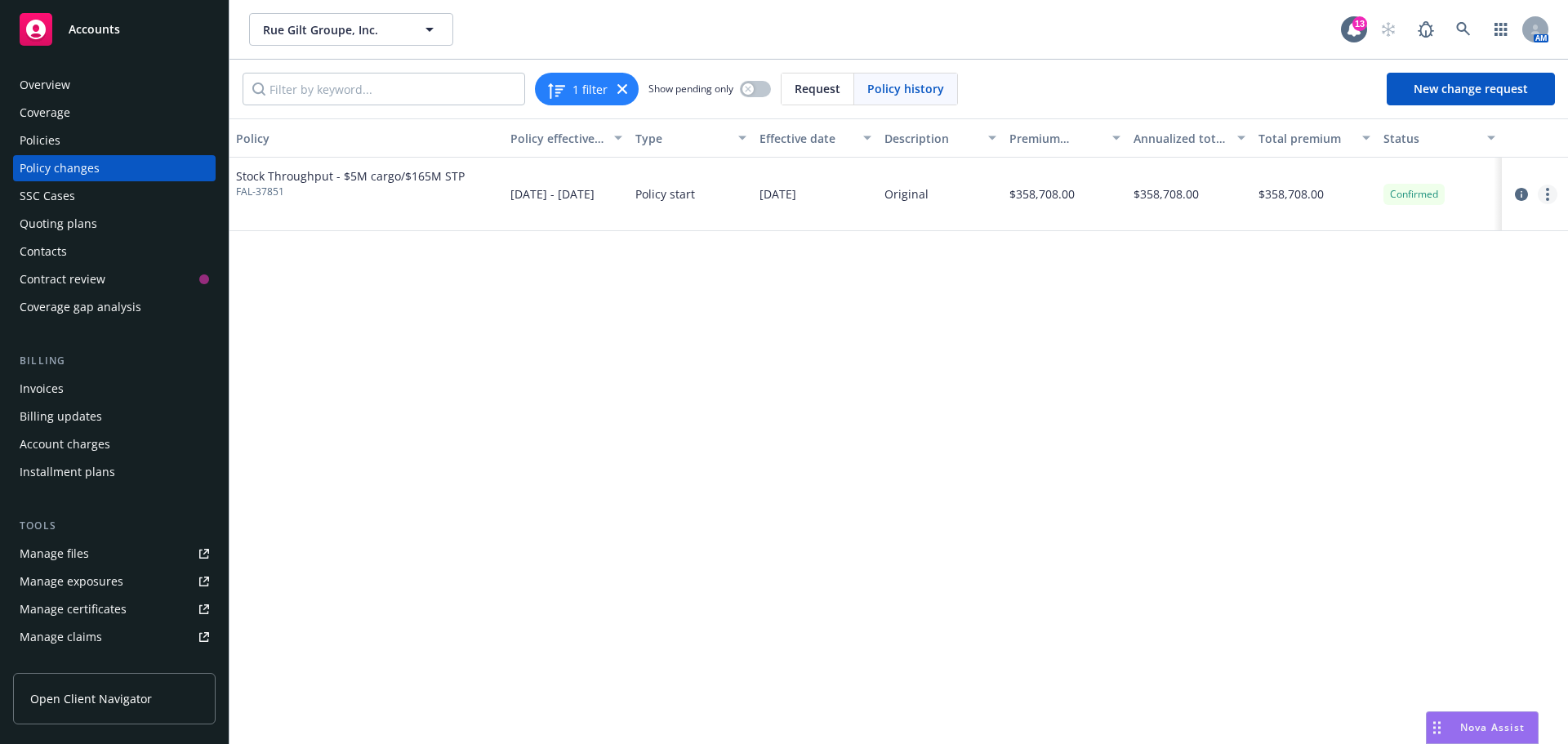
click at [1541, 201] on link "more" at bounding box center [1548, 194] width 20 height 20
click at [1321, 329] on link "Edit billing info" at bounding box center [1417, 325] width 281 height 32
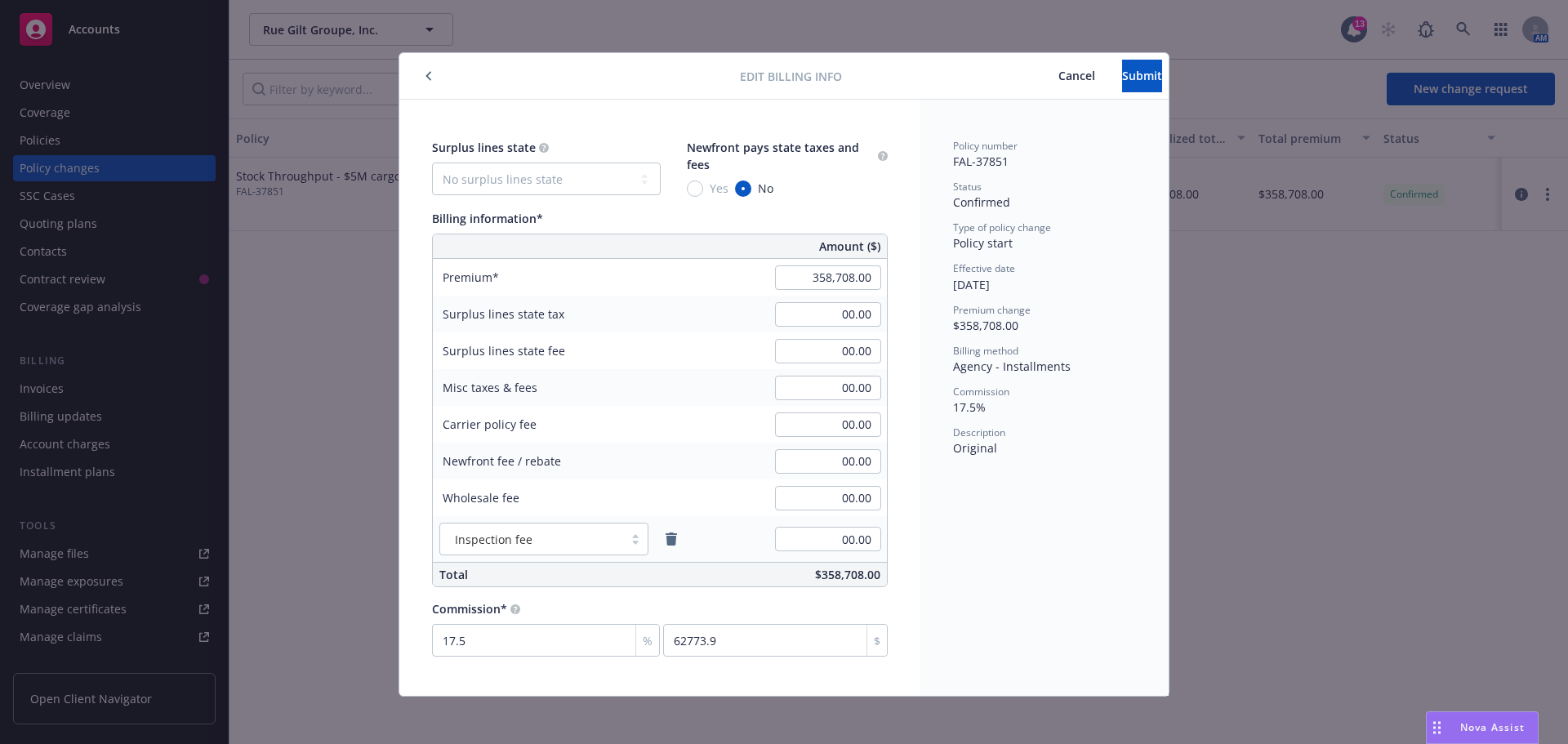
click at [1058, 79] on span "Cancel" at bounding box center [1077, 75] width 37 height 15
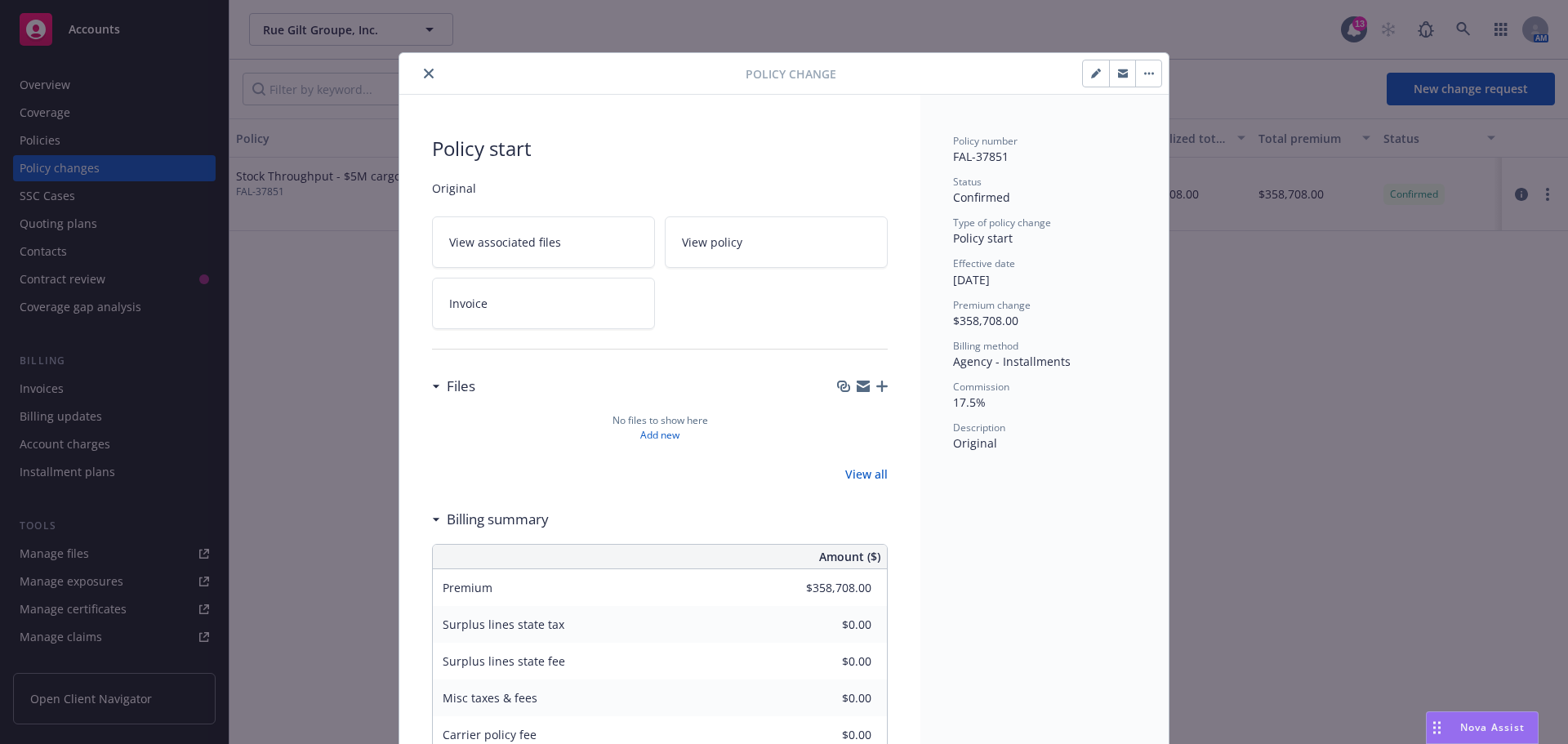
click at [426, 75] on icon "close" at bounding box center [429, 73] width 10 height 10
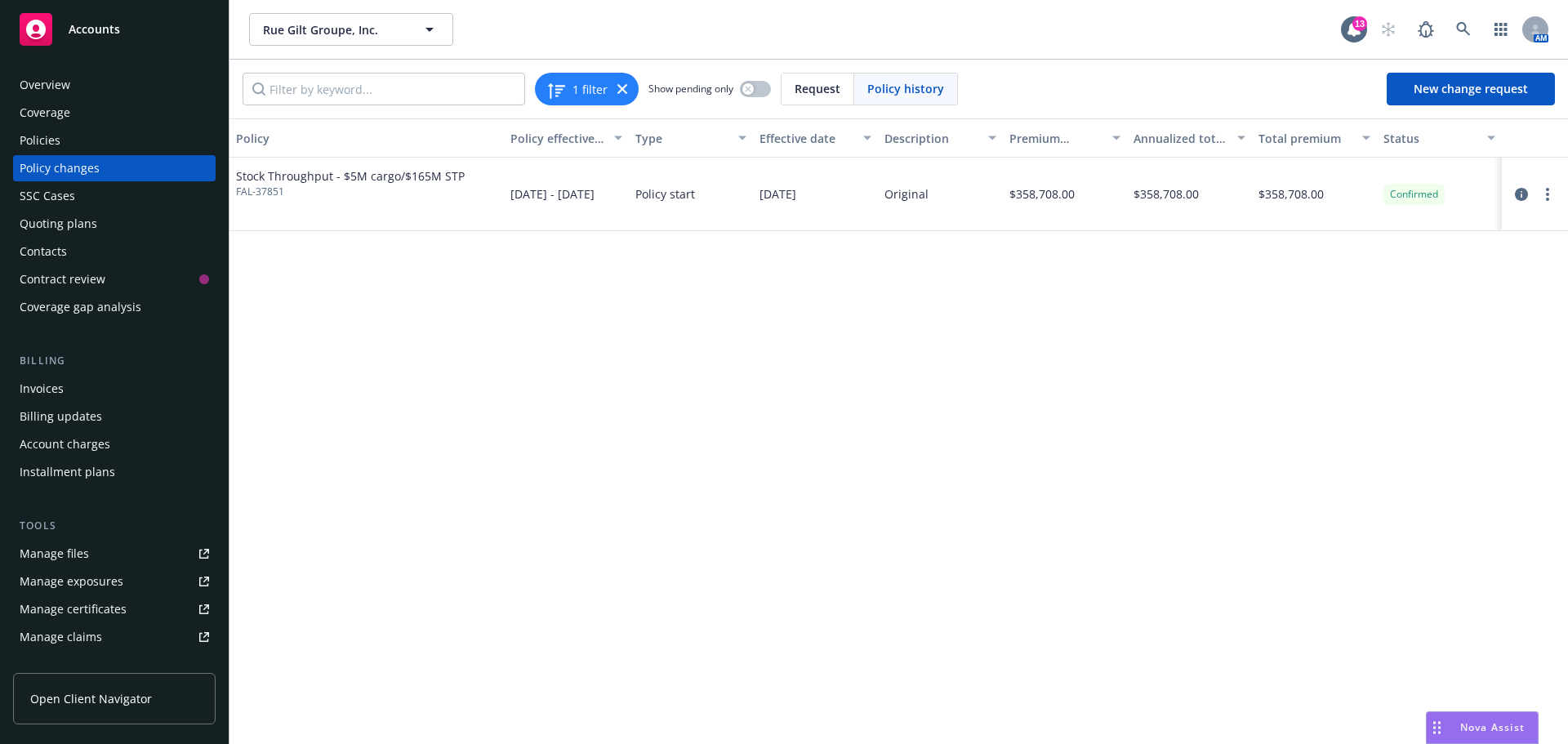
click at [31, 138] on div "Policies" at bounding box center [40, 140] width 41 height 26
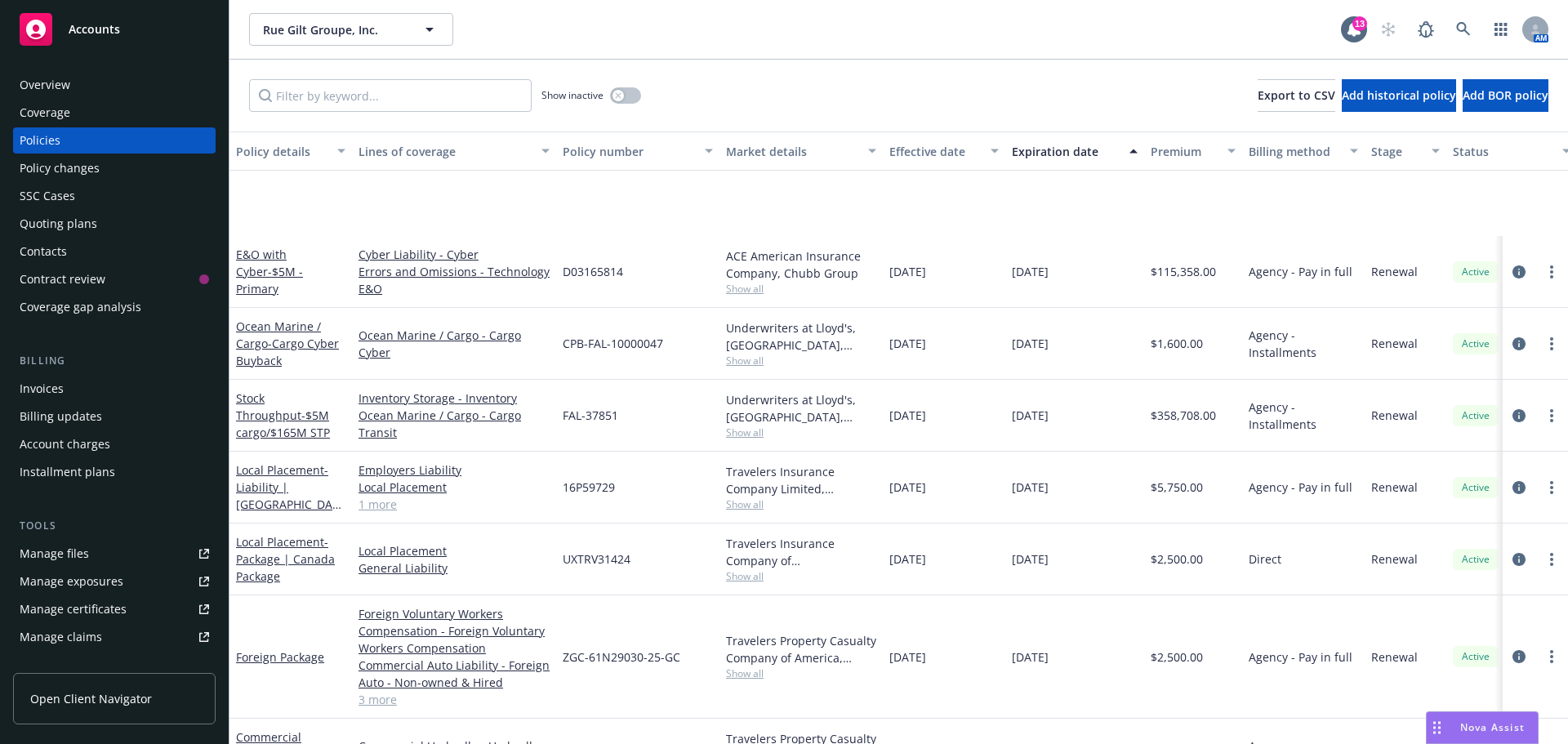
scroll to position [630, 0]
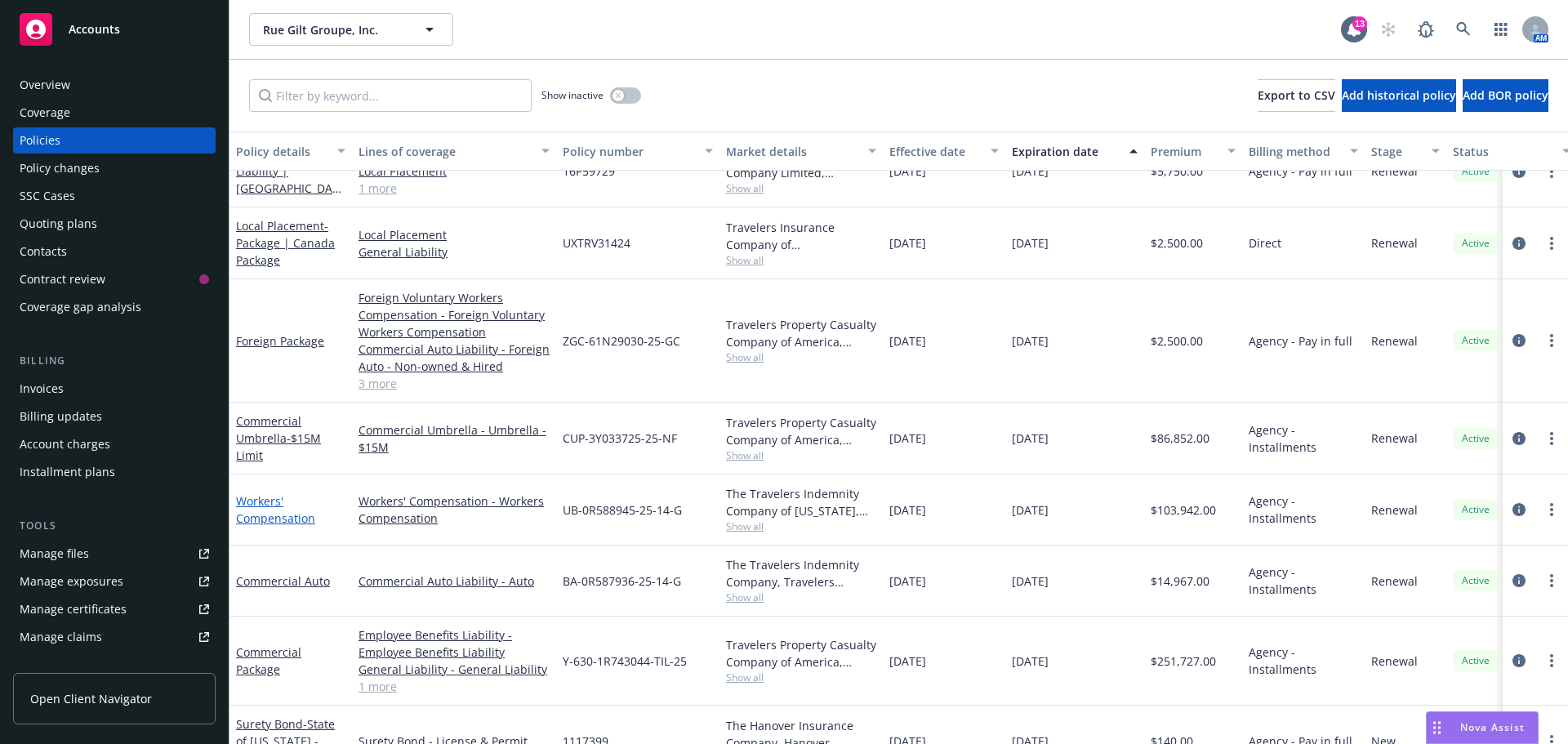
click at [258, 505] on link "Workers' Compensation" at bounding box center [275, 509] width 79 height 32
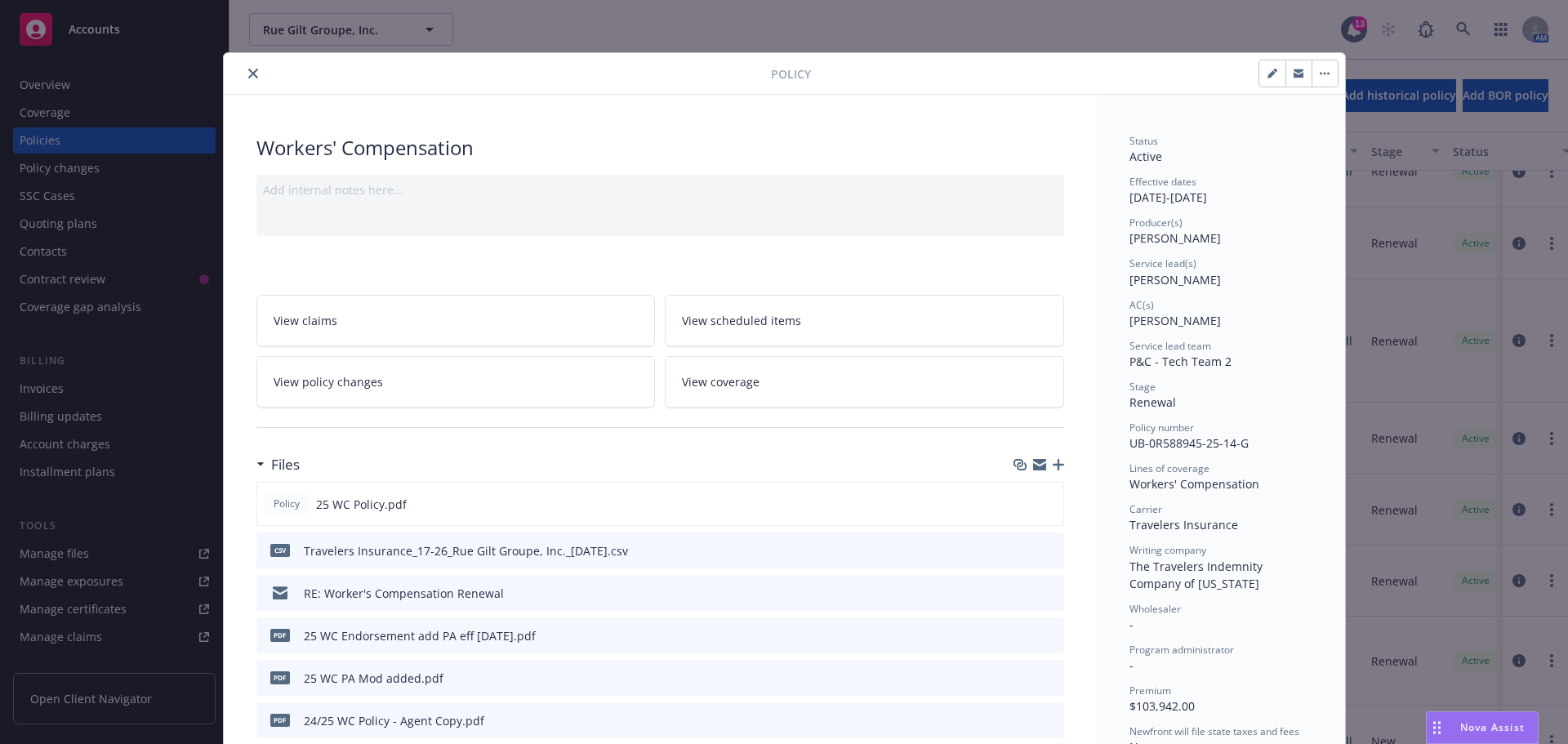
click at [248, 73] on icon "close" at bounding box center [253, 73] width 10 height 10
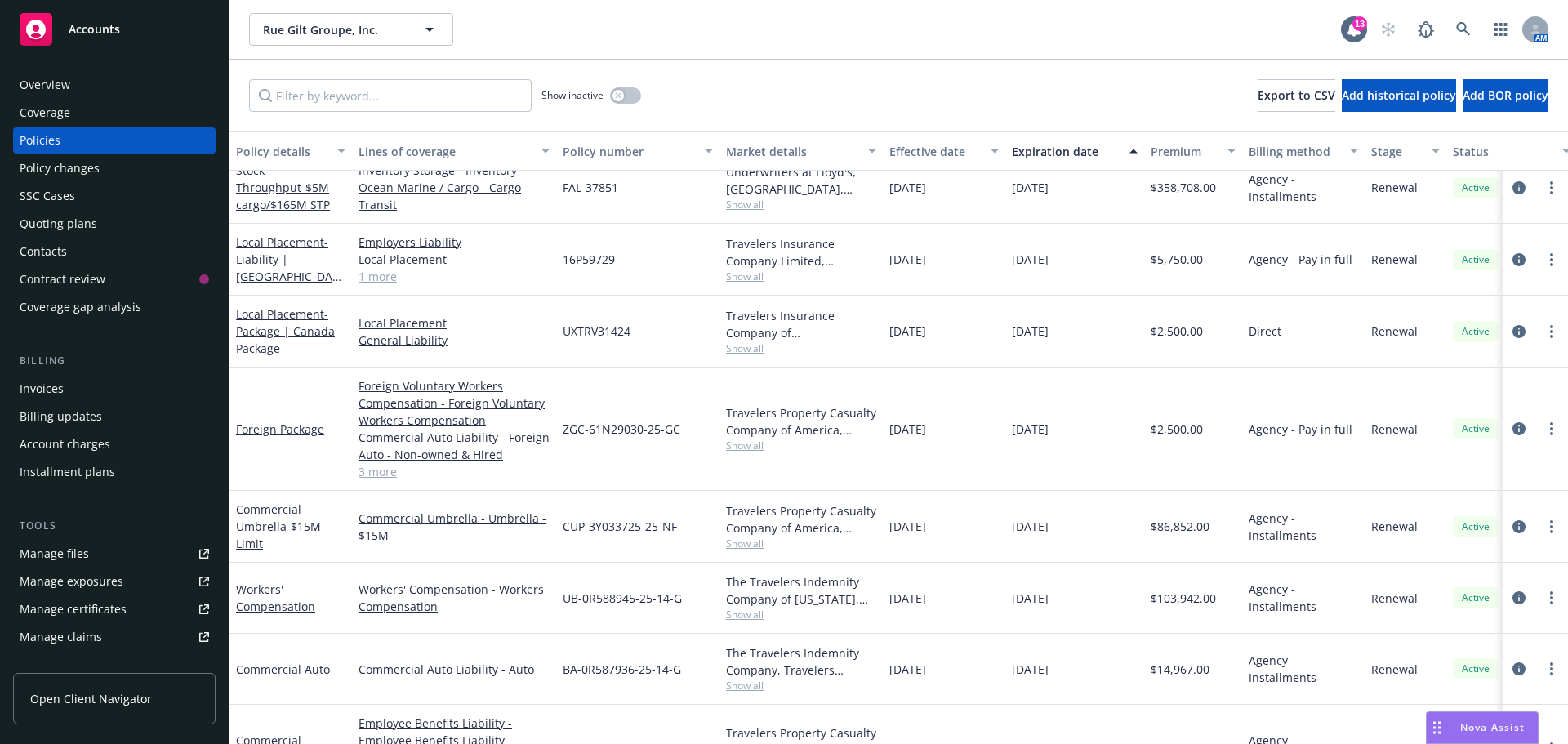
scroll to position [466, 0]
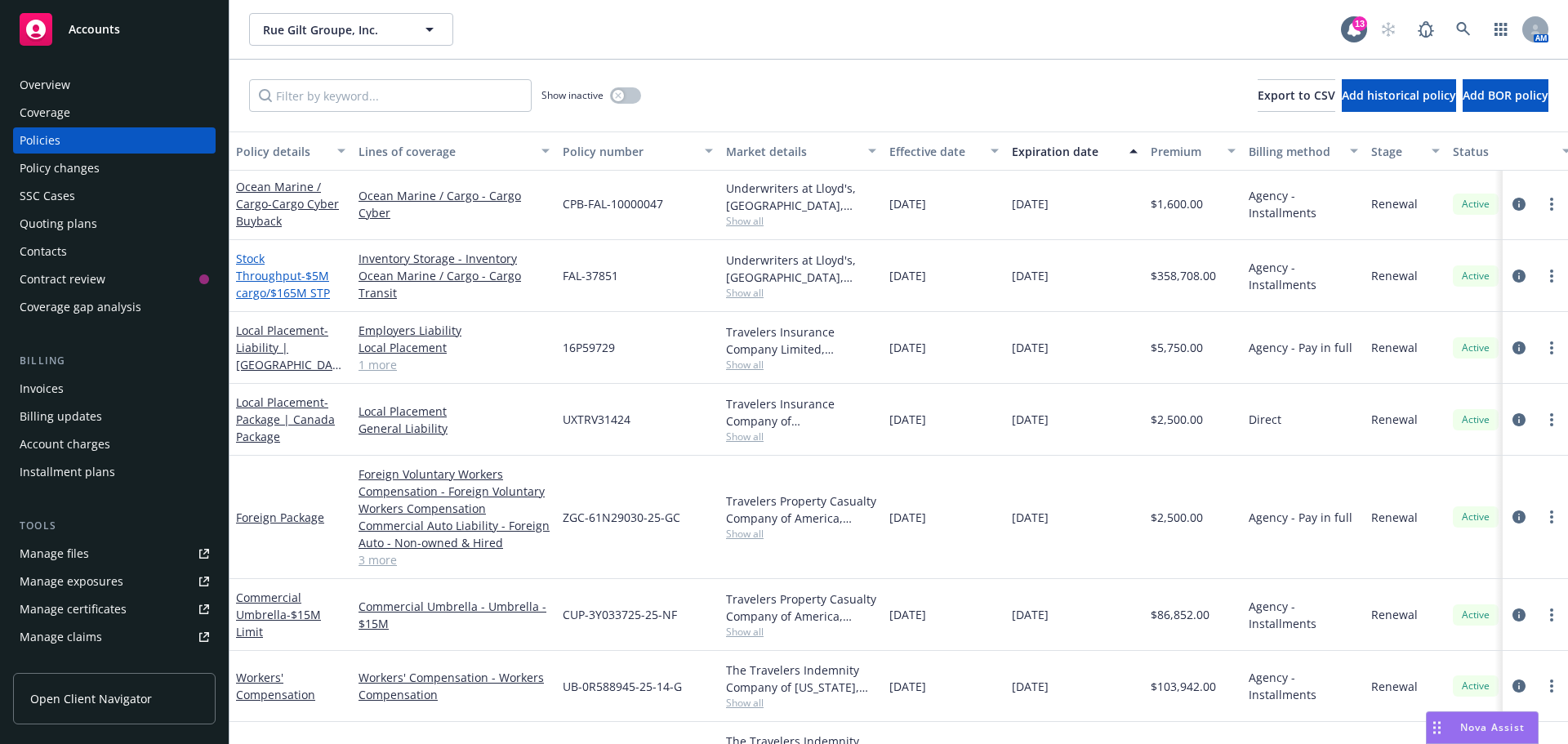
click at [278, 267] on div "Stock Throughput - $5M cargo/$165M STP" at bounding box center [290, 276] width 110 height 52
click at [303, 273] on span "- $5M cargo/$165M STP" at bounding box center [282, 284] width 94 height 32
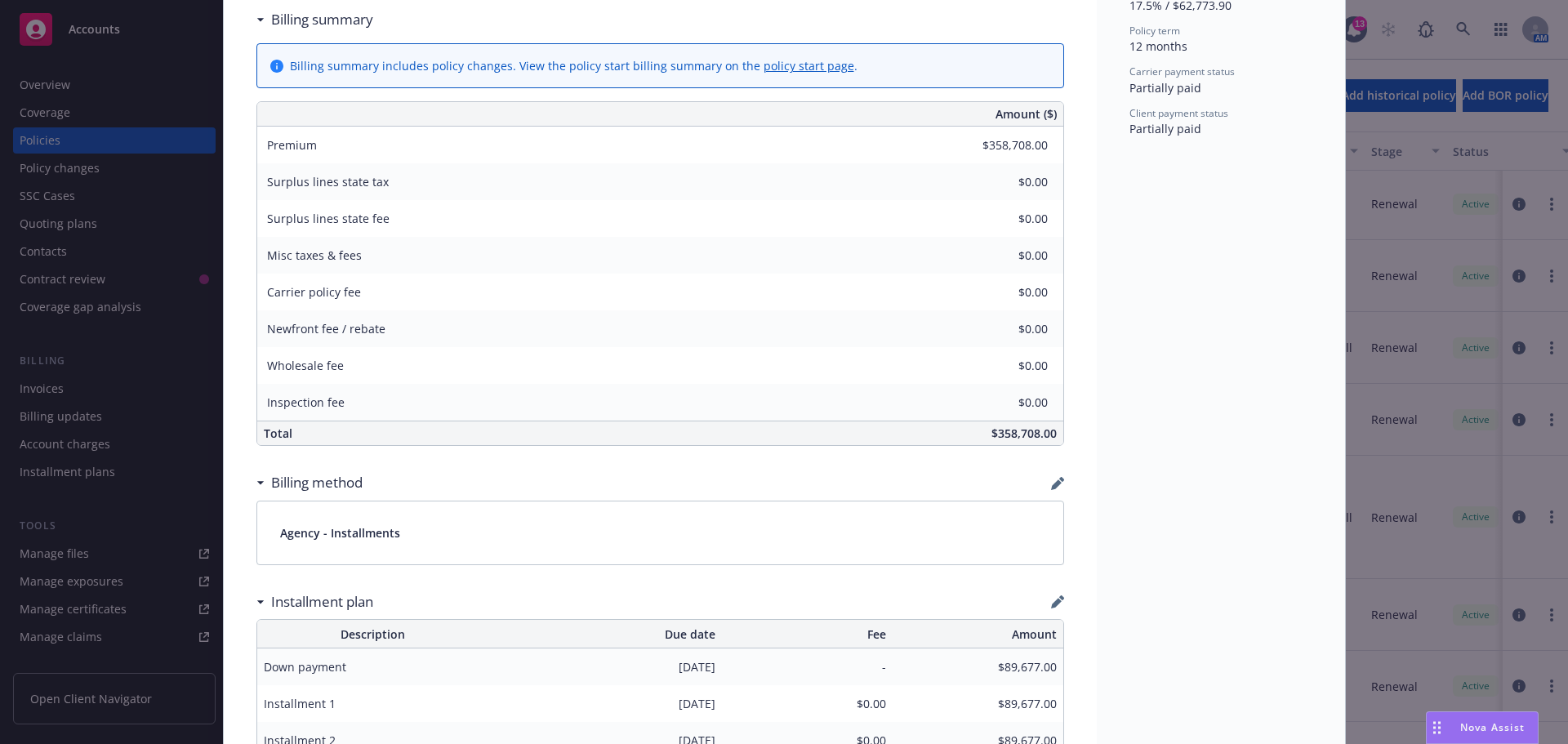
scroll to position [1062, 0]
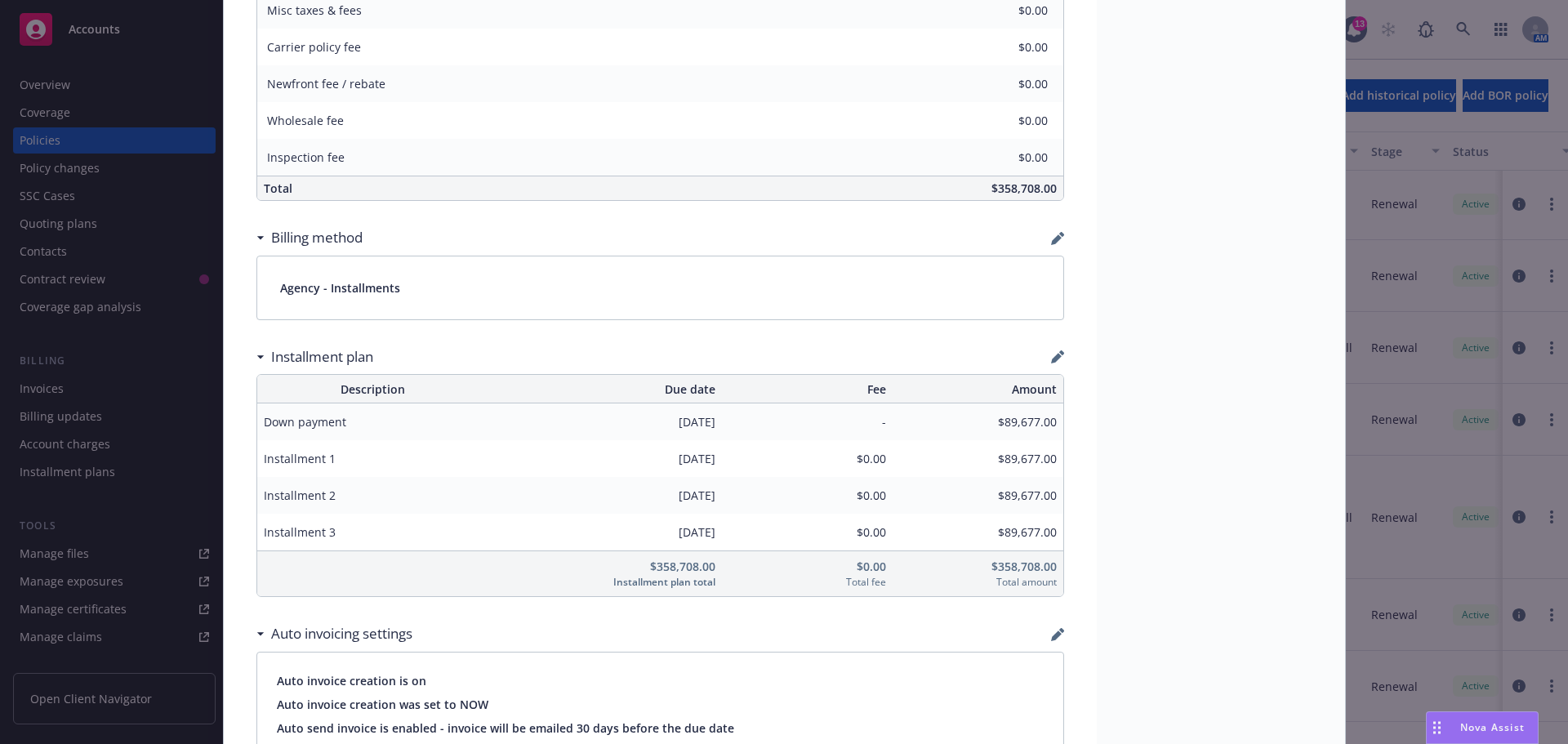
click at [1037, 354] on div "Installment plan" at bounding box center [660, 357] width 808 height 34
click at [1052, 354] on icon "button" at bounding box center [1058, 357] width 13 height 13
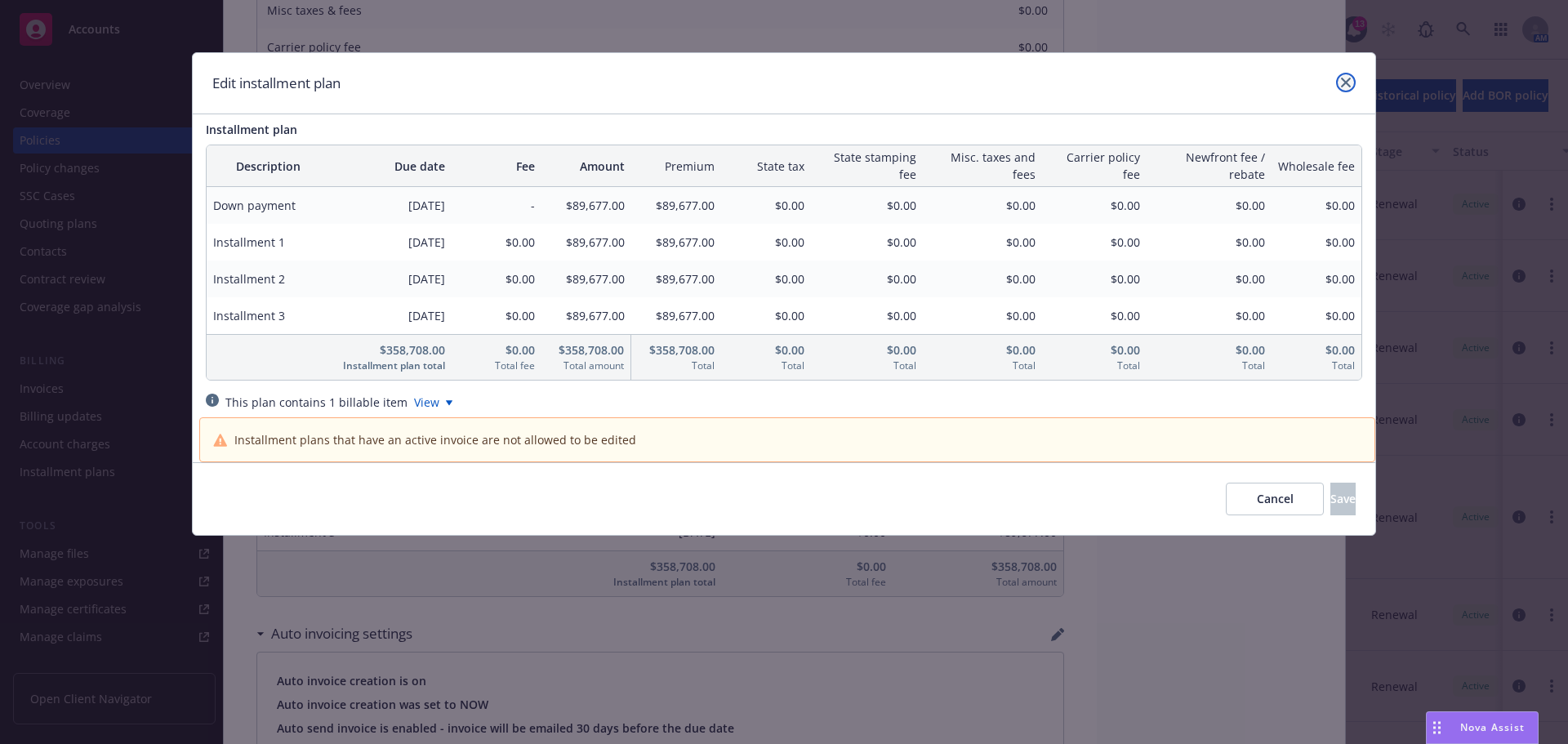
click at [1343, 86] on icon "close" at bounding box center [1347, 82] width 10 height 10
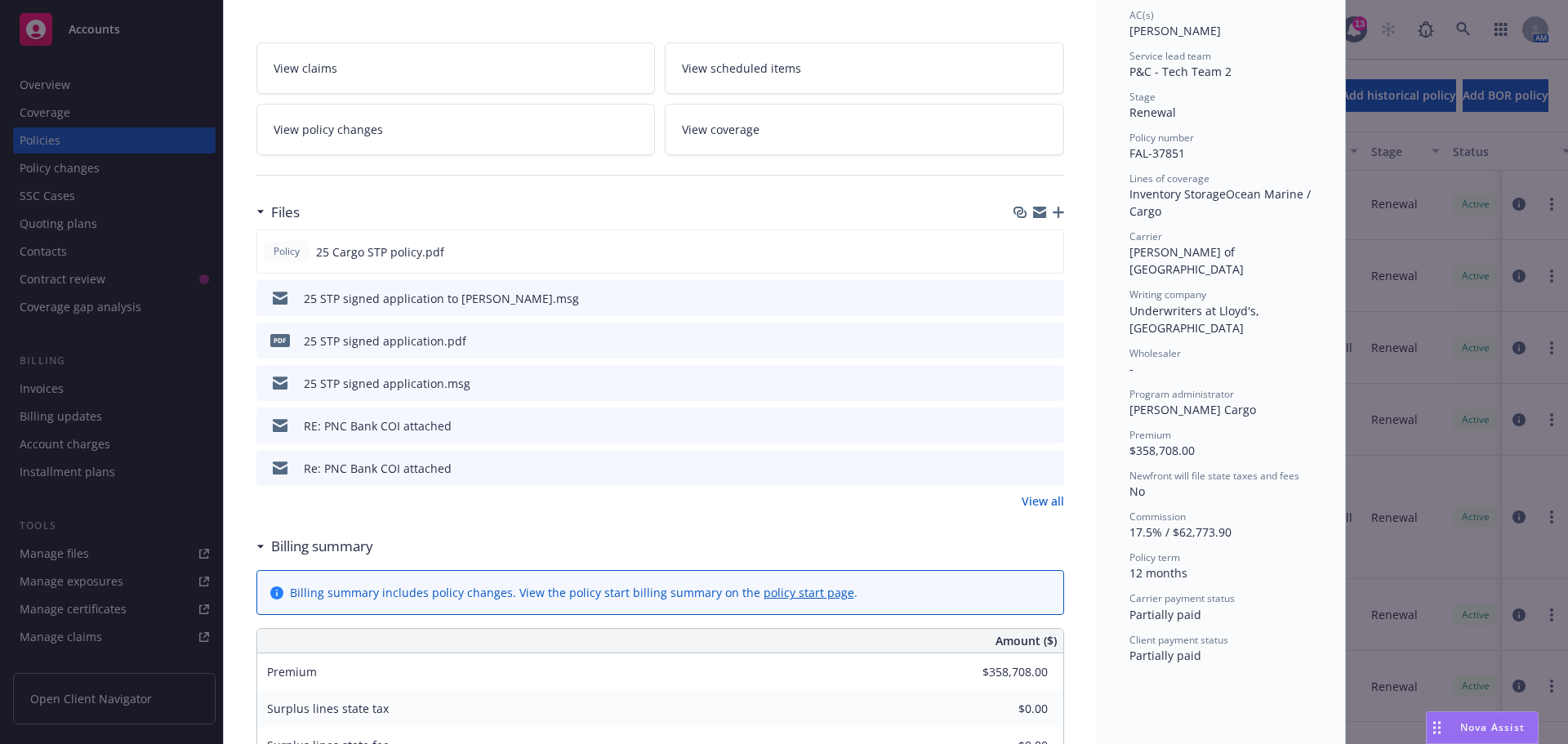
scroll to position [82, 0]
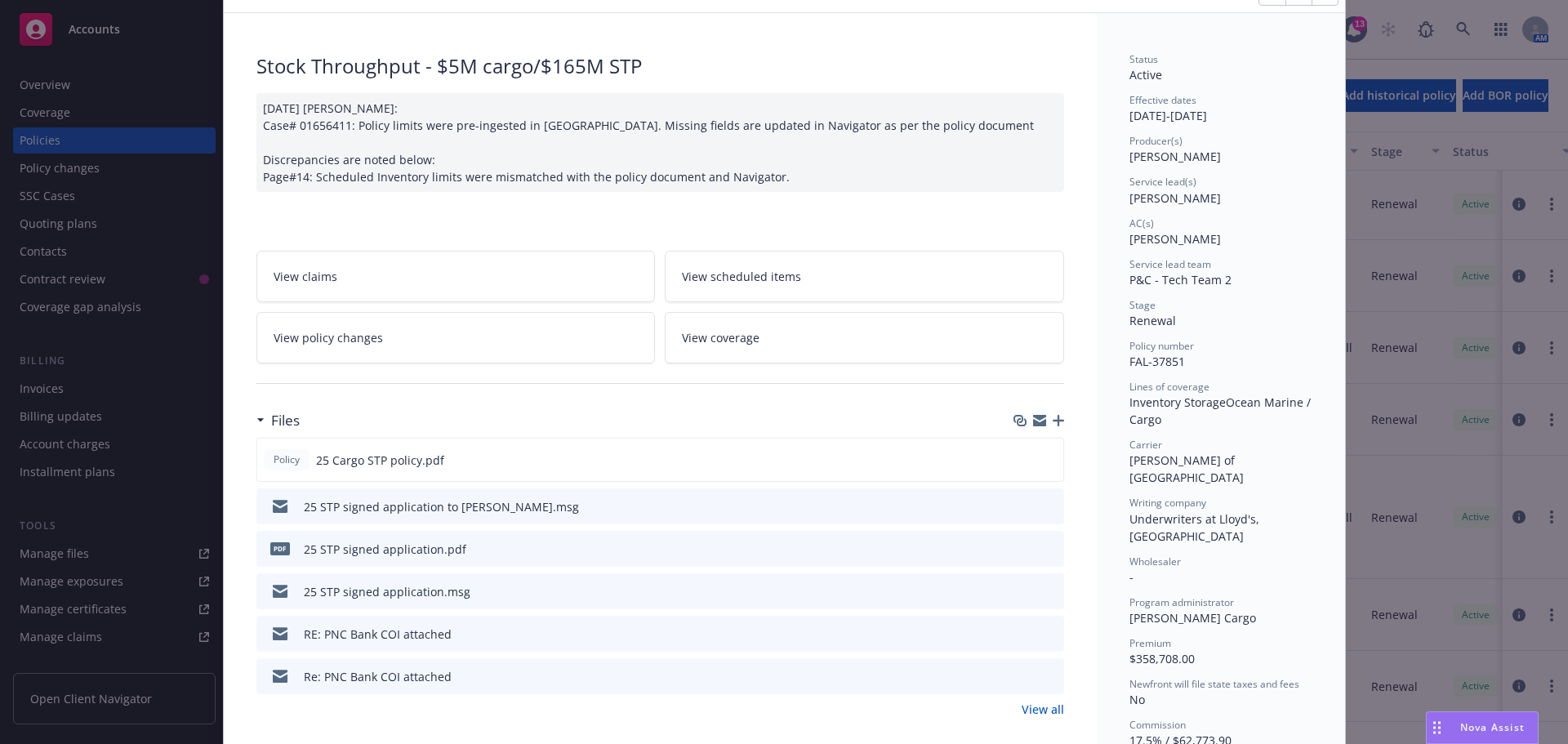
click at [31, 148] on div "Policy Stock Throughput - $5M cargo/$165M STP [DATE] [PERSON_NAME]: Case# 01656…" at bounding box center [784, 372] width 1568 height 744
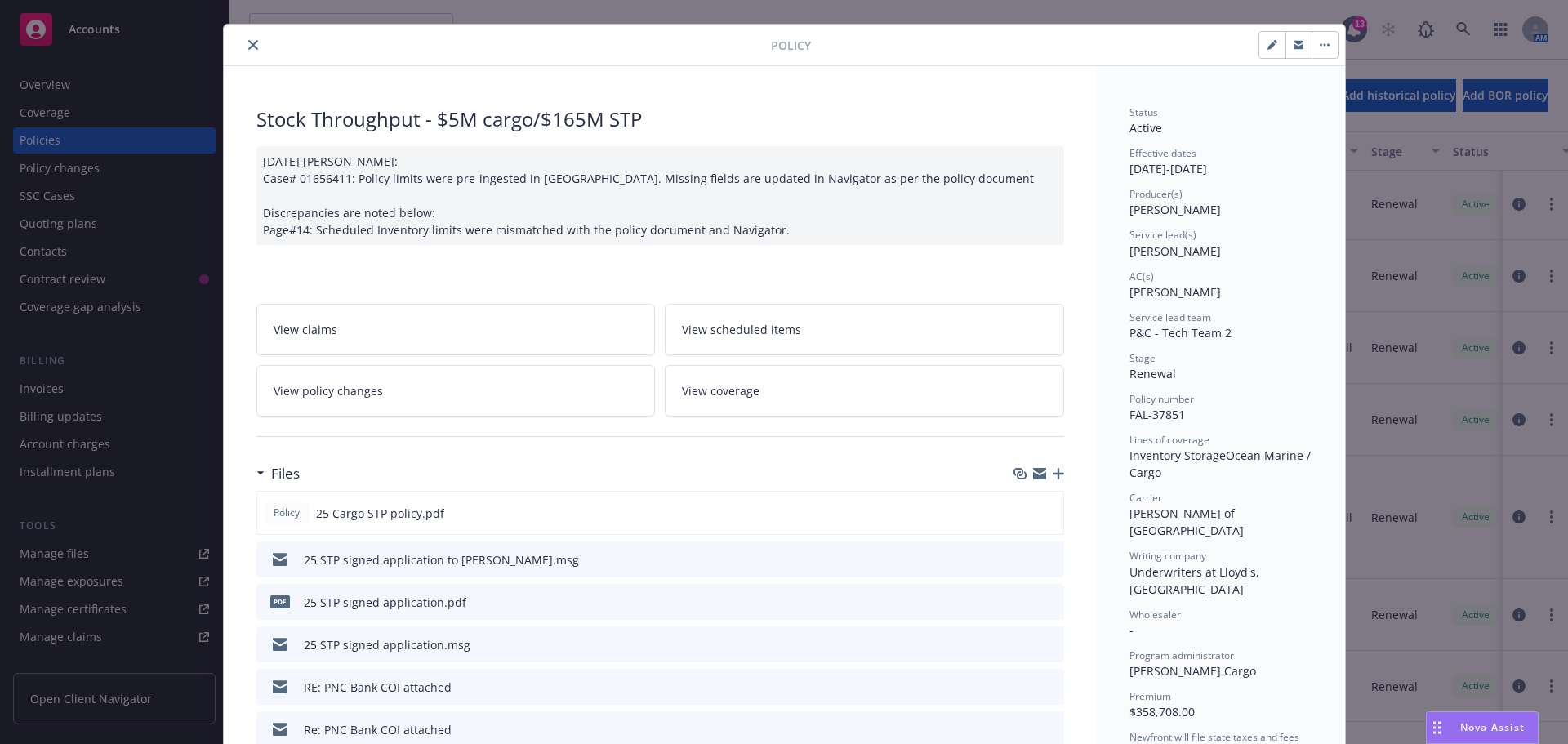
scroll to position [0, 0]
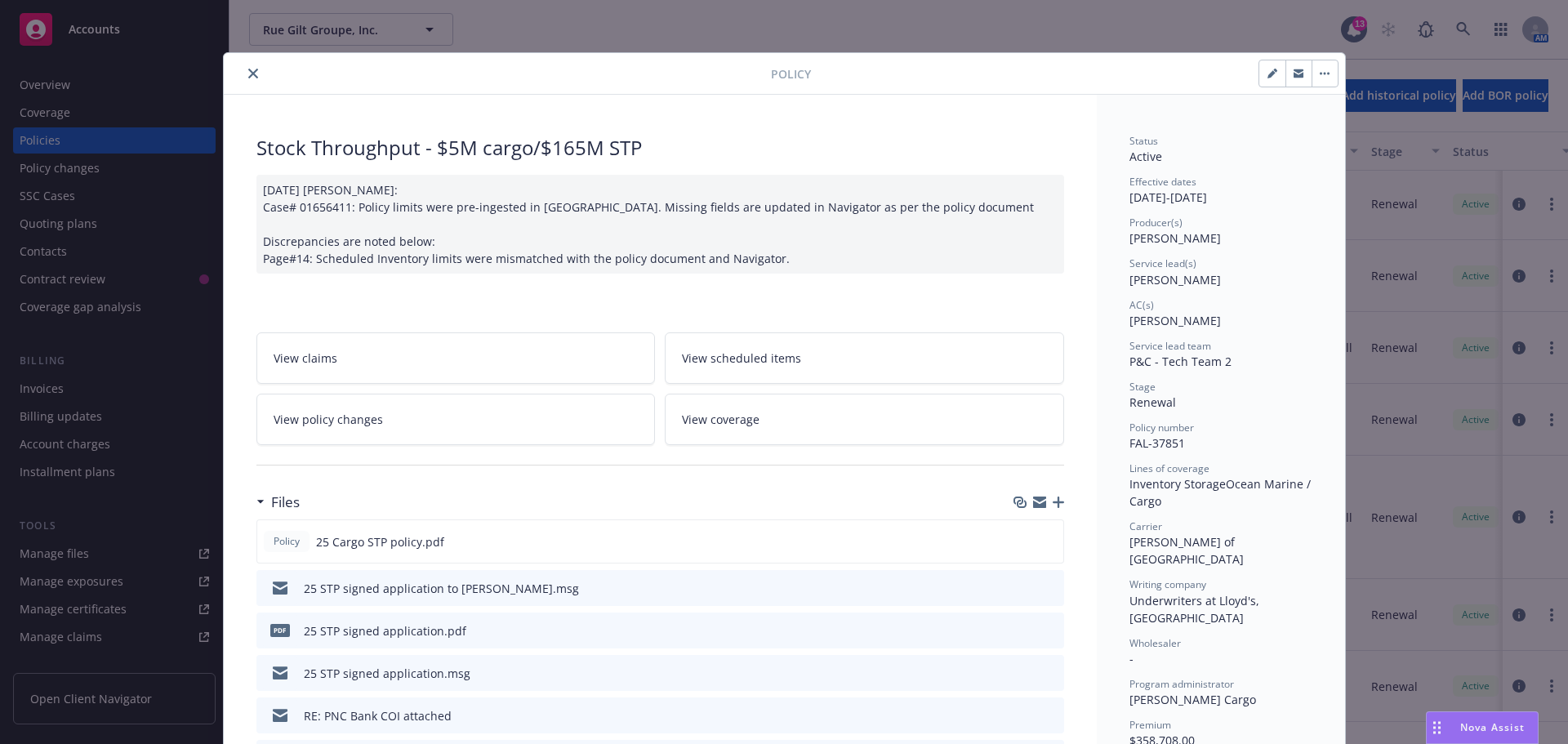
click at [250, 72] on icon "close" at bounding box center [253, 73] width 10 height 10
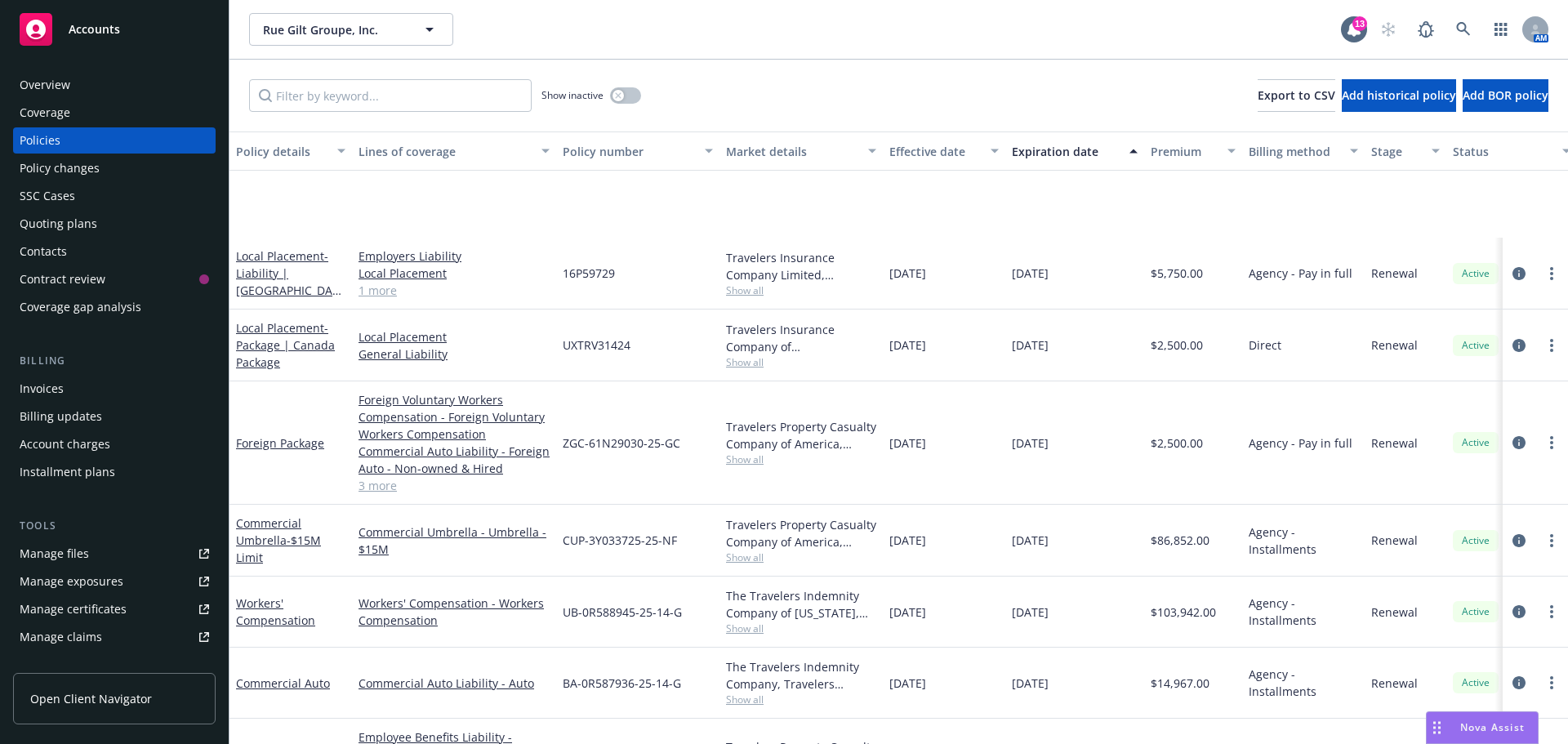
scroll to position [669, 0]
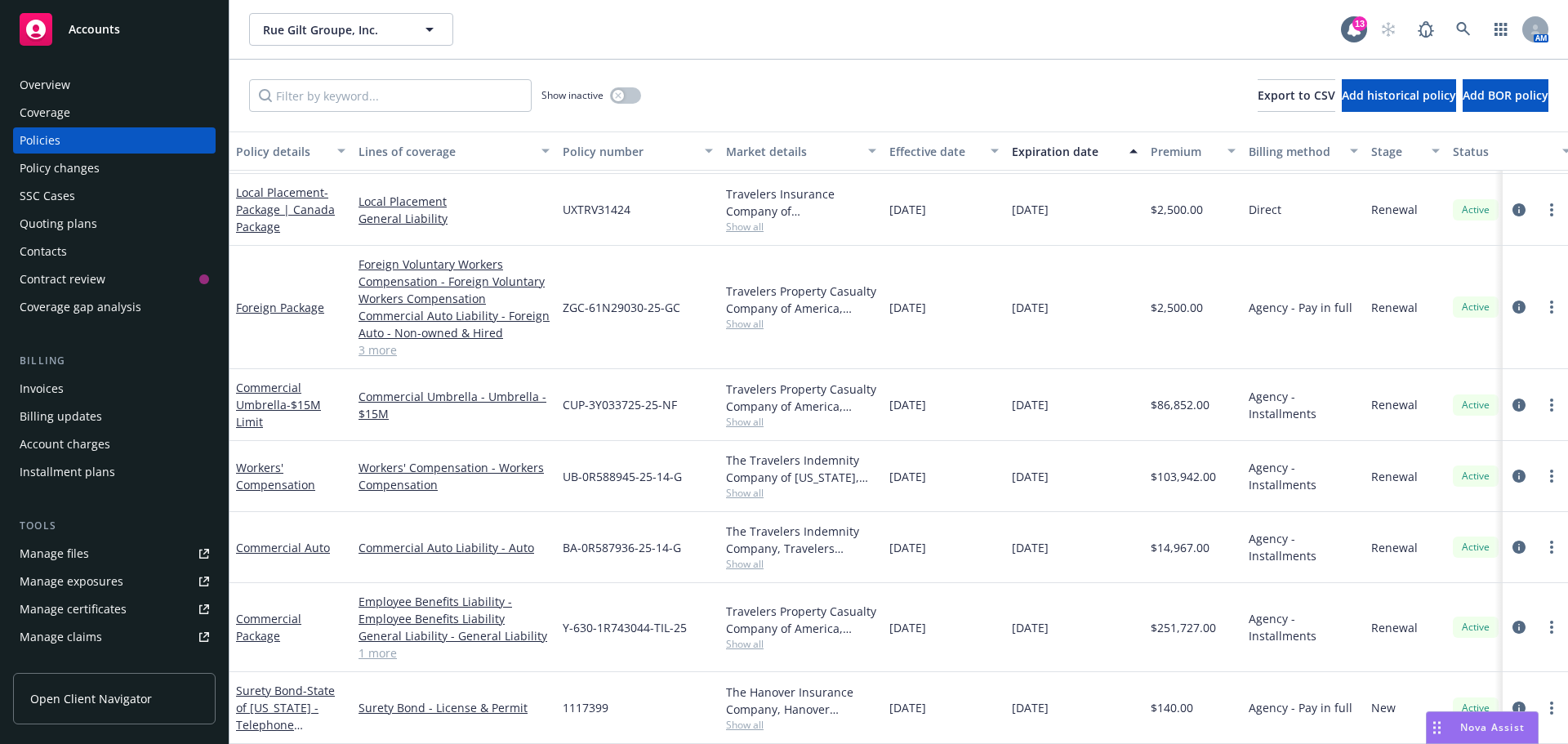
click at [28, 383] on div "Invoices" at bounding box center [42, 388] width 44 height 26
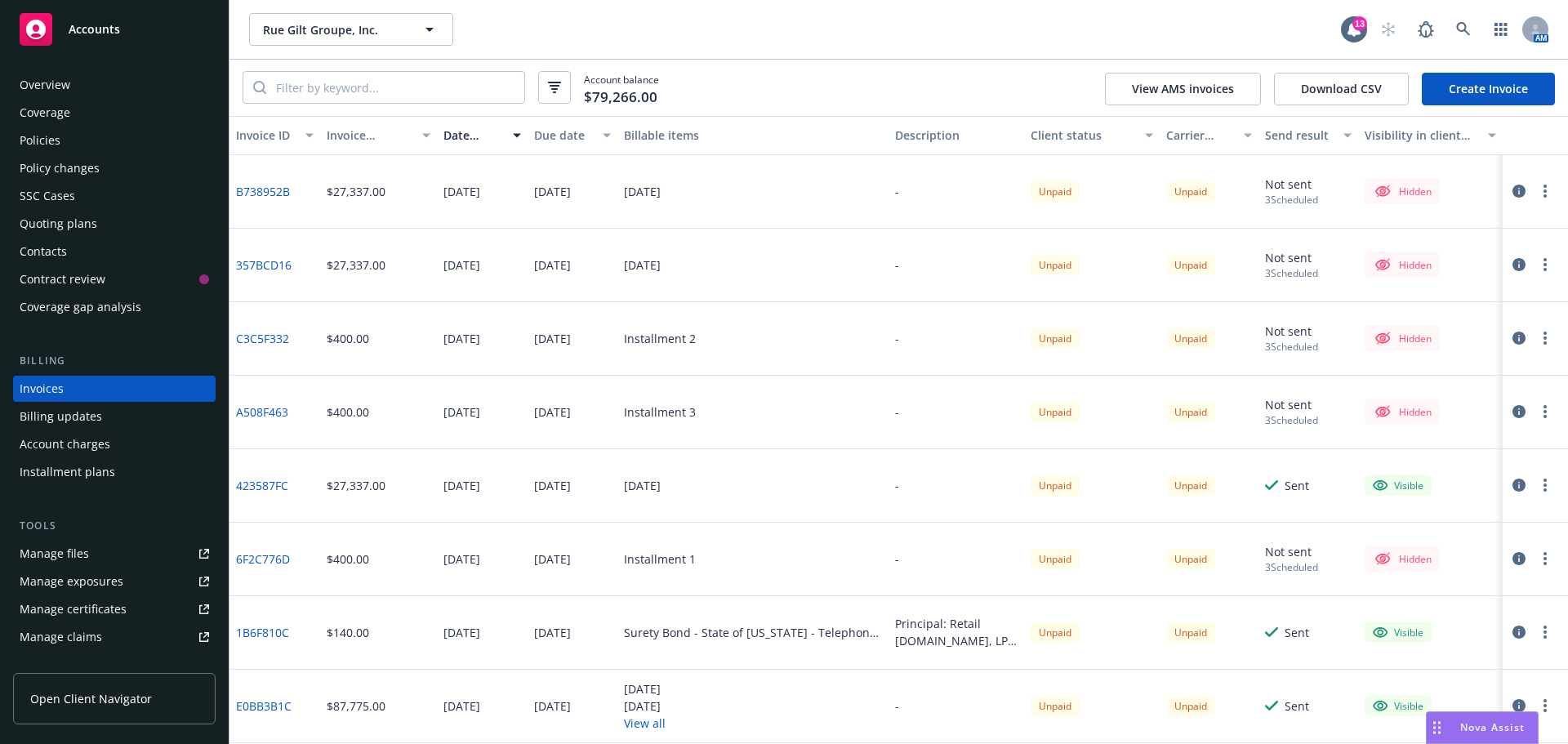
click at [1495, 87] on link "Create Invoice" at bounding box center [1489, 89] width 134 height 32
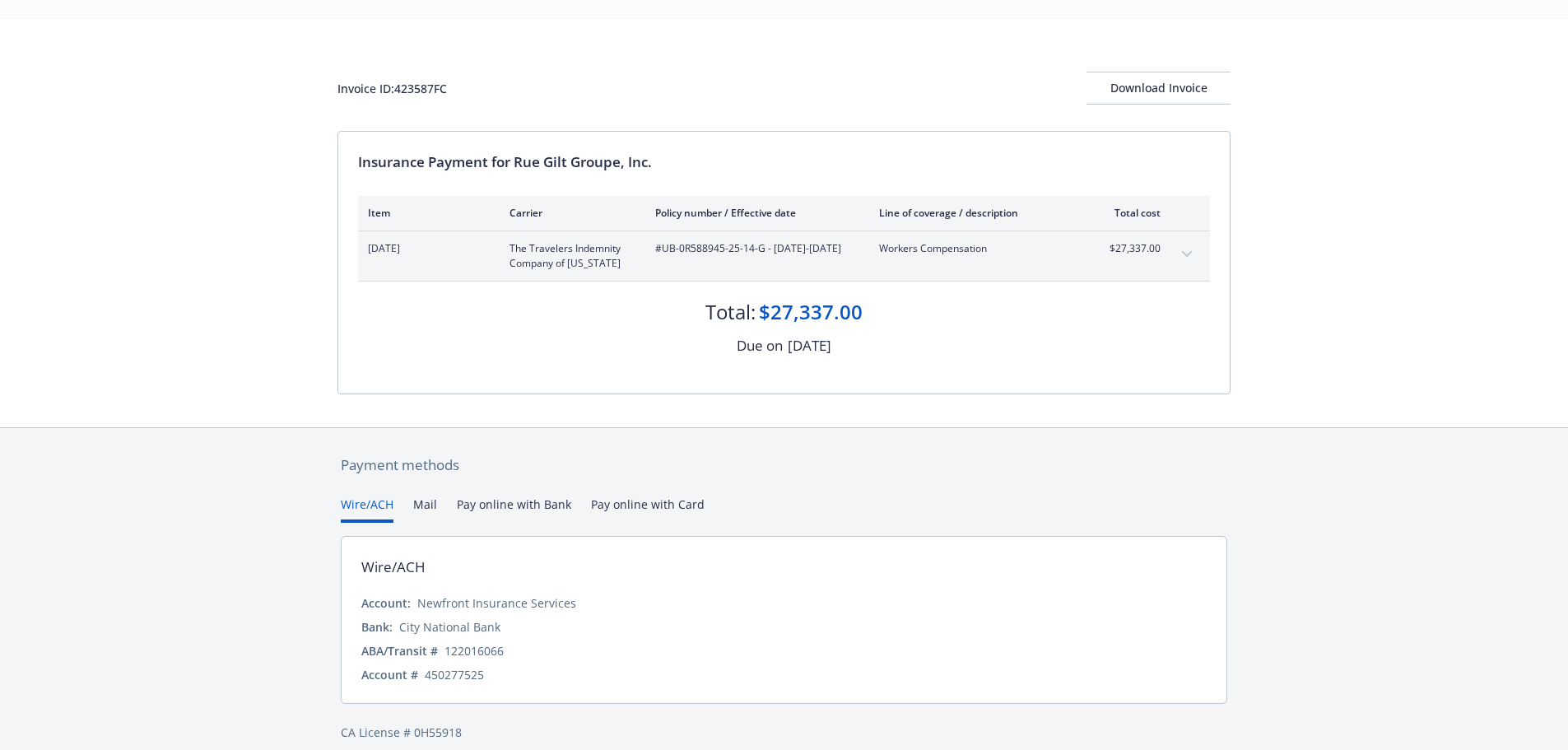
scroll to position [58, 0]
